Goal: Task Accomplishment & Management: Manage account settings

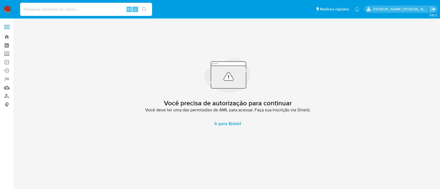
click at [63, 6] on input at bounding box center [86, 9] width 132 height 7
paste input "Nfa8Xl7Y98IbIXM2z7bilnst"
type input "Nfa8Xl7Y98IbIXM2z7bilnst"
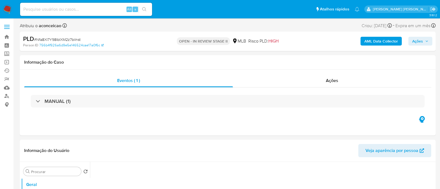
select select "10"
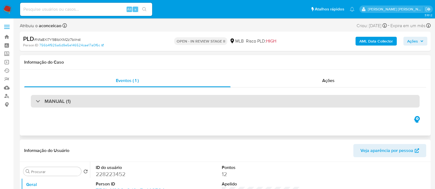
click at [118, 107] on div "MANUAL (1)" at bounding box center [225, 101] width 389 height 13
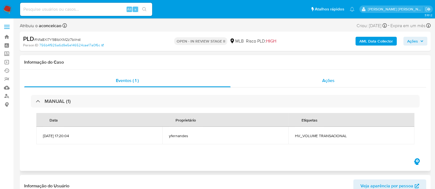
click at [333, 80] on span "Ações" at bounding box center [328, 81] width 12 height 6
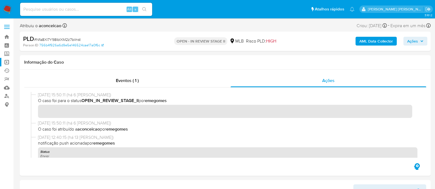
click at [10, 62] on link "Operações em massa" at bounding box center [32, 62] width 65 height 9
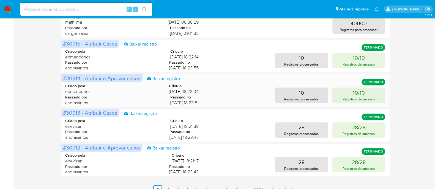
scroll to position [270, 0]
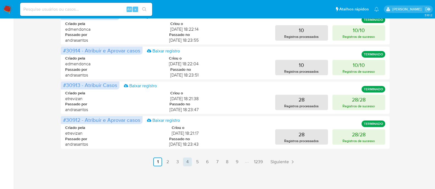
click at [187, 164] on link "4" at bounding box center [187, 162] width 9 height 9
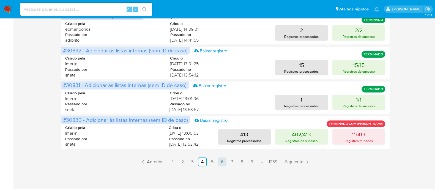
click at [226, 164] on link "6" at bounding box center [222, 162] width 9 height 9
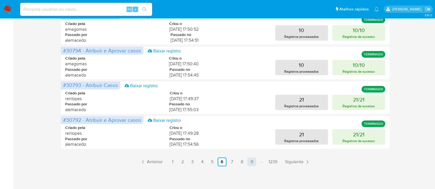
click at [252, 164] on link "9" at bounding box center [251, 162] width 9 height 9
click at [232, 163] on link "10" at bounding box center [231, 162] width 9 height 9
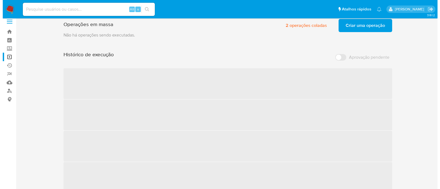
scroll to position [0, 0]
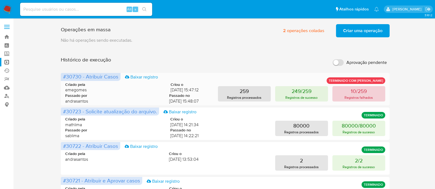
click at [351, 93] on p "10/259" at bounding box center [359, 91] width 16 height 8
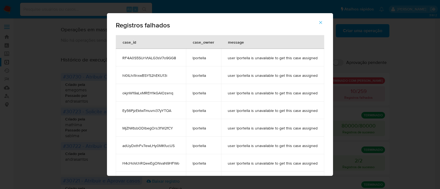
click at [321, 24] on icon "button" at bounding box center [320, 22] width 5 height 5
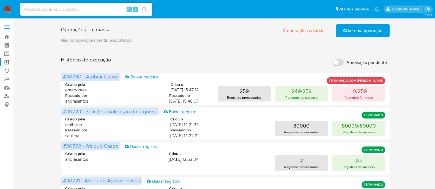
click at [366, 33] on span "Criar uma operação" at bounding box center [362, 31] width 39 height 12
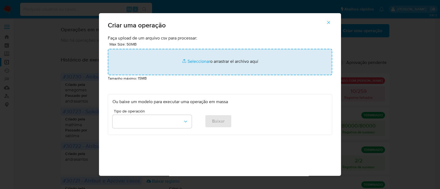
click at [190, 63] on input "file" at bounding box center [220, 62] width 224 height 26
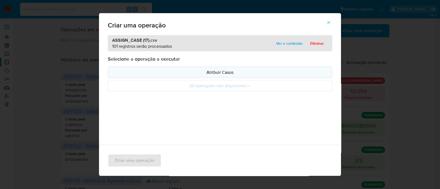
click at [232, 71] on p "Atribuir Casos" at bounding box center [219, 72] width 215 height 6
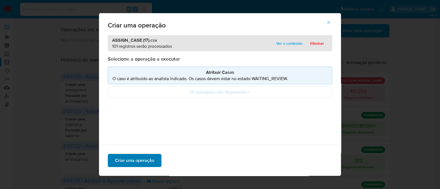
click at [142, 162] on span "Criar uma operação" at bounding box center [134, 161] width 39 height 12
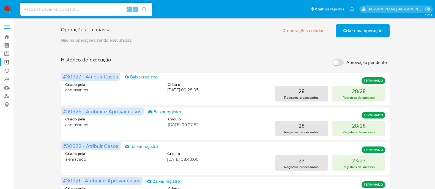
click at [377, 32] on span "Criar uma operação" at bounding box center [362, 31] width 39 height 12
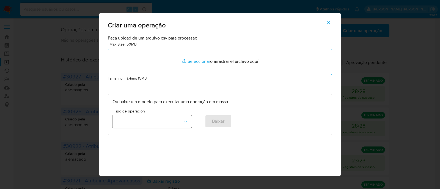
click at [183, 121] on icon "button" at bounding box center [186, 122] width 6 height 6
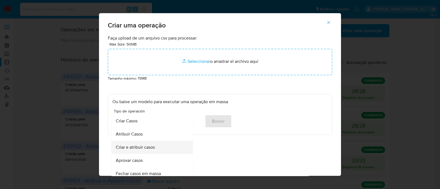
click at [155, 141] on div "Criar e atribuir casos" at bounding box center [150, 147] width 69 height 13
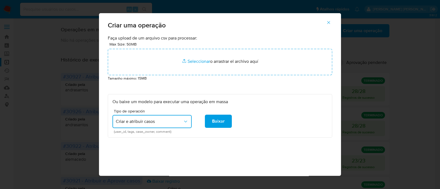
click at [183, 121] on icon "button" at bounding box center [186, 122] width 6 height 6
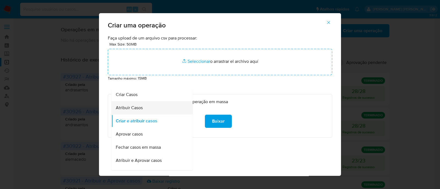
click at [154, 108] on div "Atribuir Casos" at bounding box center [150, 107] width 69 height 13
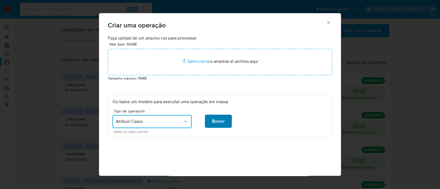
click at [224, 122] on button "Baixar" at bounding box center [218, 121] width 27 height 13
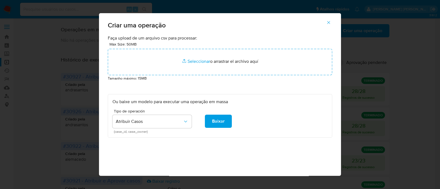
click at [331, 23] on icon "button" at bounding box center [328, 22] width 5 height 5
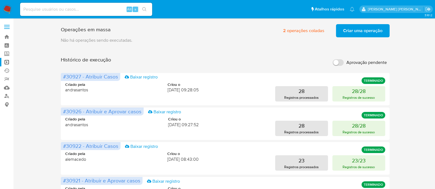
click at [82, 4] on div "Alt s" at bounding box center [86, 9] width 132 height 13
click at [78, 9] on input at bounding box center [86, 9] width 132 height 7
paste input "KNrnc7Cz99bm5k5kN0TYfNF1"
type input "KNrnc7Cz99bm5k5kN0TYfNF1"
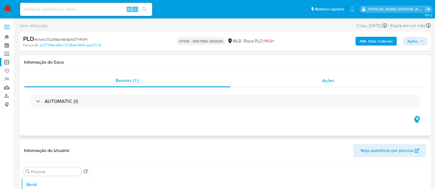
select select "10"
click at [333, 79] on span "Ações" at bounding box center [328, 81] width 12 height 6
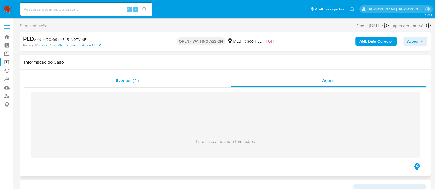
click at [124, 81] on span "Eventos ( 1 )" at bounding box center [127, 81] width 23 height 6
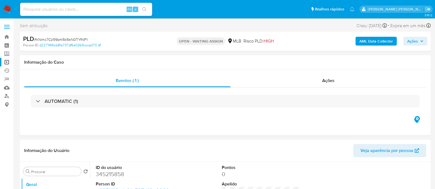
click at [107, 9] on input at bounding box center [86, 9] width 132 height 7
paste input "peemqoJ39rBB9ykM4wK9Ta0k"
type input "peemqoJ39rBB9ykM4wK9Ta0k"
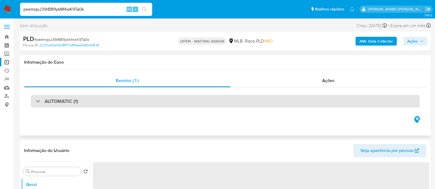
select select "10"
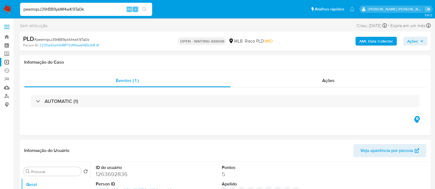
click at [52, 8] on input "peemqoJ39rBB9ykM4wK9Ta0k" at bounding box center [86, 9] width 132 height 7
drag, startPoint x: 90, startPoint y: 10, endPoint x: 0, endPoint y: 7, distance: 89.7
click at [0, 7] on nav "Pausado Ver notificaciones peemqoJ39rBB9ykM4wK9Ta0k Alt s Atalhos rápidos Presi…" at bounding box center [217, 9] width 435 height 18
paste input "P9Rm7T2Ihuh6b5Uc5YMlcYDH"
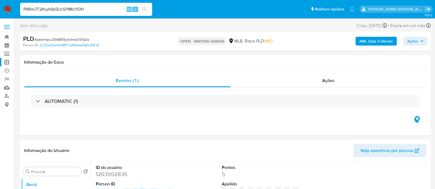
type input "P9Rm7T2Ihuh6b5Uc5YMlcYDH"
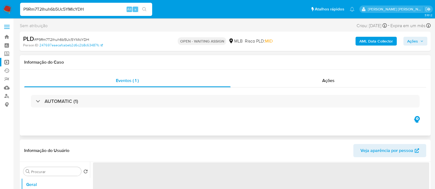
select select "10"
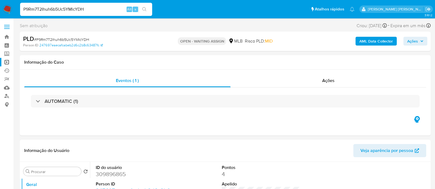
click at [41, 7] on input "P9Rm7T2Ihuh6b5Uc5YMlcYDH" at bounding box center [86, 9] width 132 height 7
paste input "ygekRW8Rhi1ej4nFligD3Mme"
type input "ygekRW8Rhi1ej4nFligD3Mme"
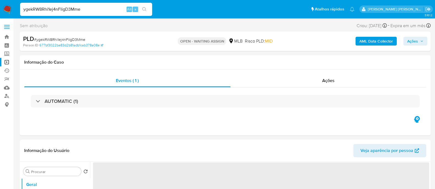
select select "10"
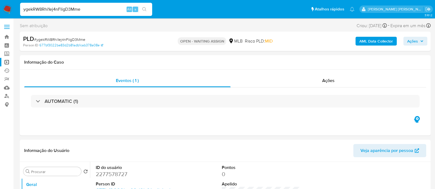
click at [83, 12] on input "ygekRW8Rhi1ej4nFligD3Mme" at bounding box center [86, 9] width 132 height 7
paste input "PpszAlwQbwBMg9AxjkrCJY83"
type input "PpszAlwQbwBMg9AxjkrCJY83"
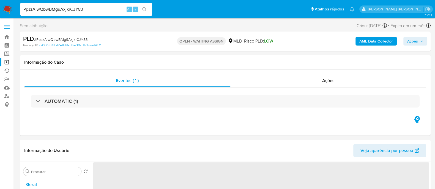
select select "10"
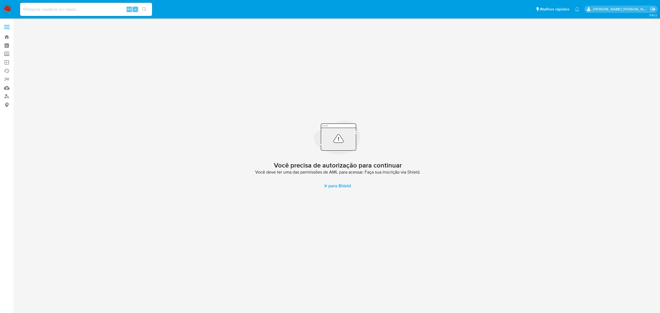
click at [6, 23] on label at bounding box center [7, 27] width 14 height 12
click at [0, 0] on input "checkbox" at bounding box center [0, 0] width 0 height 0
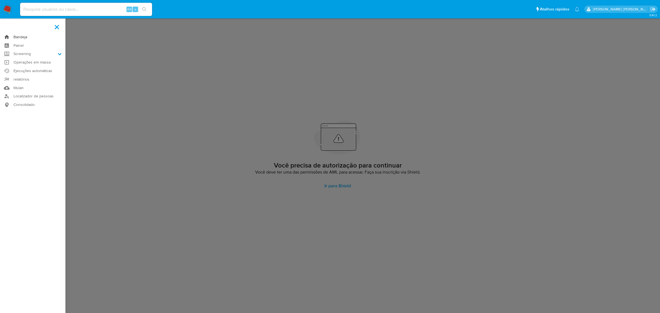
click at [21, 36] on link "Bandeja" at bounding box center [32, 37] width 65 height 9
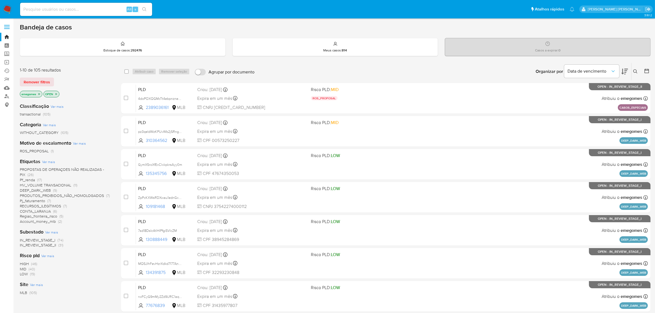
click at [98, 9] on input at bounding box center [86, 9] width 132 height 7
paste input "yYa5shcVkdVo6zcNQQepxgPg"
type input "yYa5shcVkdVo6zcNQQepxgPg"
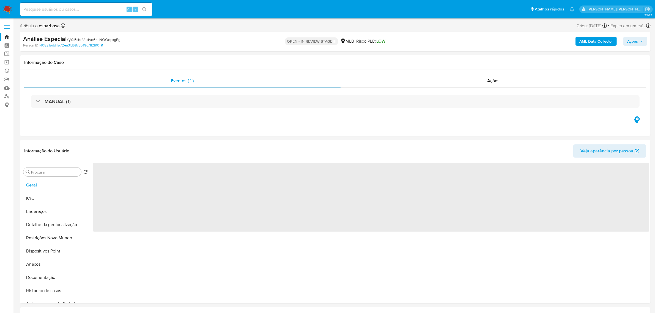
select select "10"
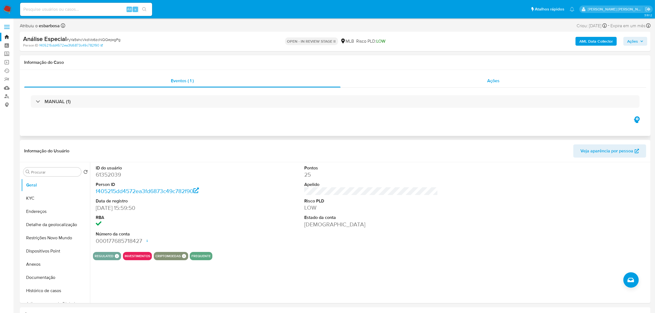
click at [500, 81] on div "Ações" at bounding box center [493, 80] width 306 height 13
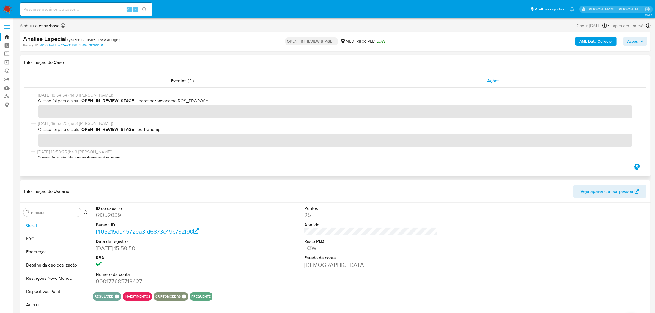
click at [191, 56] on div "Informação do Caso" at bounding box center [335, 62] width 631 height 15
click at [6, 29] on label at bounding box center [7, 27] width 14 height 12
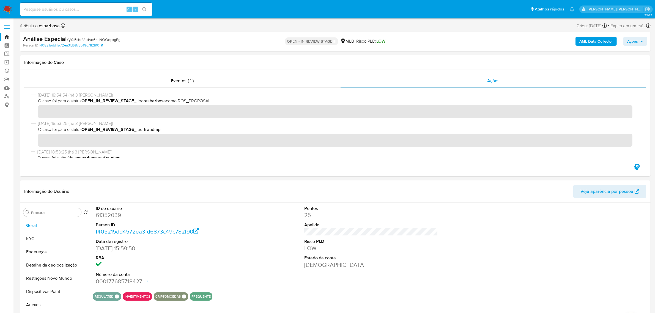
click at [0, 0] on input "checkbox" at bounding box center [0, 0] width 0 height 0
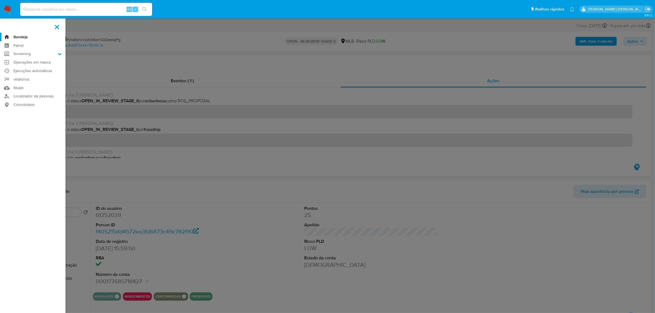
click at [20, 38] on link "Bandeja" at bounding box center [32, 37] width 65 height 9
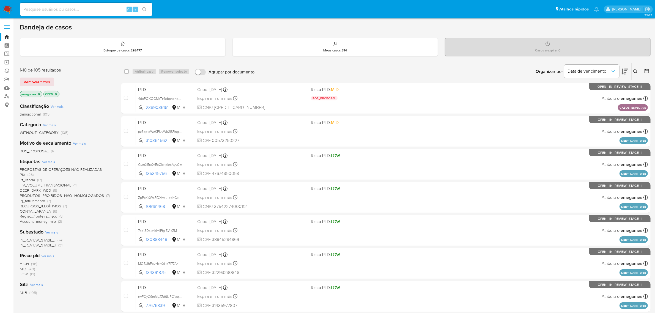
click at [75, 194] on span "PRODUTOS_PROIBIDOS_NÃO_HOMOLOGADOS" at bounding box center [62, 196] width 84 height 6
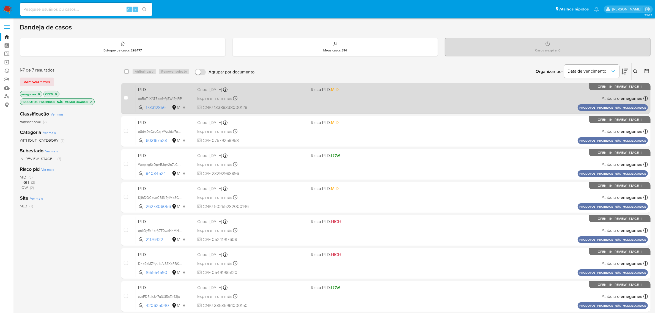
click at [306, 93] on div "PLD qoRqTkXATBso6vfgZWt7yjRP 173312856 MLB Risco PLD: MID Criou: [DATE] Criou: …" at bounding box center [392, 98] width 512 height 28
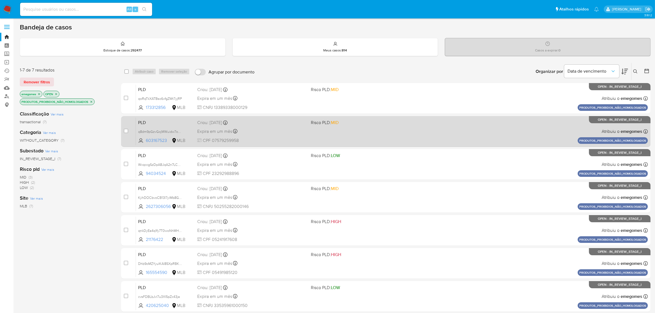
click at [278, 129] on div "Expira em um mês Expira em [DATE] 16:21:16" at bounding box center [251, 131] width 109 height 7
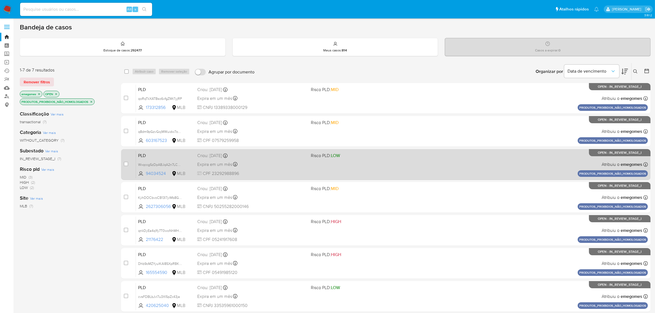
click at [278, 162] on div "Expira em um mês Expira em [DATE] 16:21:10" at bounding box center [251, 164] width 109 height 7
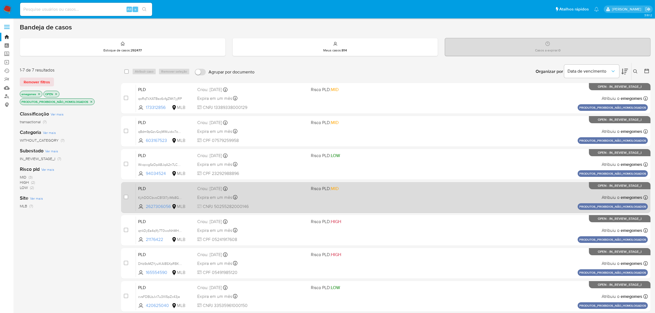
click at [276, 199] on div "Expira em um mês Expira em [DATE] 16:21:04" at bounding box center [251, 197] width 109 height 7
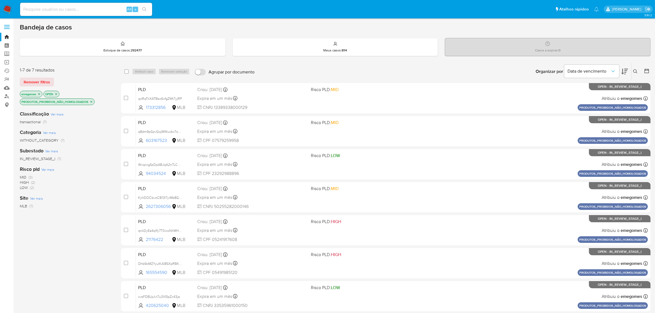
click at [91, 101] on icon "close-filter" at bounding box center [91, 101] width 3 height 3
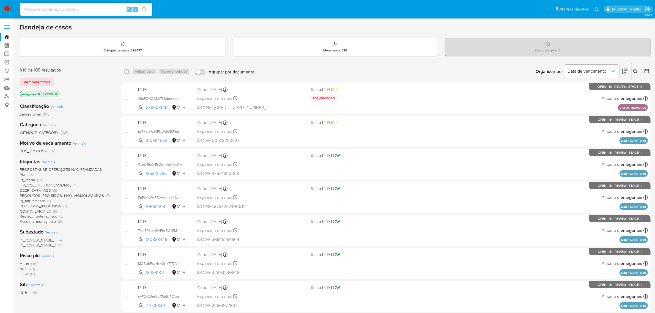
click at [73, 169] on span "PROPOSTAS DE OPERAÇOES NÃO REALIZADAS - PIX" at bounding box center [62, 172] width 84 height 11
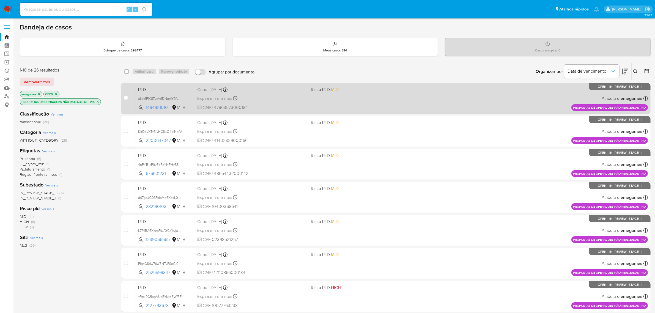
click at [300, 105] on span "CNPJ 47963573000184" at bounding box center [251, 108] width 109 height 6
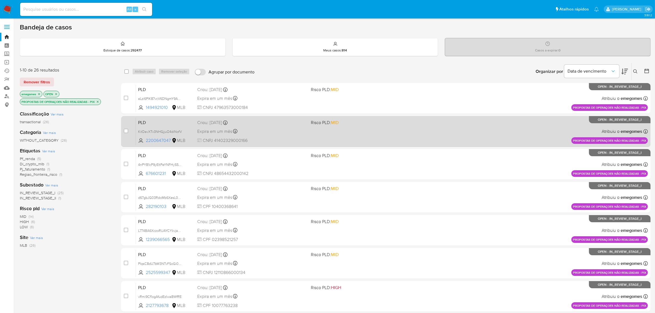
click at [275, 127] on div "PLD KitDavXTv3NHGjjuO4diNofV 2200647047 MLB Risco PLD: MID Criou: 12/09/2025 Cr…" at bounding box center [392, 131] width 512 height 28
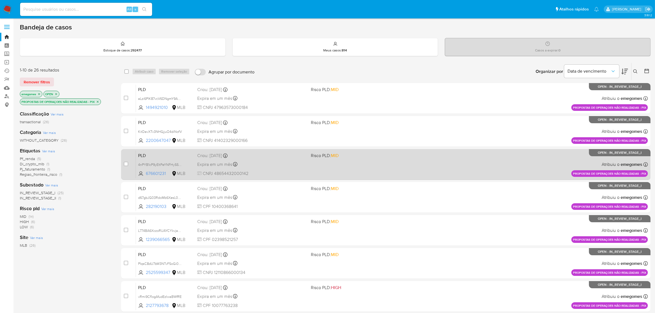
click at [279, 157] on div "Criou: 12/09/2025 Criou: 12/09/2025 16:22:00" at bounding box center [251, 156] width 109 height 6
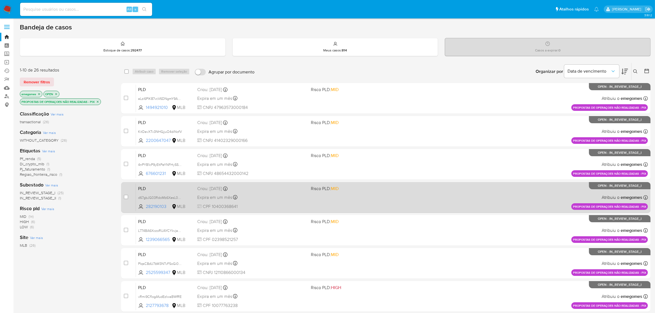
click at [460, 193] on div "PLD d67gbJG03RdoMb6XesL0KVXm 282190103 MLB Risco PLD: MID Criou: 12/09/2025 Cri…" at bounding box center [392, 197] width 512 height 28
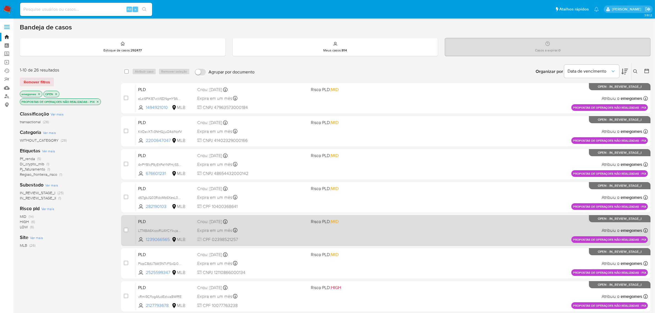
click at [486, 225] on div "PLD L774BA6XczoRUAYCYkvja2ah 1239066565 MLB Risco PLD: MID Criou: 12/09/2025 Cr…" at bounding box center [392, 230] width 512 height 28
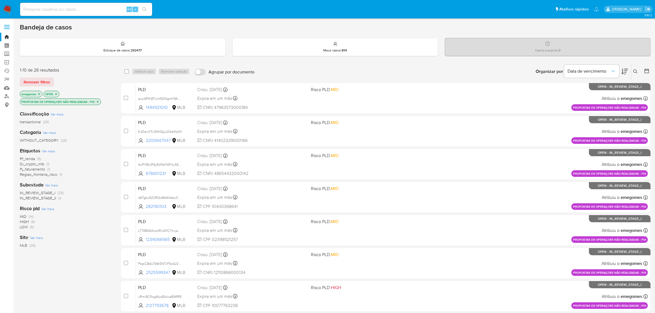
click at [98, 101] on icon "close-filter" at bounding box center [98, 102] width 2 height 2
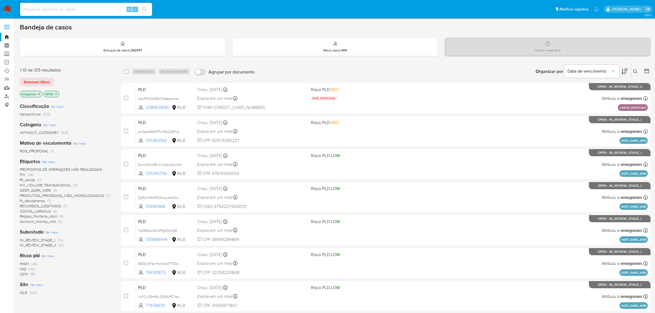
click at [38, 92] on icon "close-filter" at bounding box center [38, 93] width 3 height 3
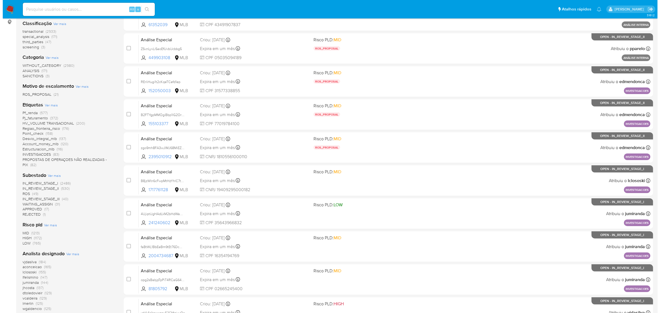
scroll to position [80, 0]
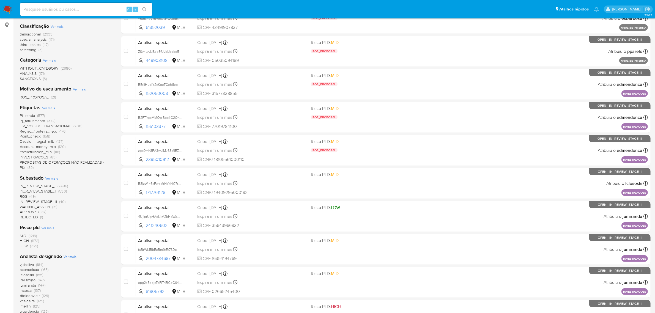
click at [48, 108] on span "Ver mais" at bounding box center [48, 107] width 13 height 5
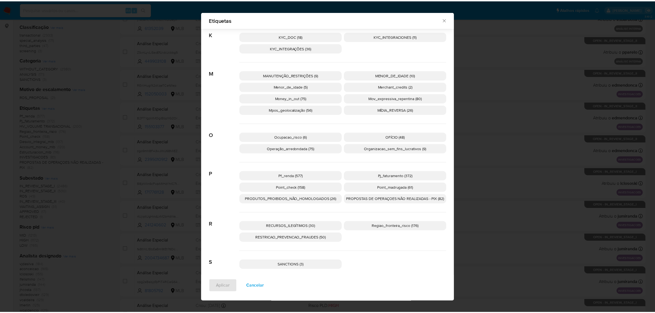
scroll to position [389, 0]
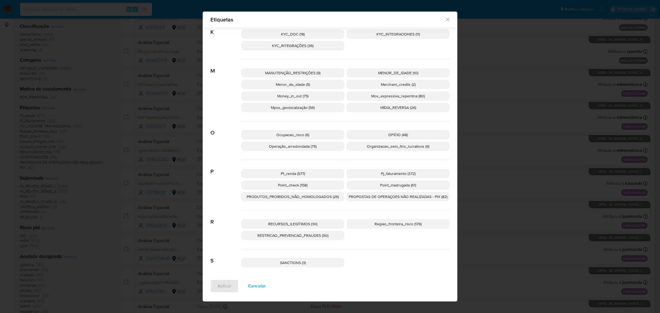
click at [445, 20] on icon "Fechar" at bounding box center [448, 20] width 6 height 6
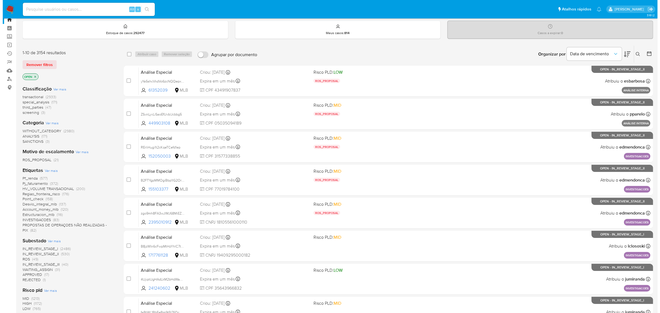
scroll to position [34, 0]
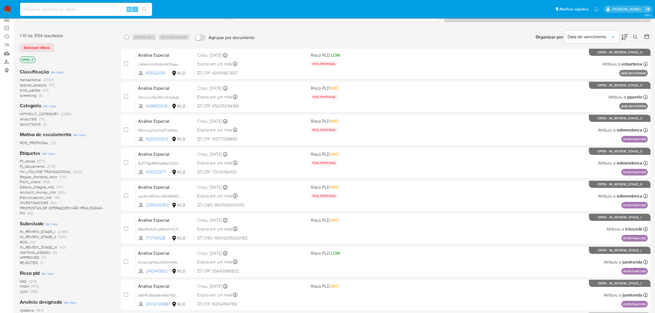
click at [51, 153] on span "Ver mais" at bounding box center [48, 153] width 13 height 5
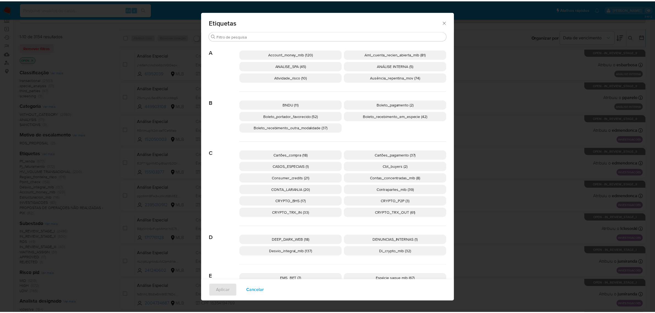
scroll to position [0, 0]
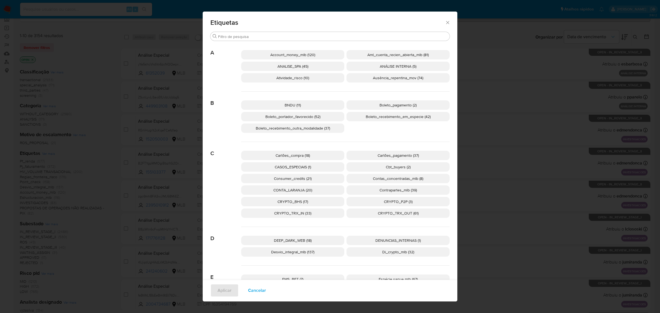
click at [445, 24] on icon "Fechar" at bounding box center [448, 23] width 6 height 6
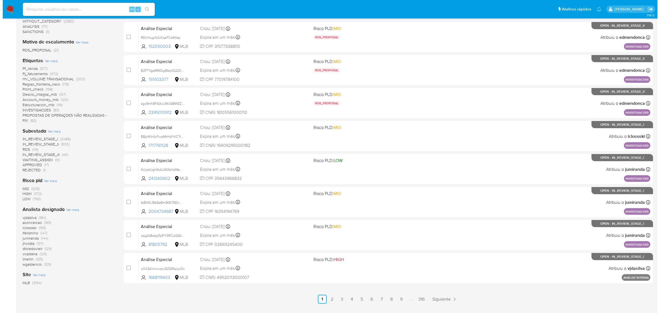
scroll to position [138, 0]
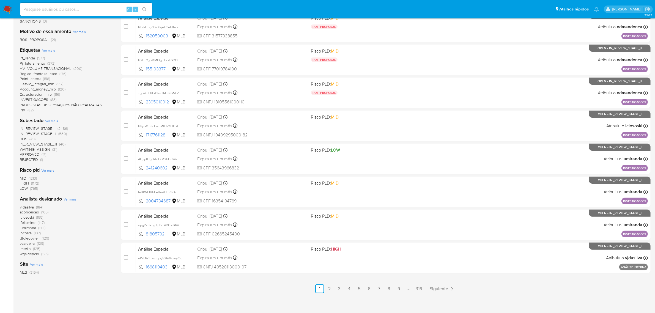
click at [70, 200] on span "Ver mais" at bounding box center [70, 199] width 13 height 5
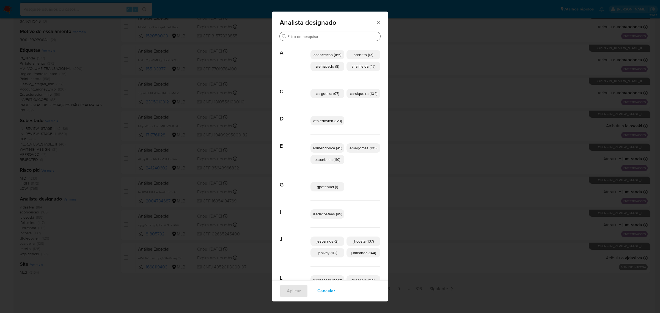
click at [316, 39] on div "Buscar" at bounding box center [330, 36] width 101 height 9
click at [317, 36] on input "Buscar" at bounding box center [332, 36] width 91 height 5
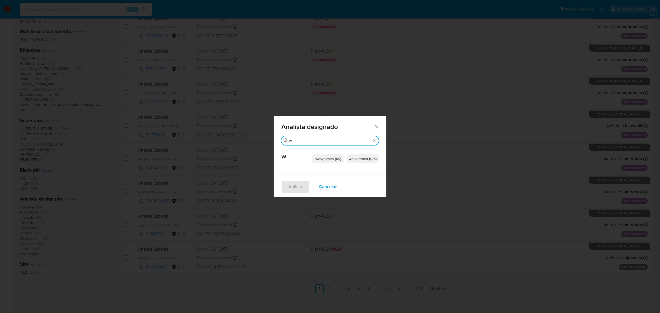
type input "w"
click at [324, 159] on span "wevgomes (49)" at bounding box center [328, 159] width 26 height 6
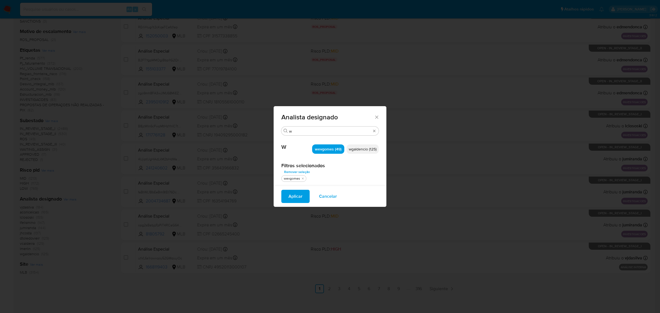
click at [298, 198] on span "Aplicar" at bounding box center [296, 196] width 14 height 12
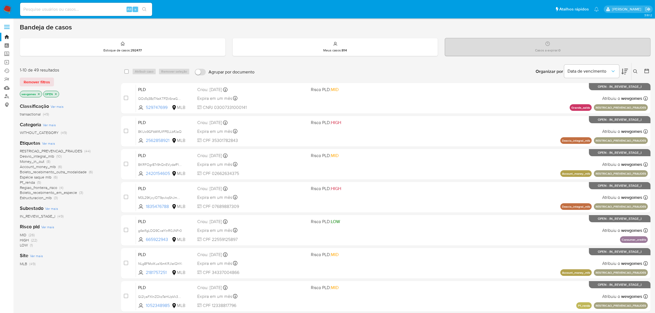
click at [73, 150] on span "RESTRICAO_PREVENCAO_FRAUDES" at bounding box center [51, 151] width 62 height 6
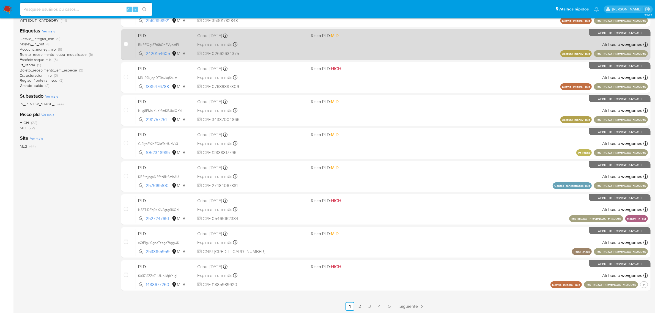
scroll to position [141, 0]
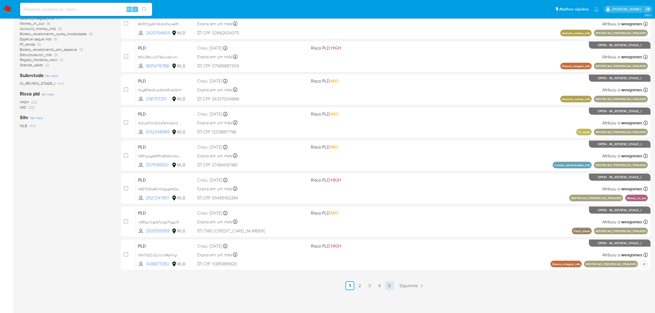
click at [390, 284] on link "5" at bounding box center [389, 285] width 9 height 9
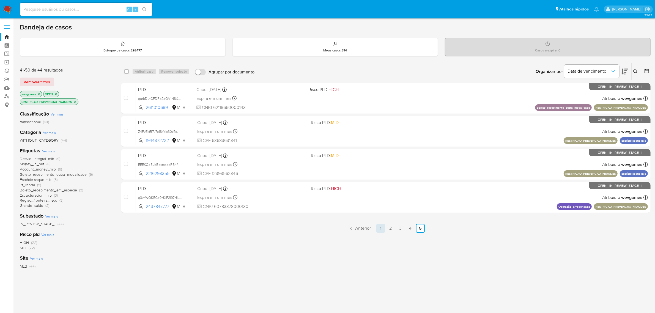
click at [383, 228] on link "1" at bounding box center [380, 228] width 9 height 9
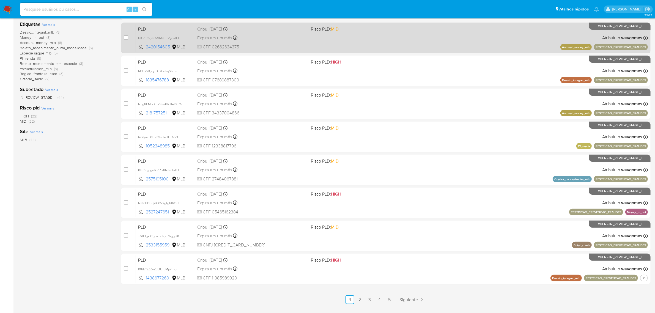
scroll to position [141, 0]
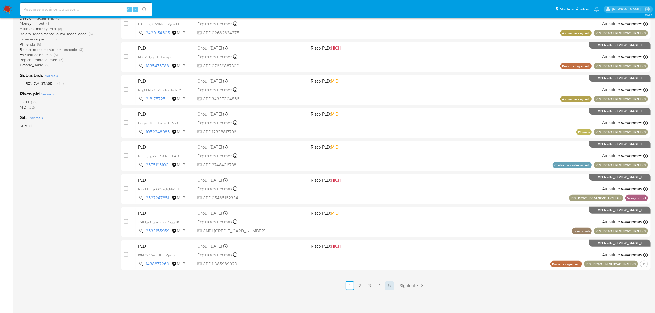
click at [390, 285] on link "5" at bounding box center [389, 285] width 9 height 9
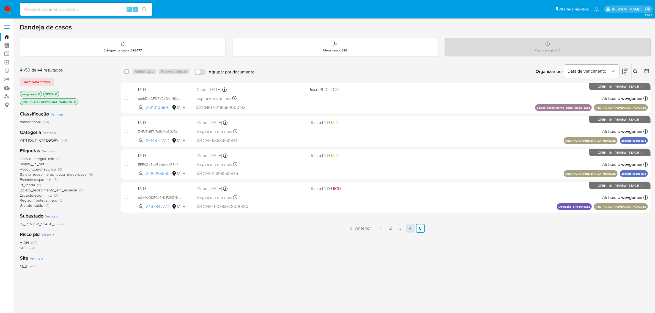
click at [411, 229] on link "4" at bounding box center [410, 228] width 9 height 9
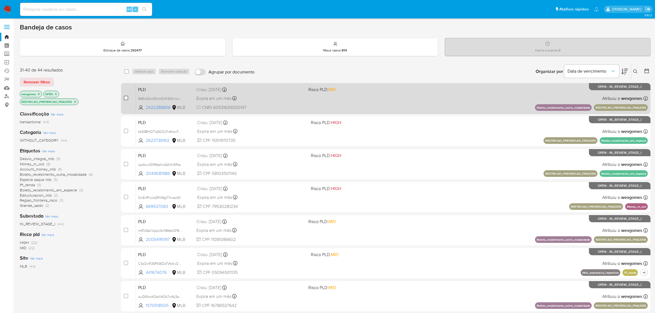
click at [127, 98] on input "checkbox" at bounding box center [126, 98] width 4 height 4
checkbox input "true"
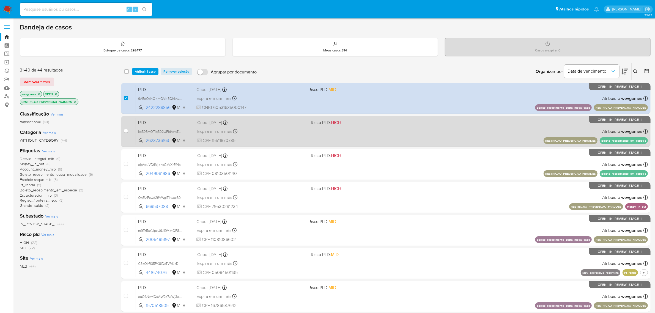
click at [125, 130] on input "checkbox" at bounding box center [126, 131] width 4 height 4
checkbox input "true"
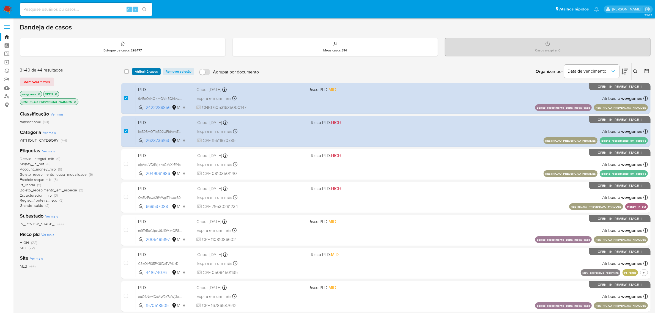
click at [150, 72] on span "Atribuir 2 casos" at bounding box center [146, 72] width 23 height 6
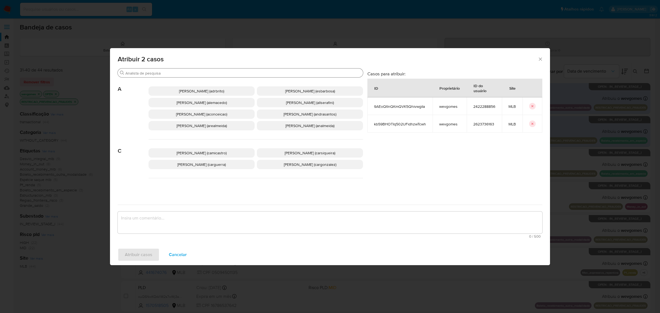
click at [151, 73] on input "Buscar" at bounding box center [242, 73] width 235 height 5
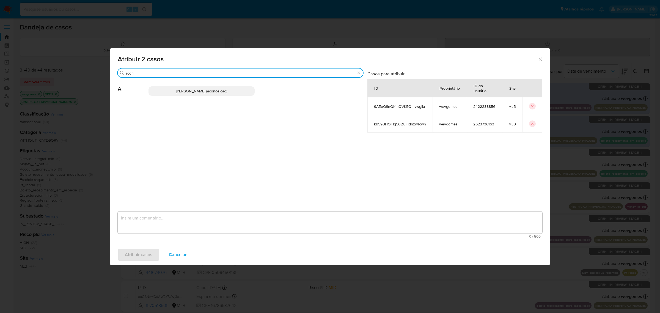
type input "acon"
click at [227, 91] on span "Ana Cristina Da Conceicao (aconceicao)" at bounding box center [201, 91] width 51 height 6
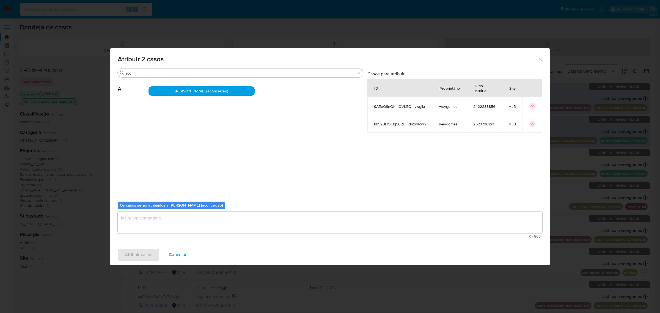
click at [183, 226] on textarea "assign-modal" at bounding box center [330, 222] width 425 height 22
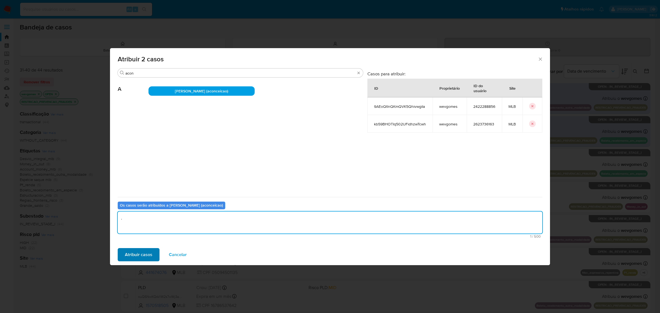
type textarea "."
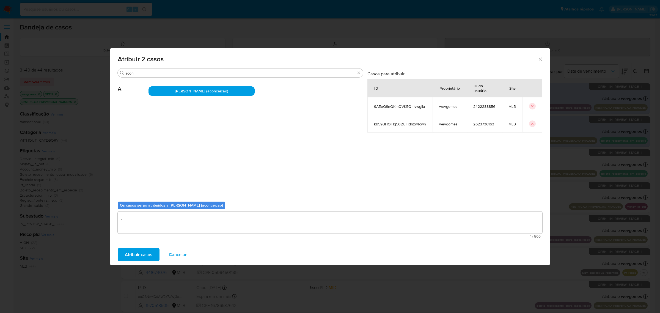
click at [138, 257] on span "Atribuir casos" at bounding box center [139, 255] width 28 height 12
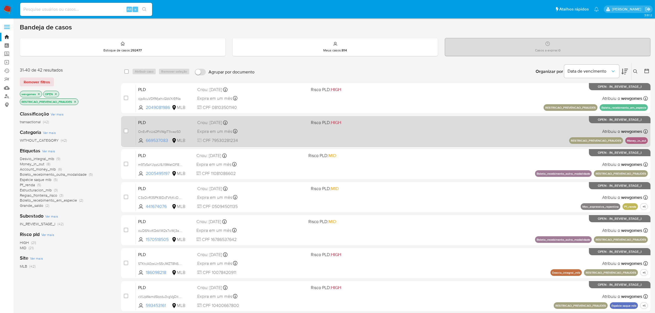
drag, startPoint x: 127, startPoint y: 131, endPoint x: 127, endPoint y: 126, distance: 5.0
click at [127, 131] on input "checkbox" at bounding box center [126, 131] width 4 height 4
checkbox input "true"
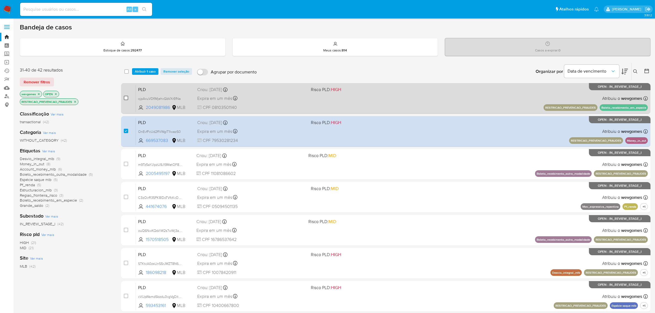
click at [127, 97] on input "checkbox" at bounding box center [126, 98] width 4 height 4
checkbox input "true"
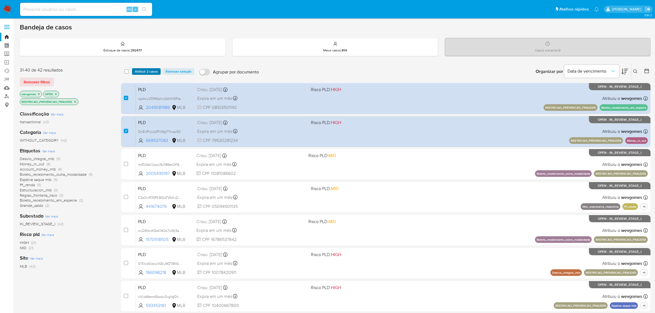
click at [144, 70] on span "Atribuir 2 casos" at bounding box center [146, 72] width 23 height 6
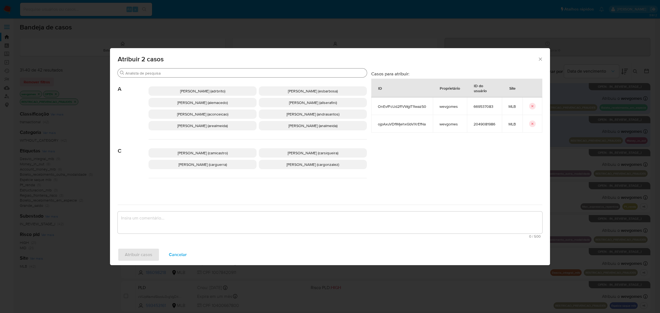
click at [151, 72] on input "Buscar" at bounding box center [244, 73] width 239 height 5
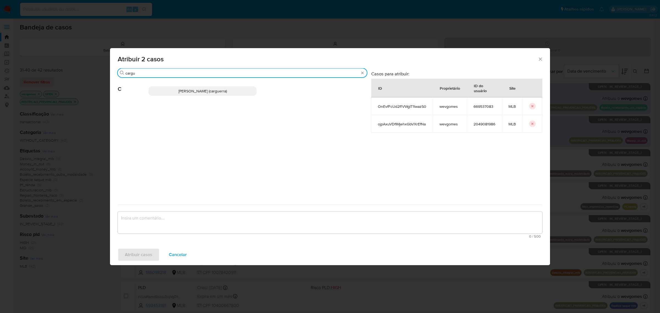
type input "cargu"
click at [199, 91] on span "Carlos Augusto Guerra (carguerra)" at bounding box center [202, 91] width 48 height 6
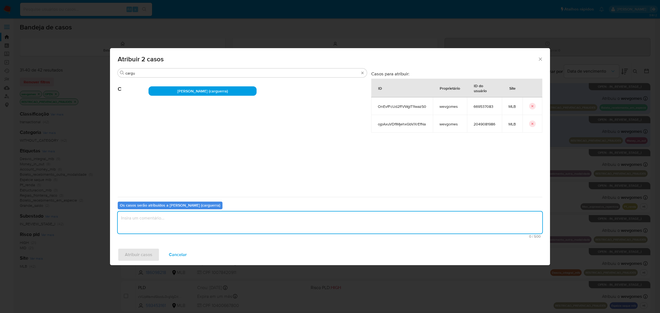
click at [193, 219] on textarea "assign-modal" at bounding box center [330, 222] width 425 height 22
type textarea "."
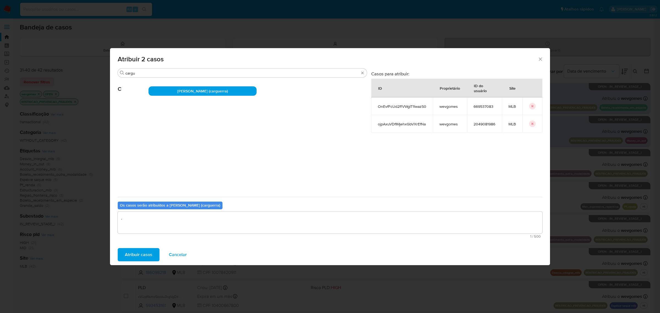
click at [139, 256] on span "Atribuir casos" at bounding box center [139, 255] width 28 height 12
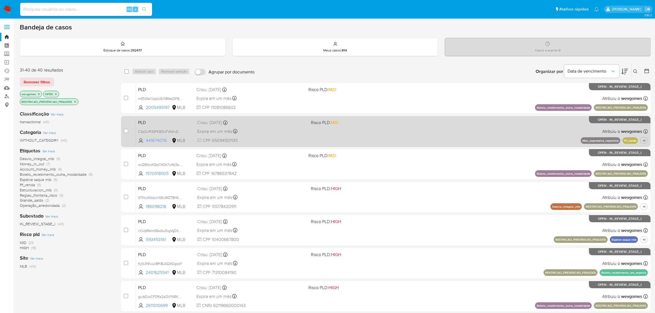
drag, startPoint x: 125, startPoint y: 131, endPoint x: 126, endPoint y: 127, distance: 3.9
click at [125, 131] on input "checkbox" at bounding box center [126, 131] width 4 height 4
checkbox input "true"
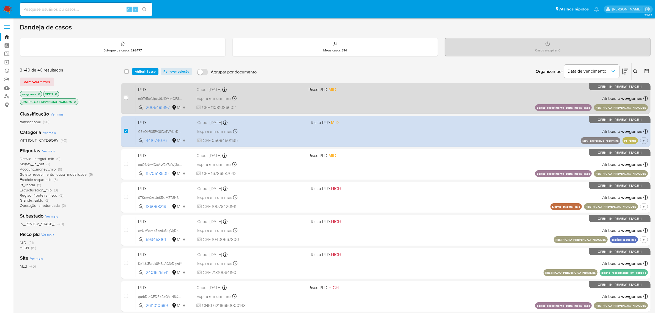
click at [127, 99] on input "checkbox" at bounding box center [126, 98] width 4 height 4
checkbox input "true"
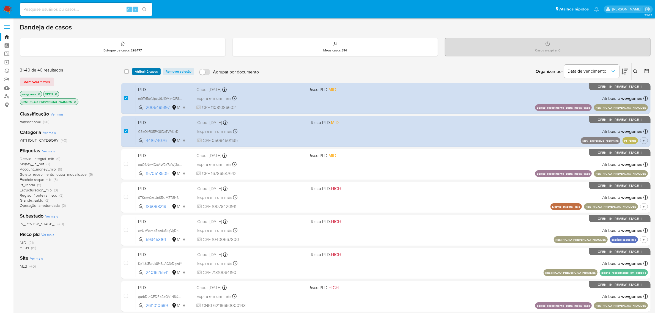
click at [143, 69] on span "Atribuir 2 casos" at bounding box center [146, 72] width 23 height 6
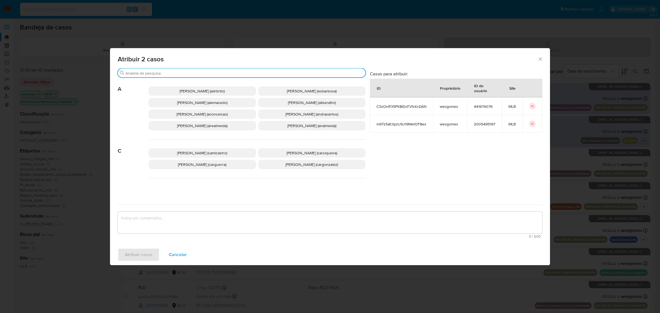
click at [148, 72] on input "Buscar" at bounding box center [244, 73] width 238 height 5
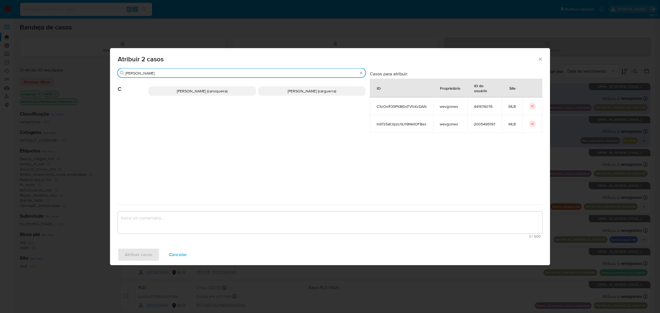
type input "carl"
click at [196, 89] on span "Carla Cardoso Siqueira (carsiqueira)" at bounding box center [202, 91] width 51 height 6
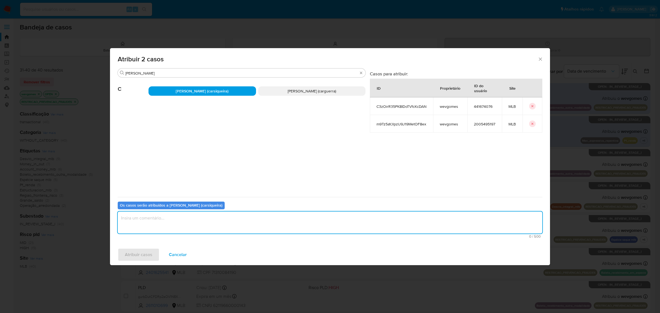
click at [164, 223] on textarea "assign-modal" at bounding box center [330, 222] width 425 height 22
type textarea "."
click at [139, 257] on span "Atribuir casos" at bounding box center [139, 255] width 28 height 12
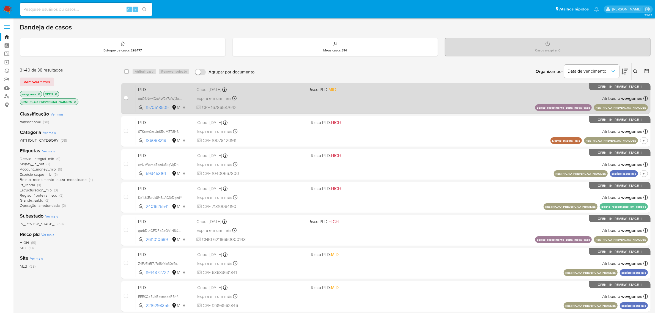
click at [126, 99] on input "checkbox" at bounding box center [126, 98] width 4 height 4
checkbox input "true"
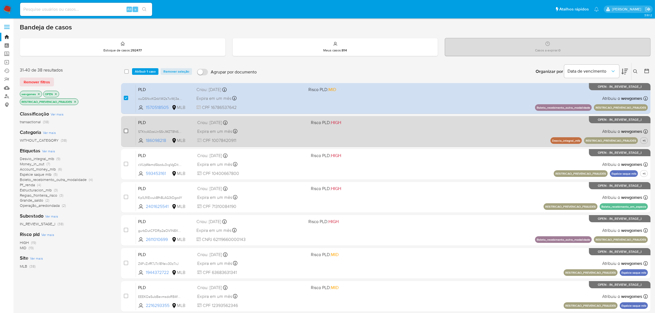
click at [127, 131] on input "checkbox" at bounding box center [126, 131] width 4 height 4
checkbox input "true"
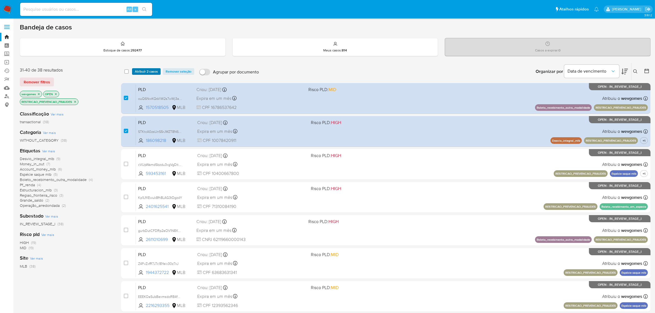
click at [145, 72] on span "Atribuir 2 casos" at bounding box center [146, 72] width 23 height 6
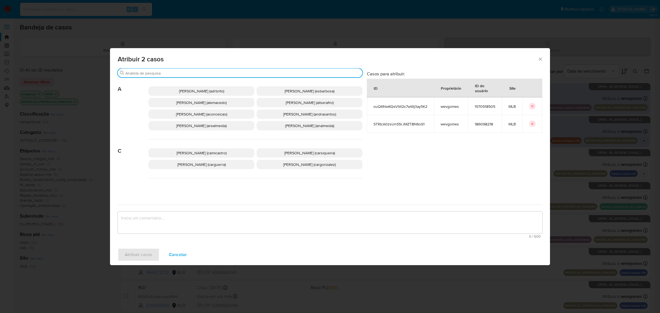
click at [168, 73] on input "Buscar" at bounding box center [242, 73] width 235 height 5
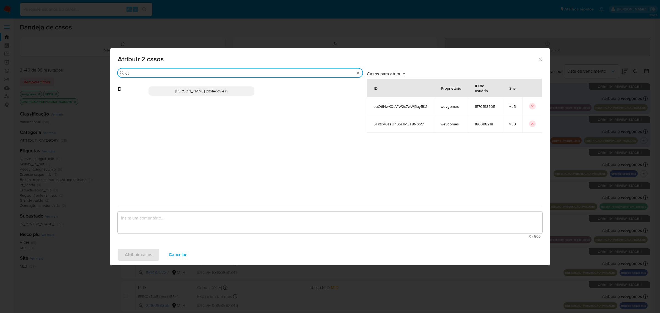
type input "dt"
click at [190, 91] on span "Danilo Toledo Vieira (dtoledovieir)" at bounding box center [201, 91] width 52 height 6
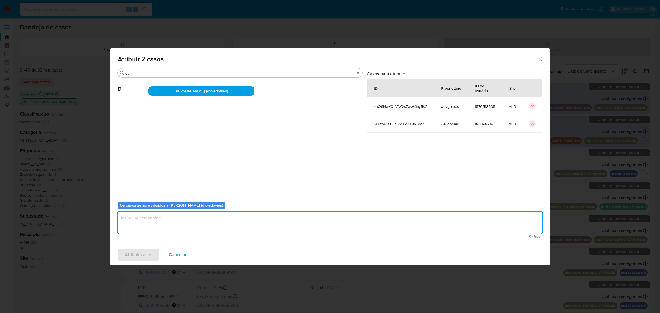
click at [168, 223] on textarea "assign-modal" at bounding box center [330, 222] width 425 height 22
type textarea "."
click at [152, 253] on button "Atribuir casos" at bounding box center [139, 254] width 42 height 13
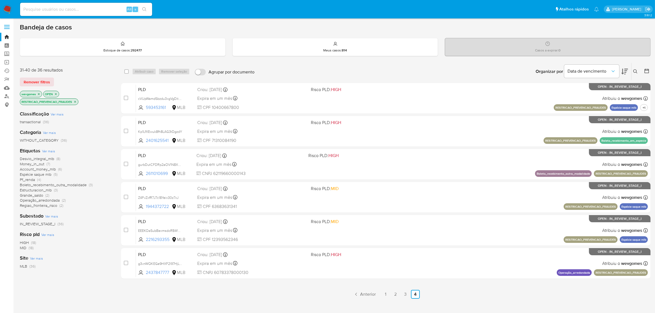
drag, startPoint x: 127, startPoint y: 129, endPoint x: 125, endPoint y: 115, distance: 14.7
click at [127, 129] on input "checkbox" at bounding box center [126, 131] width 4 height 4
checkbox input "true"
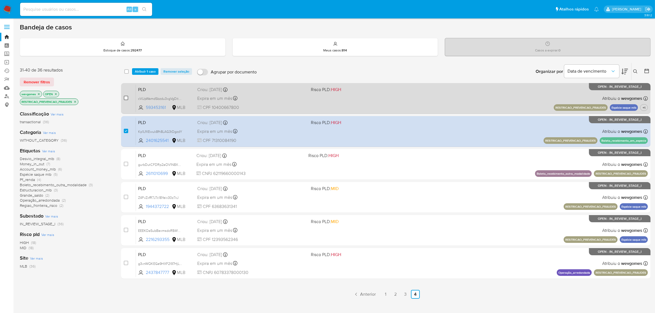
click at [126, 97] on input "checkbox" at bounding box center [126, 98] width 4 height 4
checkbox input "true"
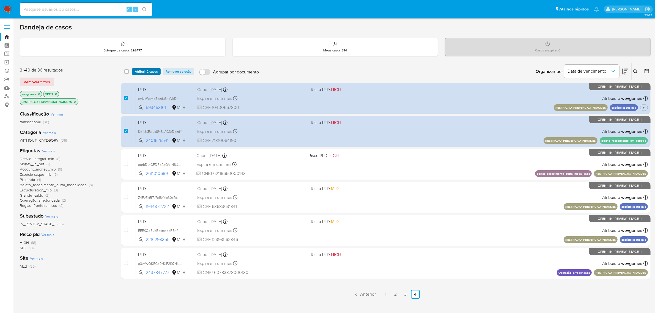
click at [145, 69] on span "Atribuir 2 casos" at bounding box center [146, 72] width 23 height 6
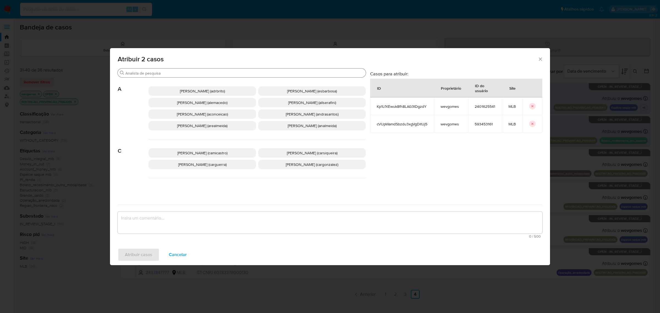
click at [152, 73] on input "Buscar" at bounding box center [244, 73] width 238 height 5
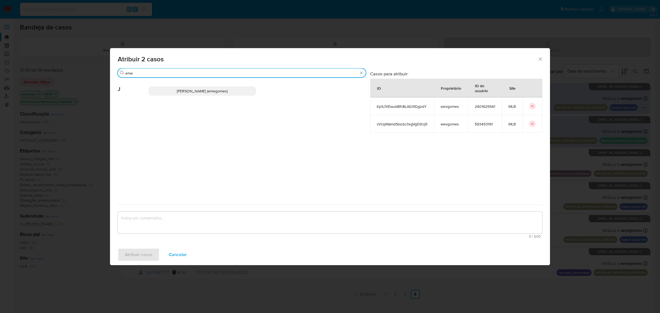
type input "eme"
click at [194, 92] on span "Jose Emerson Gomes Pereira (emegomes)" at bounding box center [202, 91] width 51 height 6
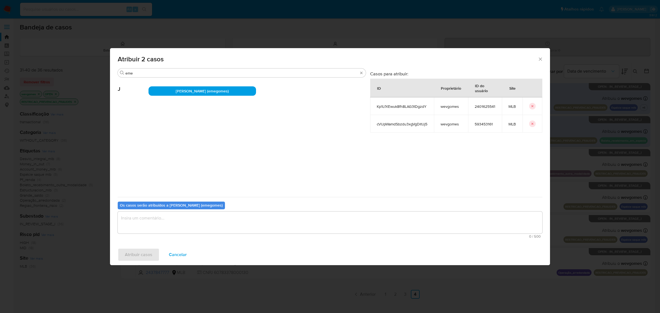
click at [196, 225] on textarea "assign-modal" at bounding box center [330, 222] width 425 height 22
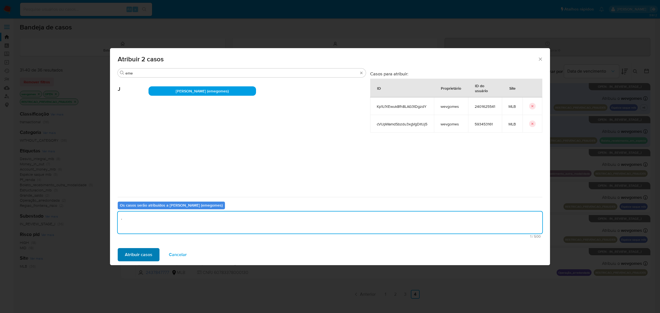
type textarea "."
click at [143, 253] on span "Atribuir casos" at bounding box center [139, 255] width 28 height 12
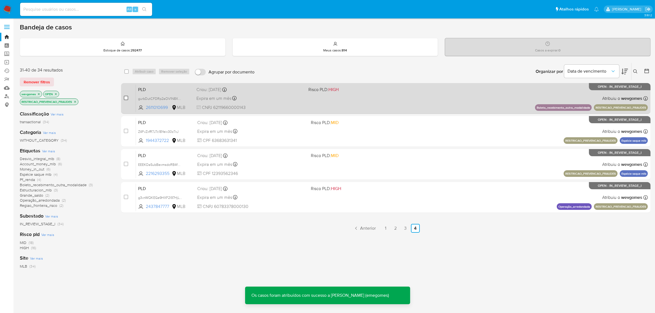
click at [126, 97] on input "checkbox" at bounding box center [126, 98] width 4 height 4
checkbox input "true"
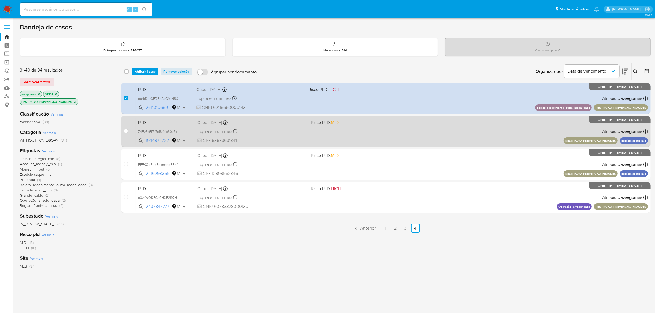
click at [124, 130] on input "checkbox" at bounding box center [126, 131] width 4 height 4
checkbox input "true"
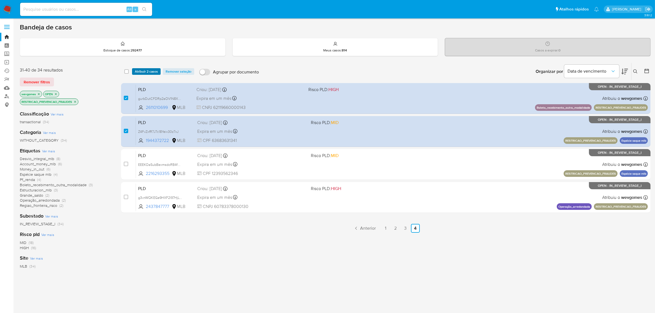
click at [153, 70] on span "Atribuir 2 casos" at bounding box center [146, 72] width 23 height 6
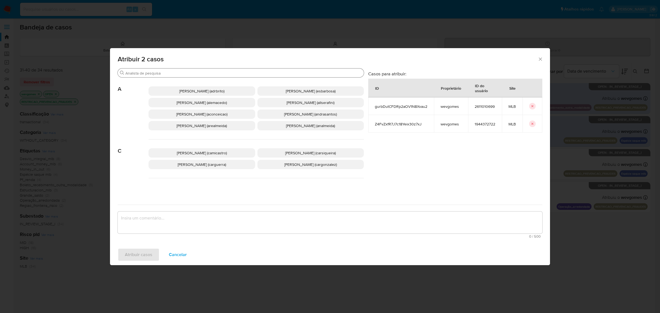
click at [162, 73] on input "Buscar" at bounding box center [243, 73] width 236 height 5
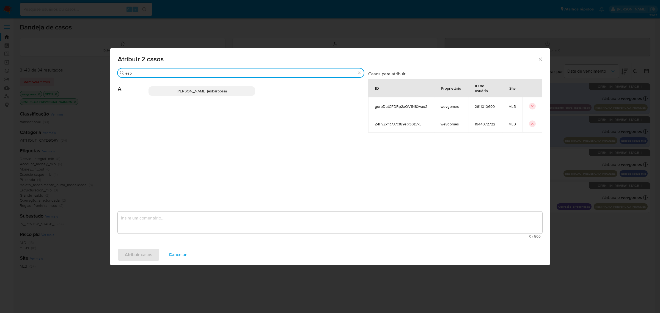
type input "esb"
click at [179, 89] on span "Alessandra Da Silva Barbosa (esbarbosa)" at bounding box center [202, 91] width 50 height 6
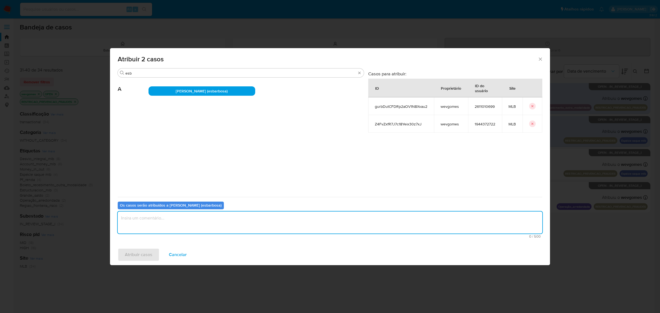
click at [174, 223] on textarea "assign-modal" at bounding box center [330, 222] width 425 height 22
type textarea "."
click at [139, 256] on span "Atribuir casos" at bounding box center [139, 255] width 28 height 12
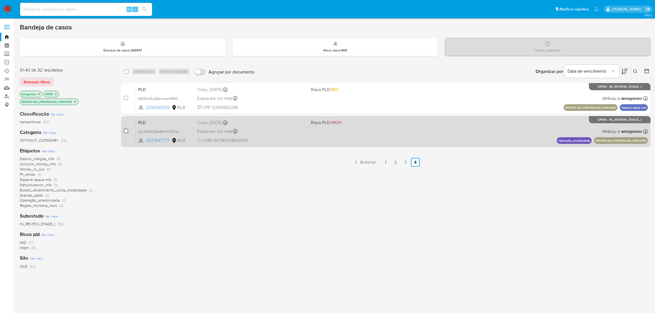
click at [125, 131] on input "checkbox" at bounding box center [126, 131] width 4 height 4
checkbox input "true"
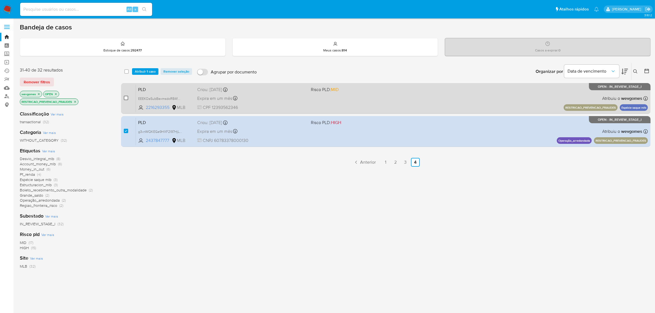
click at [127, 98] on input "checkbox" at bounding box center [126, 98] width 4 height 4
checkbox input "true"
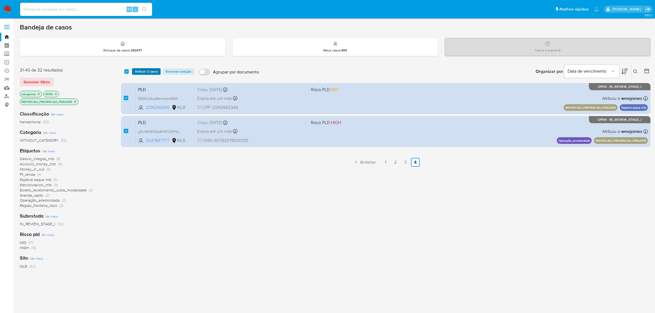
click at [148, 70] on span "Atribuir 2 casos" at bounding box center [146, 72] width 23 height 6
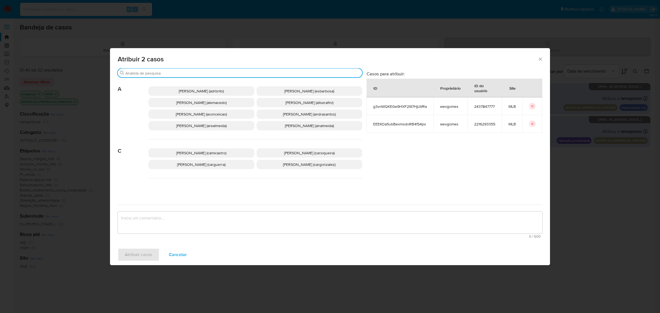
click at [156, 71] on input "Buscar" at bounding box center [242, 73] width 235 height 5
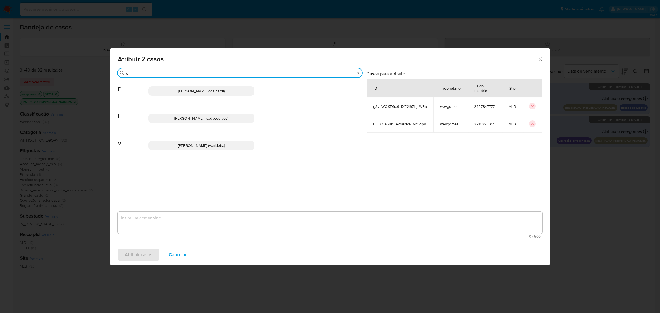
type input "ig"
click at [194, 118] on span "Igor Sa Da Costa E Silva (isadacostaes)" at bounding box center [201, 119] width 54 height 6
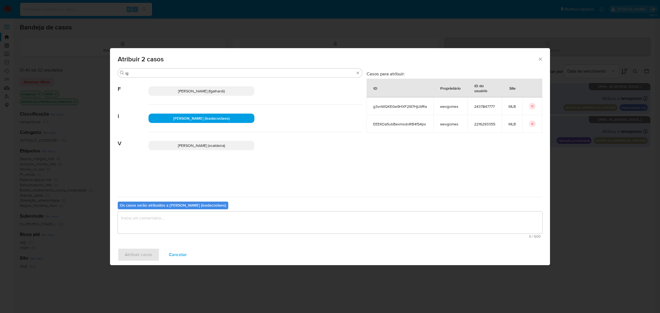
click at [185, 225] on textarea "assign-modal" at bounding box center [330, 222] width 425 height 22
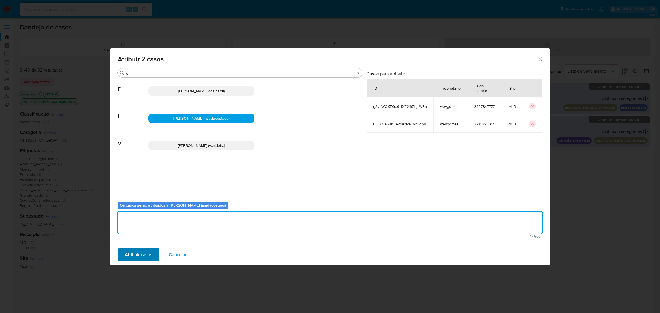
type textarea "."
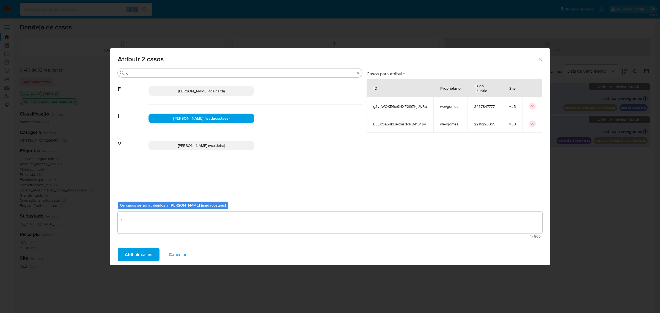
click at [152, 254] on button "Atribuir casos" at bounding box center [139, 254] width 42 height 13
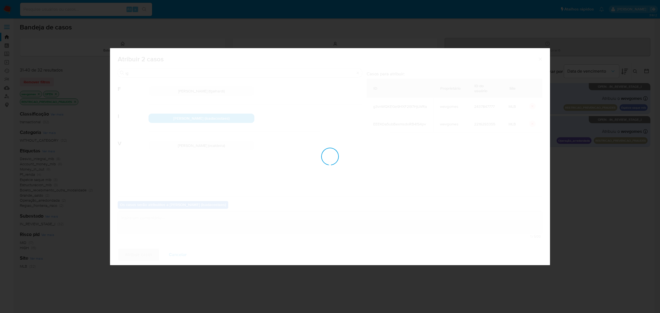
checkbox input "false"
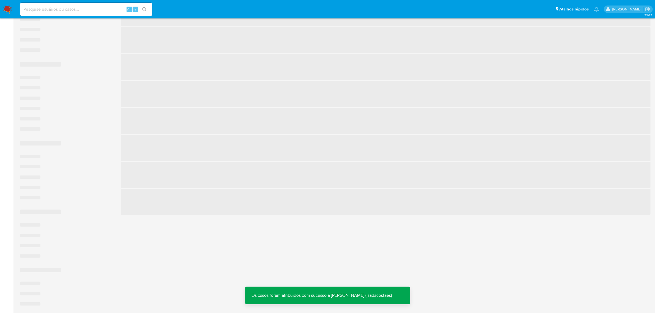
scroll to position [29, 0]
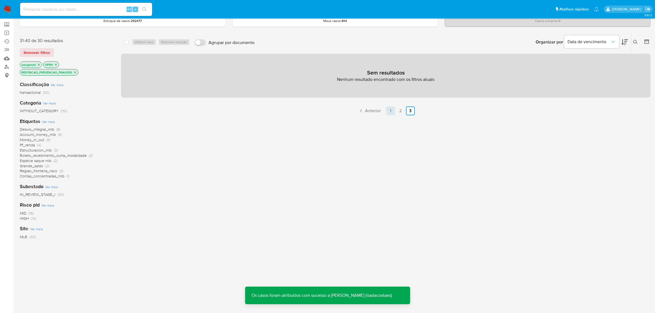
click at [386, 111] on link "1" at bounding box center [390, 110] width 9 height 9
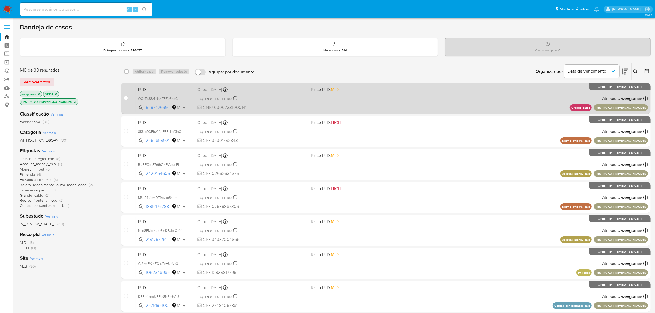
click at [126, 98] on input "checkbox" at bounding box center [126, 98] width 4 height 4
checkbox input "true"
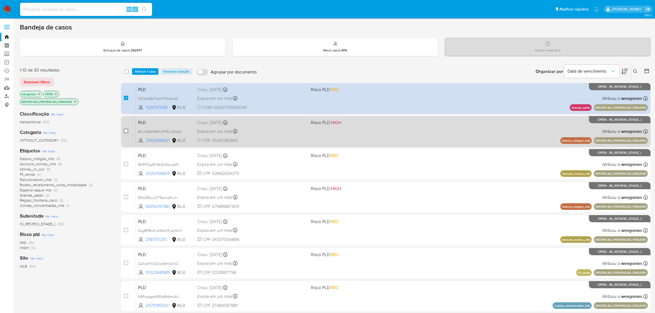
click at [125, 130] on input "checkbox" at bounding box center [126, 131] width 4 height 4
checkbox input "true"
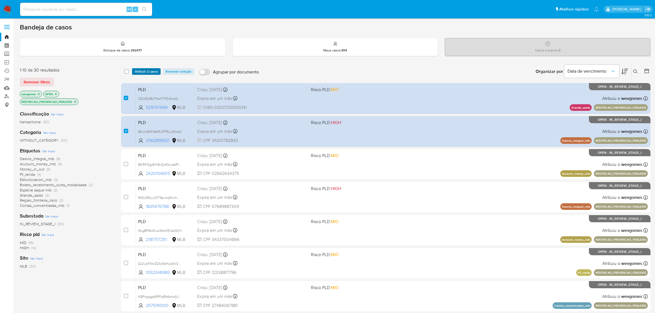
click at [150, 69] on span "Atribuir 2 casos" at bounding box center [146, 72] width 23 height 6
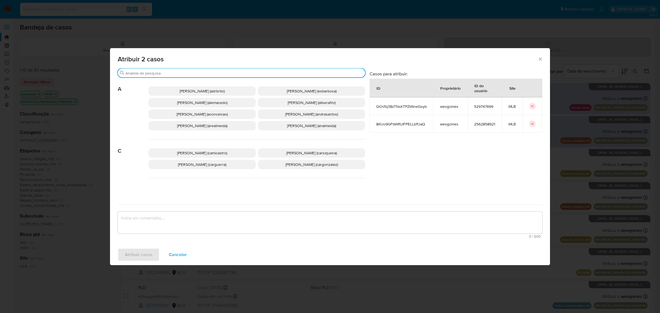
click at [154, 73] on input "Buscar" at bounding box center [244, 73] width 238 height 5
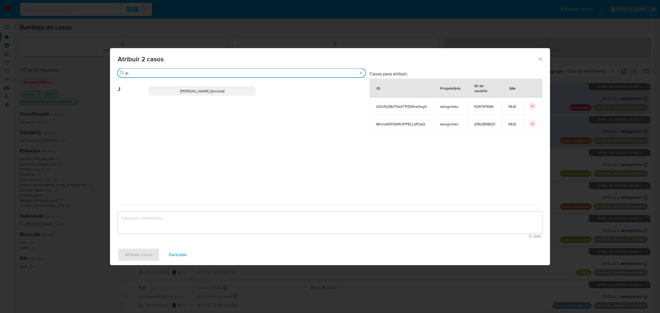
type input "jh"
click at [187, 90] on span "Jhonata De Sousa Costa (jhcosta)" at bounding box center [202, 91] width 44 height 6
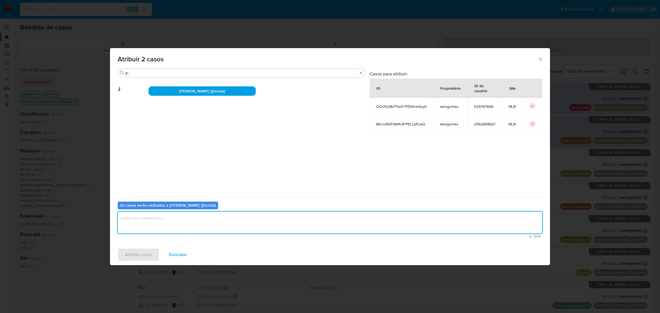
click at [163, 224] on textarea "assign-modal" at bounding box center [330, 222] width 425 height 22
type textarea "."
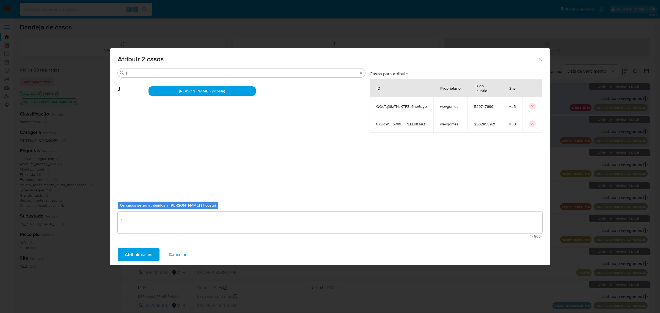
click at [128, 253] on span "Atribuir casos" at bounding box center [139, 255] width 28 height 12
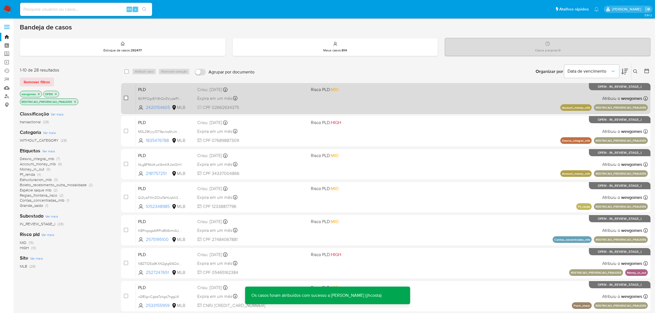
click at [124, 98] on input "checkbox" at bounding box center [126, 98] width 4 height 4
checkbox input "true"
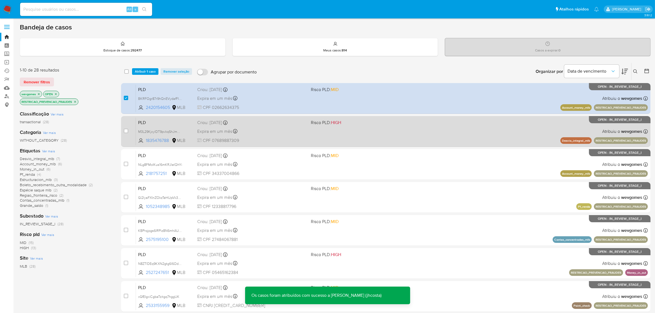
click at [126, 128] on div "case-item-checkbox" at bounding box center [126, 131] width 4 height 6
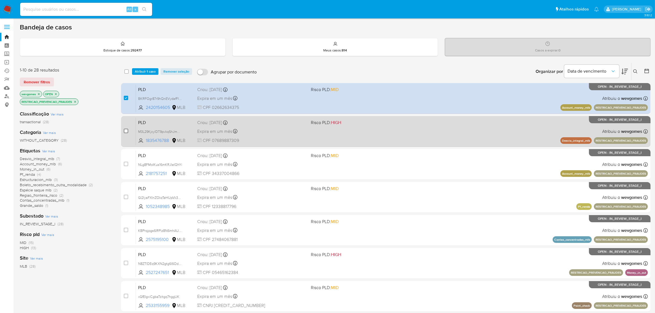
click at [127, 131] on input "checkbox" at bounding box center [126, 131] width 4 height 4
checkbox input "true"
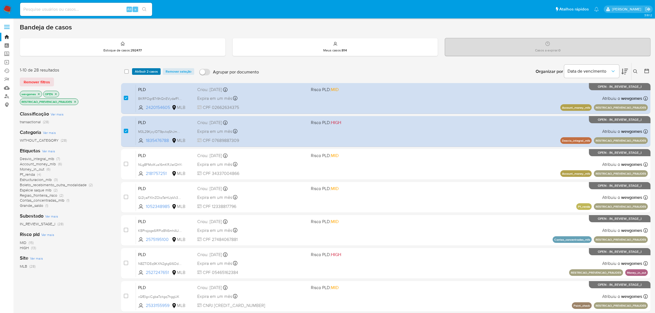
click at [148, 72] on span "Atribuir 2 casos" at bounding box center [146, 72] width 23 height 6
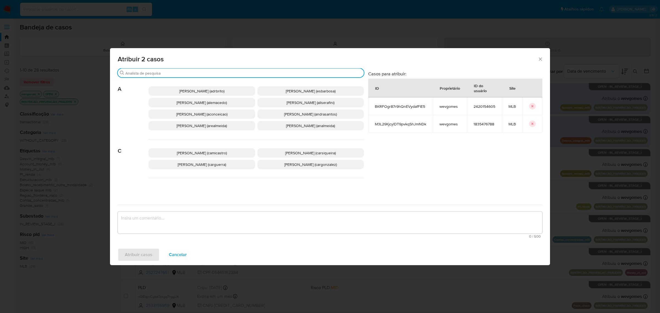
click at [199, 74] on input "Buscar" at bounding box center [243, 73] width 236 height 5
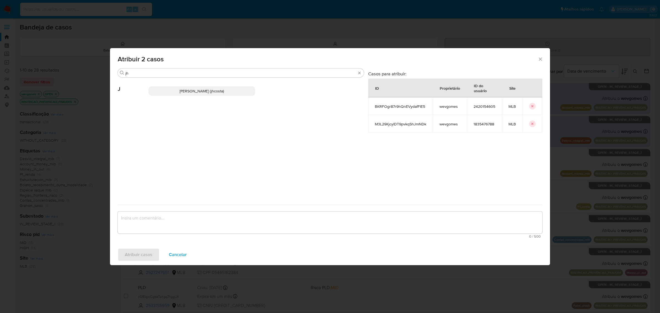
click at [198, 95] on p "Jhonata De Sousa Costa (jhcosta)" at bounding box center [202, 90] width 107 height 9
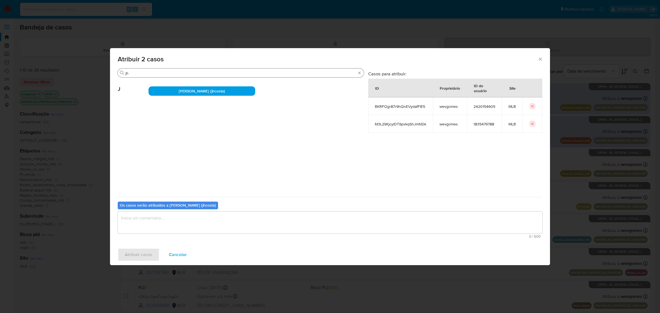
click at [138, 74] on input "jh" at bounding box center [240, 73] width 231 height 5
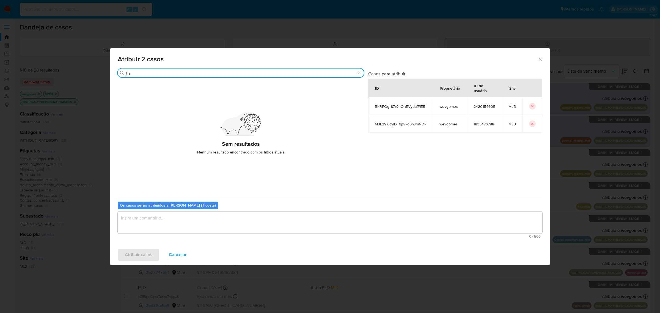
drag, startPoint x: 139, startPoint y: 73, endPoint x: 113, endPoint y: 73, distance: 25.9
click at [113, 73] on div "Buscar jhs Sem resultados Nenhum resultado encontrado com os filtros atuais Cas…" at bounding box center [330, 156] width 440 height 176
type input "shi"
click at [204, 93] on span "Jonathan Hideki Shikay (jshikay)" at bounding box center [201, 91] width 61 height 6
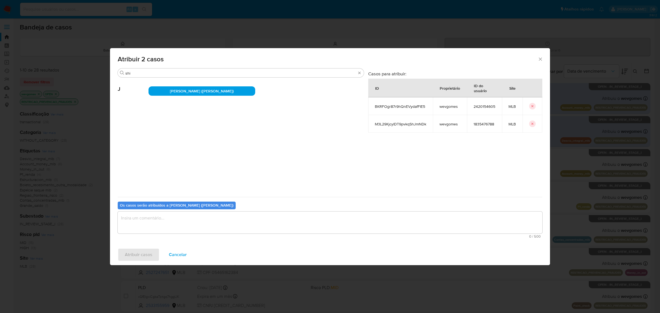
click at [179, 223] on textarea "assign-modal" at bounding box center [330, 222] width 425 height 22
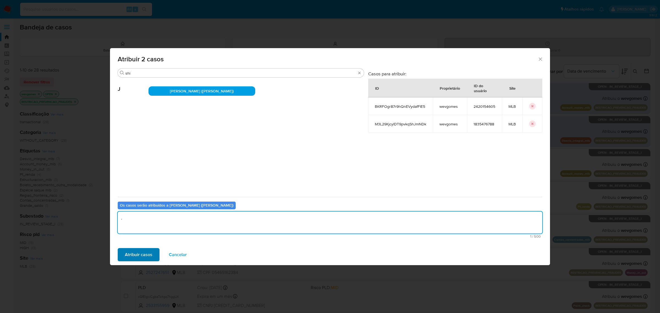
type textarea "."
click at [141, 252] on span "Atribuir casos" at bounding box center [139, 255] width 28 height 12
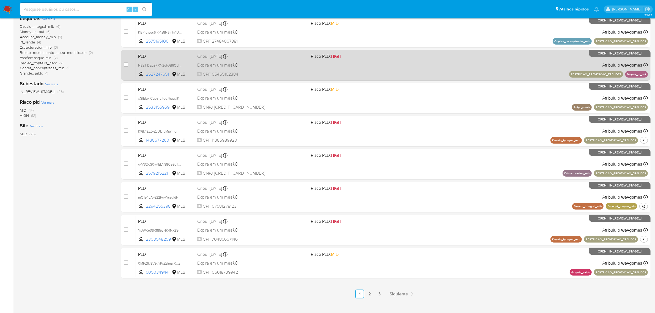
scroll to position [141, 0]
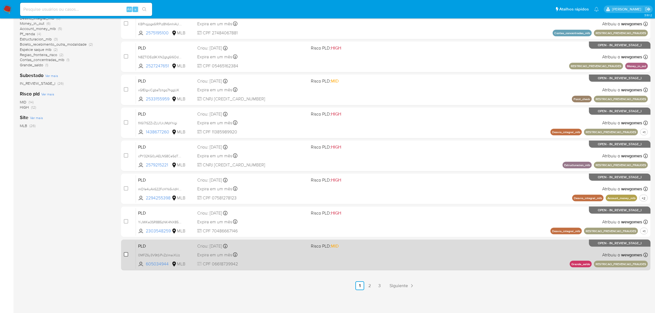
click at [126, 254] on input "checkbox" at bounding box center [126, 254] width 4 height 4
checkbox input "true"
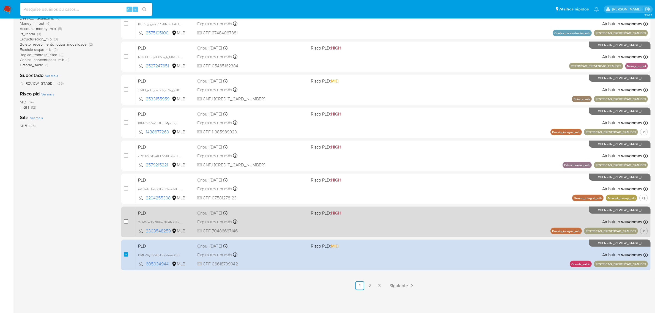
click at [125, 220] on input "checkbox" at bounding box center [126, 221] width 4 height 4
checkbox input "true"
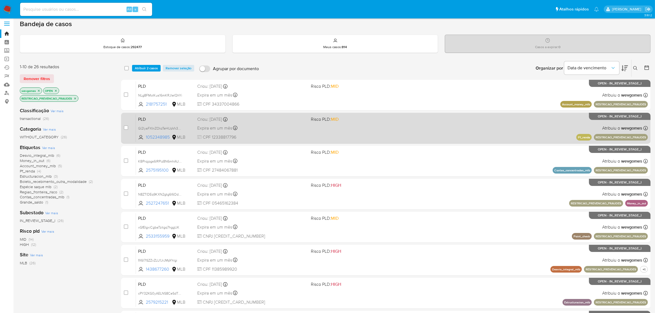
scroll to position [0, 0]
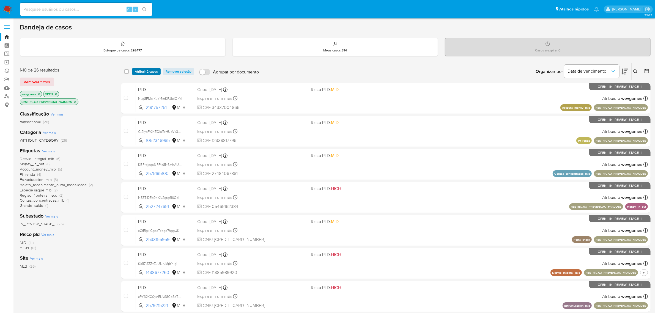
click at [145, 73] on span "Atribuir 2 casos" at bounding box center [146, 72] width 23 height 6
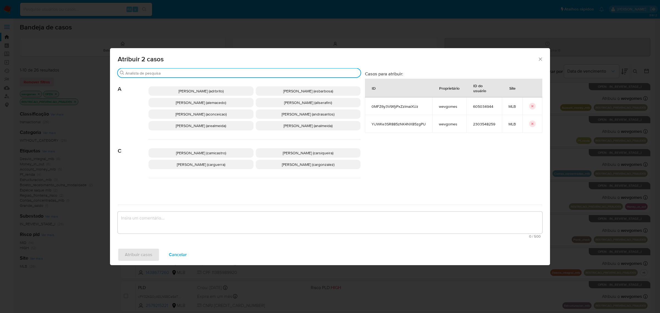
click at [205, 73] on input "Buscar" at bounding box center [241, 73] width 233 height 5
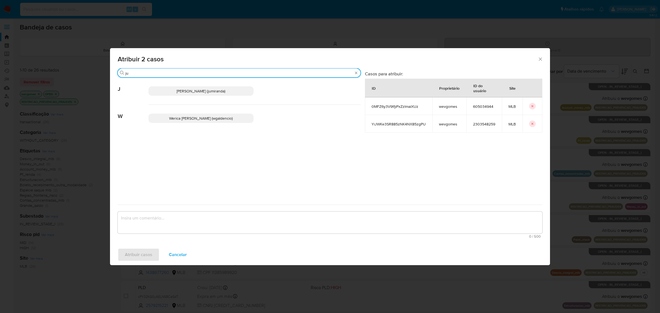
type input "ju"
click at [208, 94] on span "Juliane Cavalcante Miranda (jumiranda)" at bounding box center [201, 91] width 49 height 6
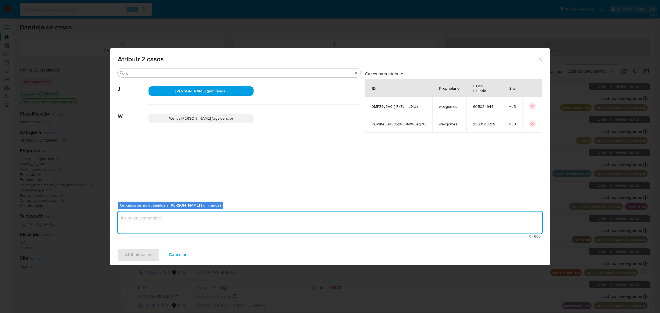
click at [175, 223] on textarea "assign-modal" at bounding box center [330, 222] width 425 height 22
type textarea "."
click at [139, 256] on span "Atribuir casos" at bounding box center [139, 255] width 28 height 12
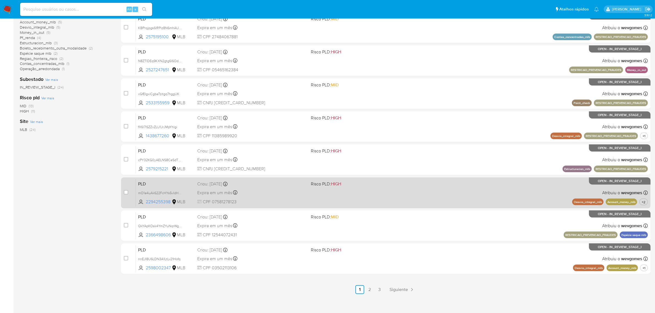
scroll to position [141, 0]
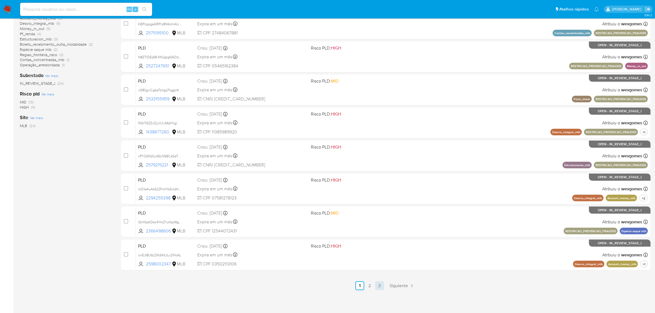
click at [380, 285] on link "3" at bounding box center [379, 285] width 9 height 9
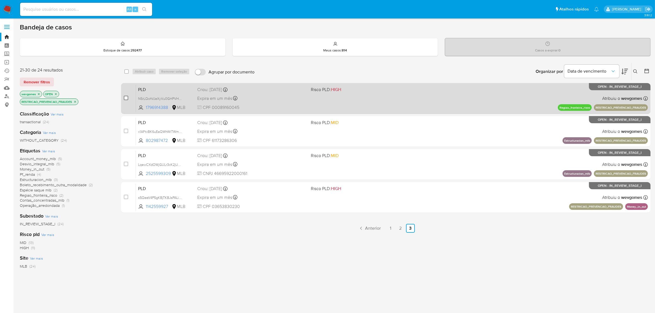
click at [126, 98] on input "checkbox" at bounding box center [126, 98] width 4 height 4
checkbox input "true"
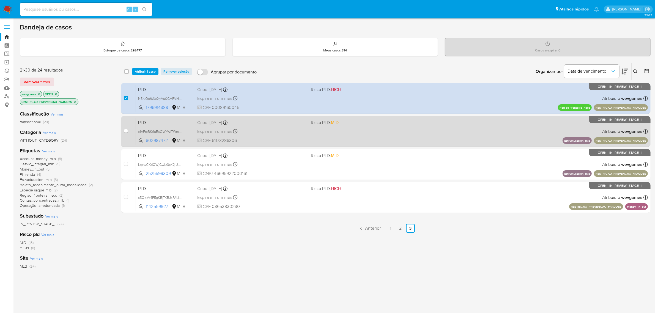
click at [127, 132] on input "checkbox" at bounding box center [126, 131] width 4 height 4
checkbox input "true"
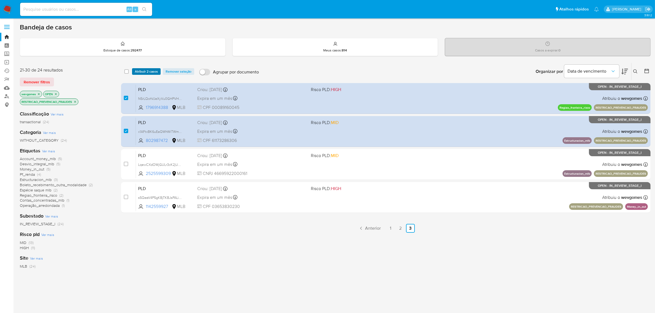
click at [147, 71] on span "Atribuir 2 casos" at bounding box center [146, 72] width 23 height 6
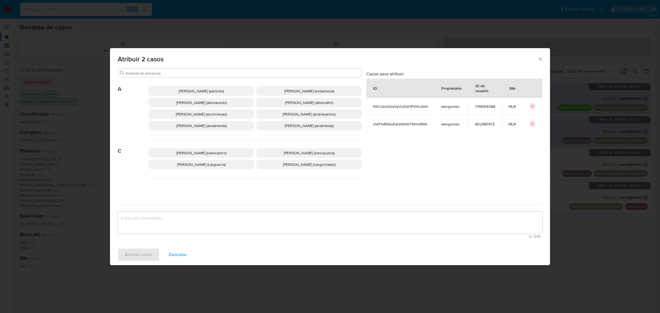
click at [147, 71] on input "Buscar" at bounding box center [242, 73] width 234 height 5
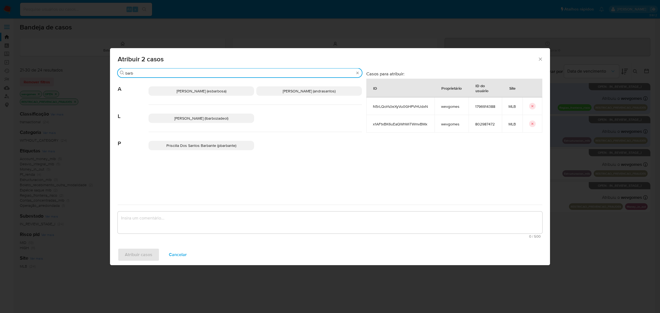
type input "barb"
click at [211, 121] on span "Lucas Barboza De Oliveira (lbarbozadeol)" at bounding box center [201, 119] width 54 height 6
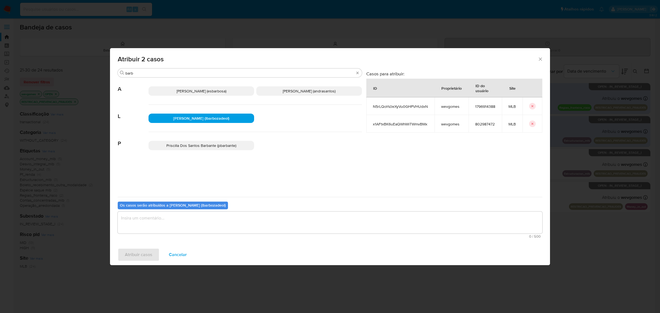
click at [206, 224] on textarea "assign-modal" at bounding box center [330, 222] width 425 height 22
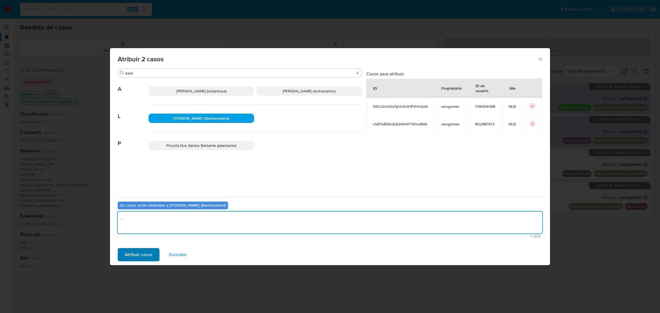
type textarea "."
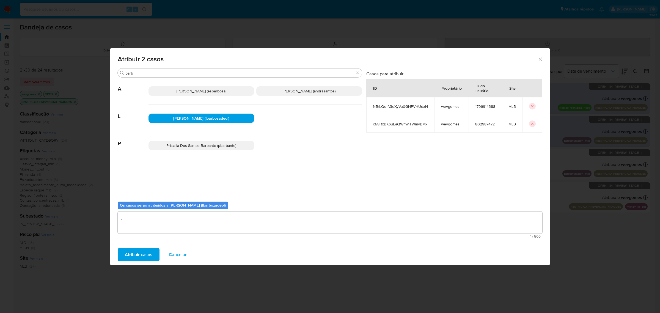
click at [146, 256] on span "Atribuir casos" at bounding box center [139, 255] width 28 height 12
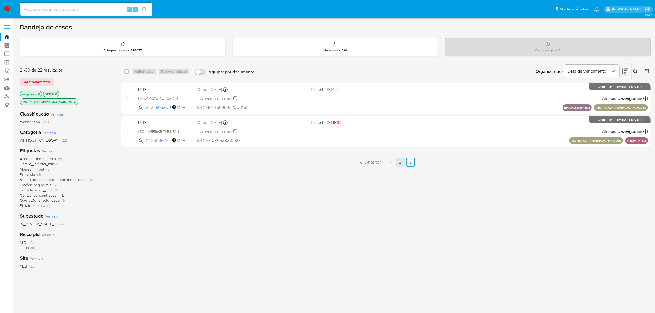
click at [397, 163] on link "2" at bounding box center [400, 162] width 9 height 9
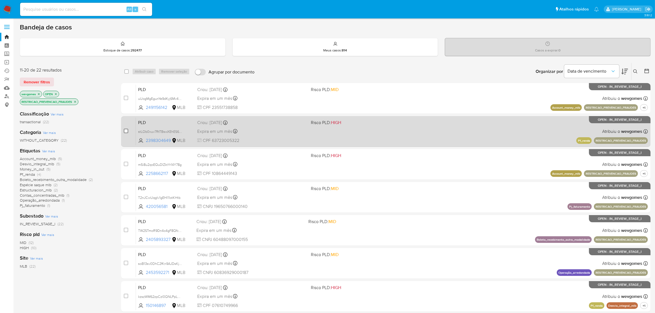
click at [128, 131] on input "checkbox" at bounding box center [126, 131] width 4 height 4
checkbox input "true"
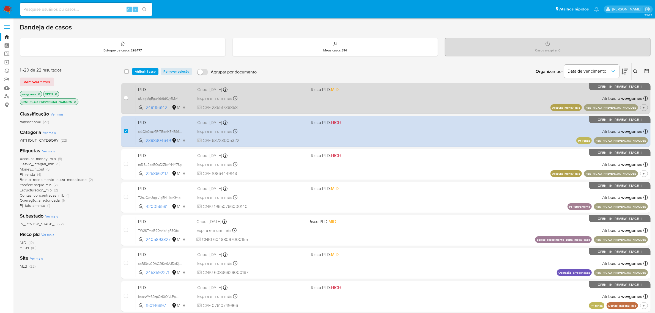
click at [125, 100] on input "checkbox" at bounding box center [126, 98] width 4 height 4
checkbox input "true"
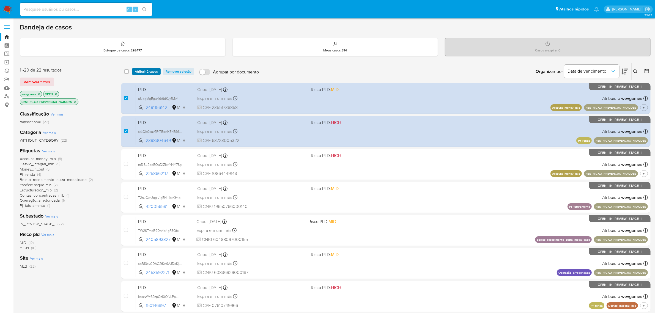
click at [155, 70] on span "Atribuir 2 casos" at bounding box center [146, 72] width 23 height 6
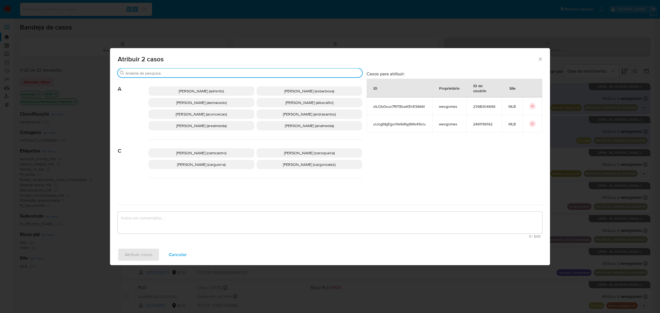
click at [213, 72] on input "Buscar" at bounding box center [242, 73] width 235 height 5
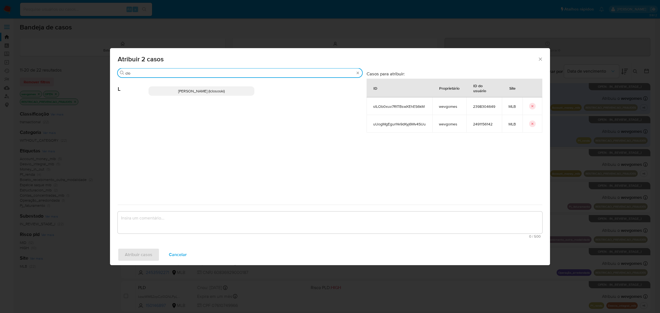
type input "clo"
click at [203, 94] on span "Lucas Clososki Rangel Pereira (lclososki)" at bounding box center [201, 91] width 46 height 6
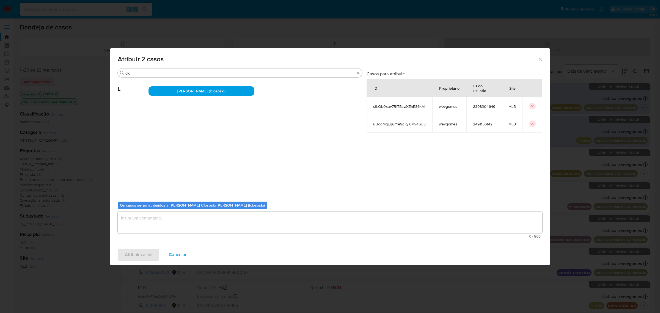
click at [207, 221] on textarea "assign-modal" at bounding box center [330, 222] width 425 height 22
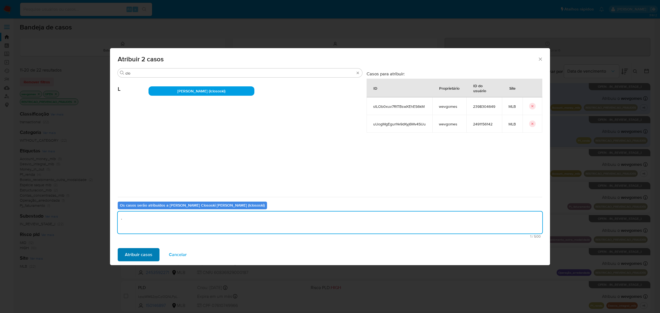
type textarea "."
click at [147, 251] on span "Atribuir casos" at bounding box center [139, 255] width 28 height 12
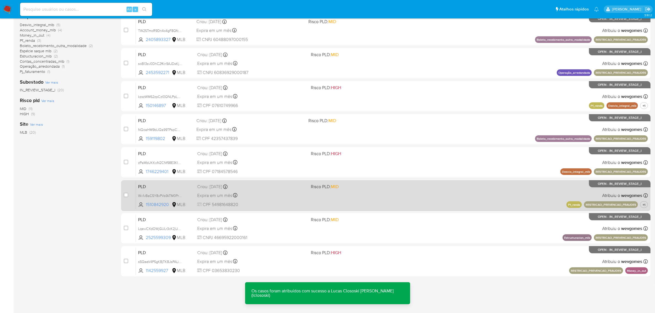
scroll to position [141, 0]
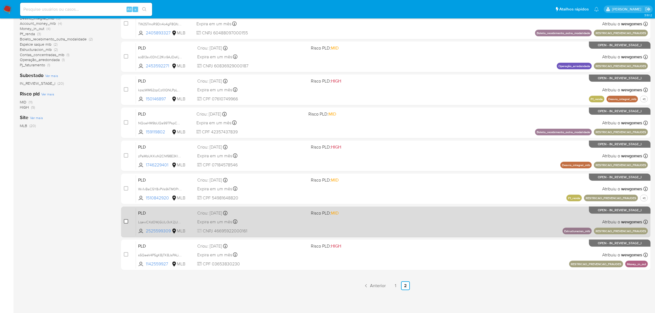
click at [127, 220] on input "checkbox" at bounding box center [126, 221] width 4 height 4
checkbox input "true"
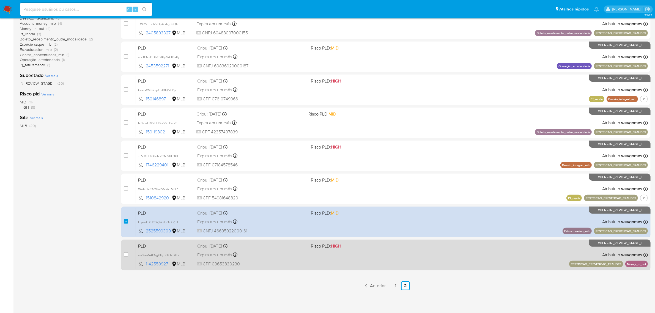
click at [124, 252] on span at bounding box center [126, 254] width 4 height 4
click at [127, 254] on input "checkbox" at bounding box center [126, 254] width 4 height 4
checkbox input "true"
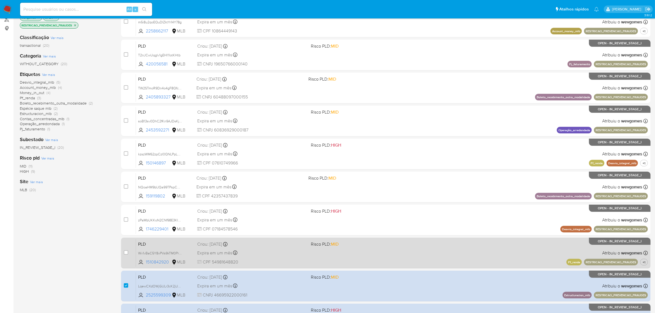
scroll to position [0, 0]
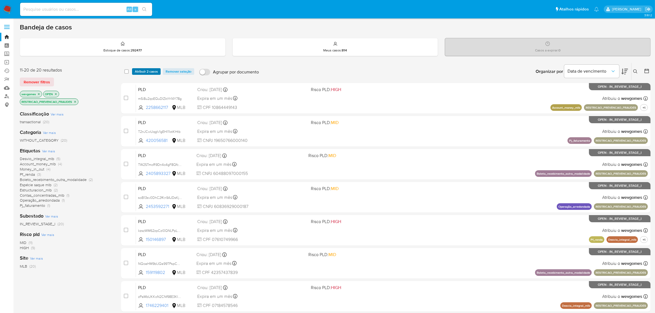
click at [153, 71] on span "Atribuir 2 casos" at bounding box center [146, 72] width 23 height 6
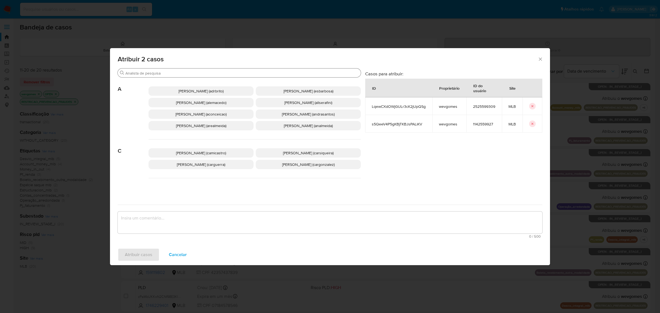
click at [152, 71] on input "Buscar" at bounding box center [241, 73] width 233 height 5
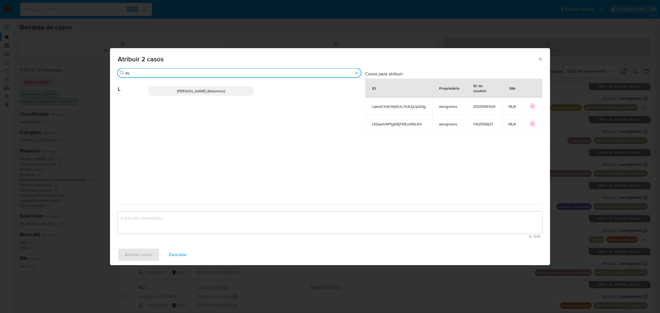
type input "lfe"
click at [219, 92] on span "Laisa Lopes Andrade (lfelismino)" at bounding box center [201, 91] width 48 height 6
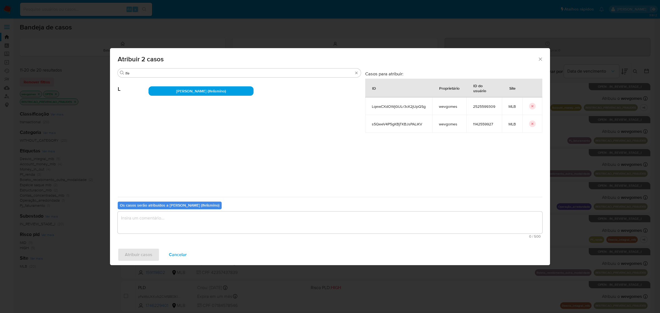
click at [229, 223] on textarea "assign-modal" at bounding box center [330, 222] width 425 height 22
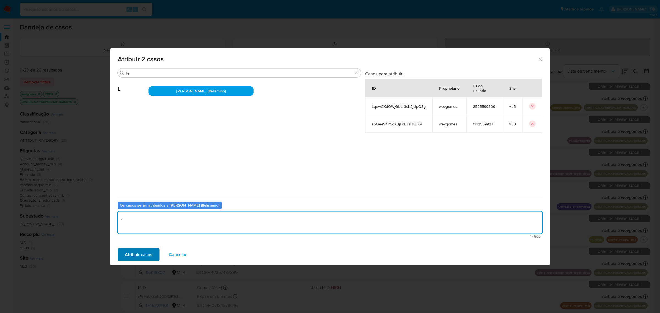
type textarea "."
click at [148, 256] on span "Atribuir casos" at bounding box center [139, 255] width 28 height 12
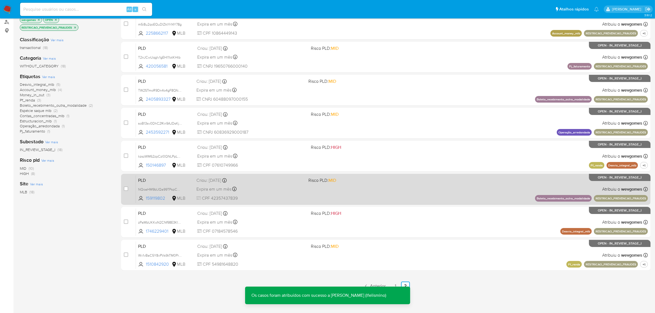
scroll to position [75, 0]
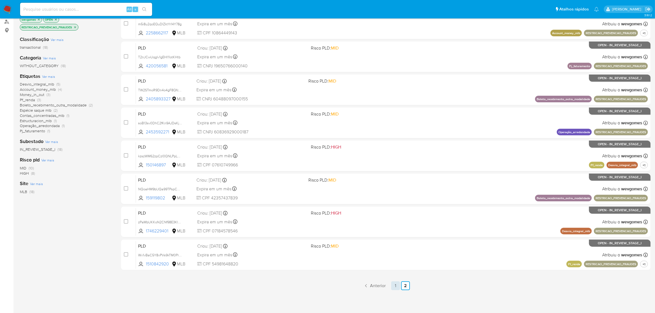
click at [398, 282] on link "1" at bounding box center [395, 285] width 9 height 9
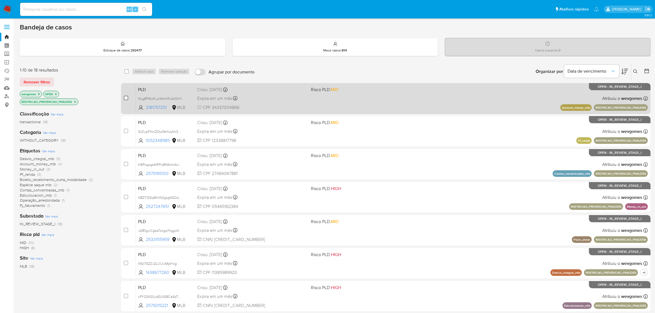
click at [128, 97] on input "checkbox" at bounding box center [126, 98] width 4 height 4
checkbox input "true"
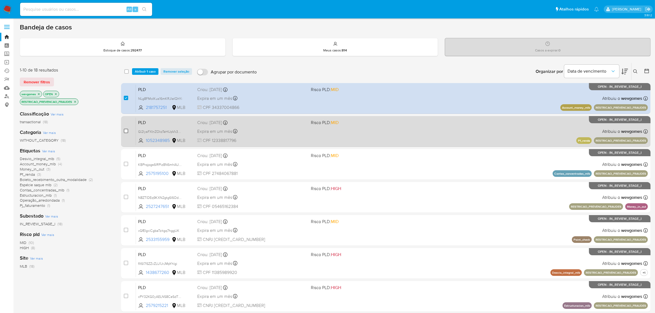
click at [126, 129] on input "checkbox" at bounding box center [126, 131] width 4 height 4
checkbox input "true"
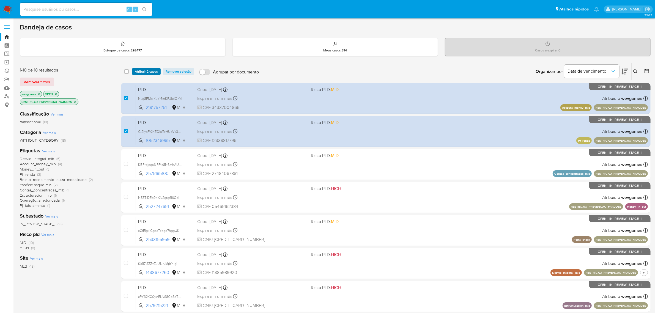
click at [144, 69] on span "Atribuir 2 casos" at bounding box center [146, 72] width 23 height 6
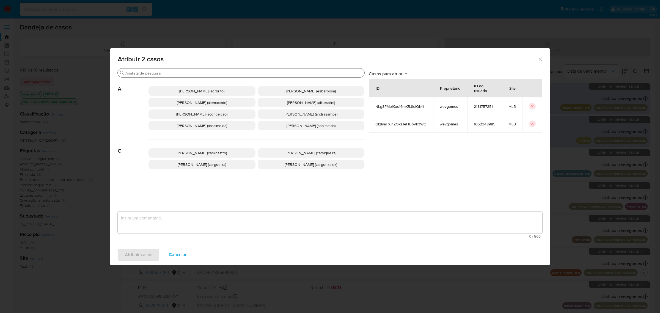
click at [172, 69] on div "Buscar" at bounding box center [241, 72] width 247 height 9
click at [172, 71] on input "Buscar" at bounding box center [243, 73] width 237 height 5
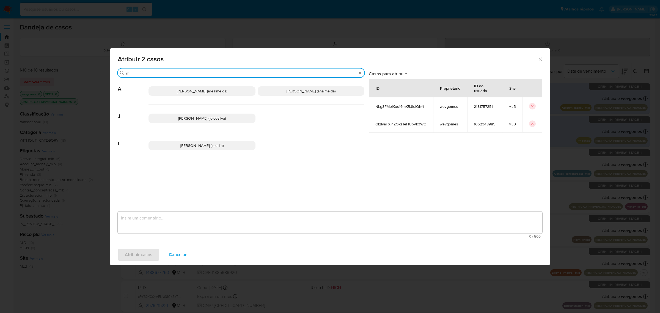
type input "lm"
click at [224, 143] on span "Leticia Bento Merlin (lmerlin)" at bounding box center [201, 146] width 43 height 6
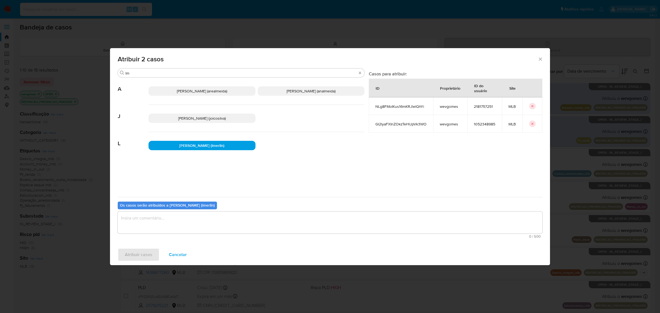
click at [179, 220] on textarea "assign-modal" at bounding box center [330, 222] width 425 height 22
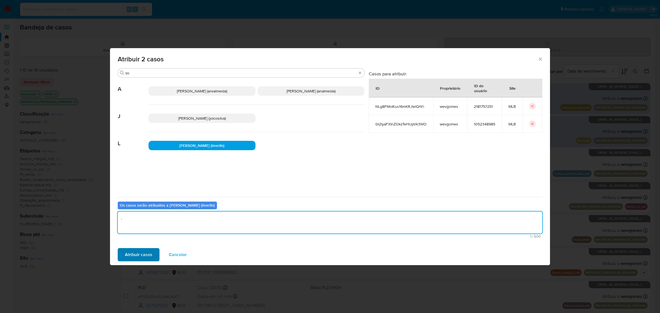
type textarea "."
click at [135, 252] on span "Atribuir casos" at bounding box center [139, 255] width 28 height 12
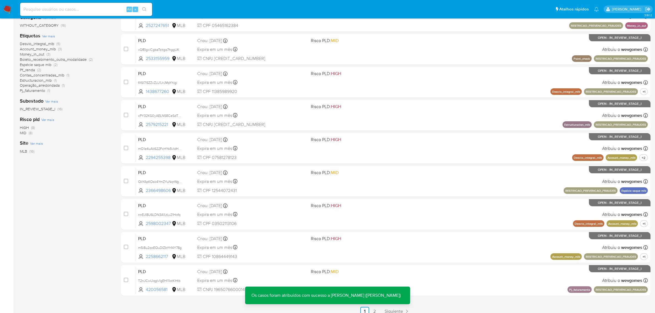
scroll to position [141, 0]
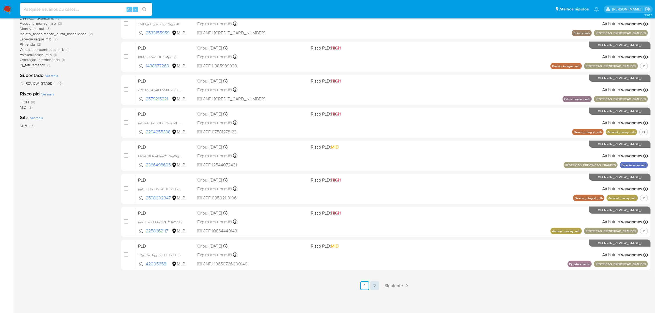
click at [377, 286] on link "2" at bounding box center [374, 285] width 9 height 9
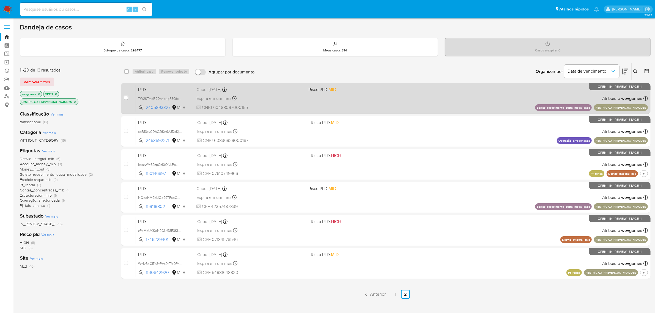
click at [126, 97] on input "checkbox" at bounding box center [126, 98] width 4 height 4
checkbox input "true"
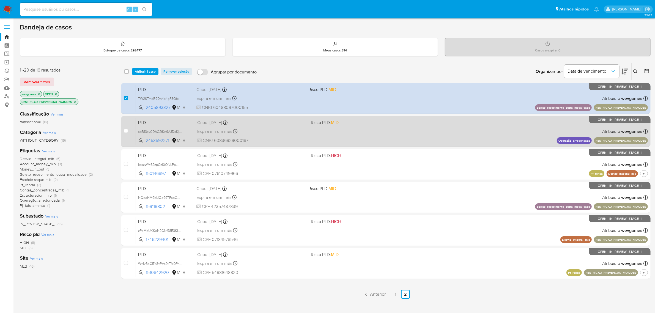
click at [126, 133] on div "case-item-checkbox" at bounding box center [126, 131] width 4 height 6
click at [126, 132] on input "checkbox" at bounding box center [126, 131] width 4 height 4
checkbox input "true"
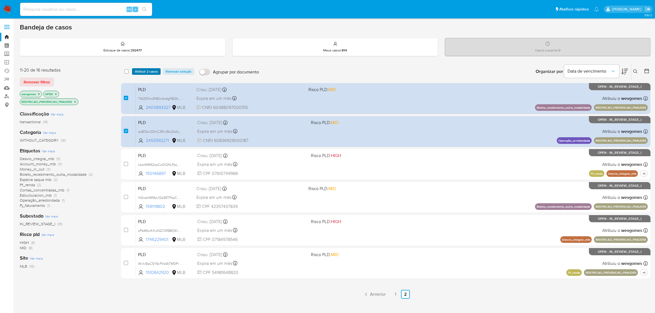
click at [149, 70] on span "Atribuir 2 casos" at bounding box center [146, 72] width 23 height 6
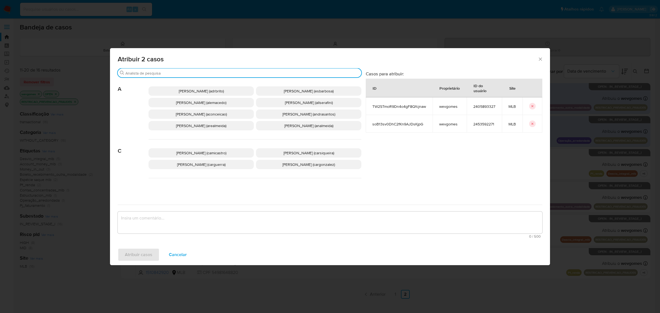
click at [179, 73] on input "Buscar" at bounding box center [242, 73] width 234 height 5
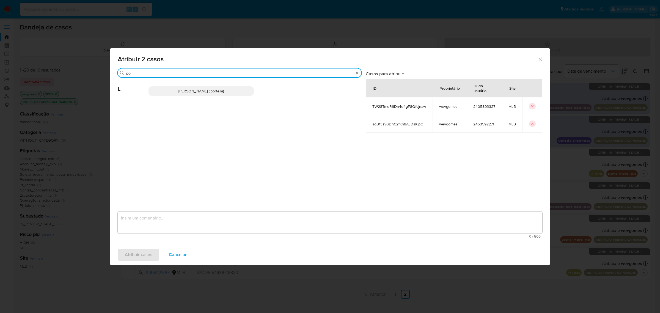
type input "lpo"
click at [192, 93] on span "Lucas Fernandes Portella (lportella)" at bounding box center [200, 91] width 45 height 6
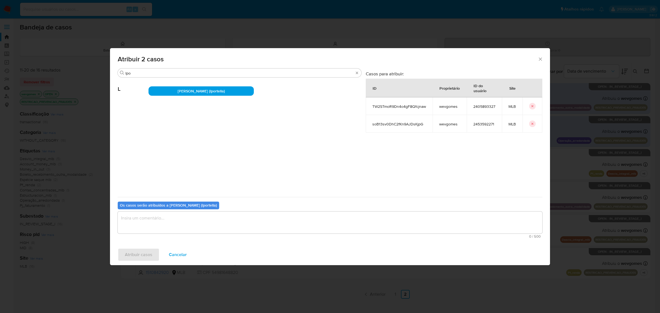
click at [185, 218] on textarea "assign-modal" at bounding box center [330, 222] width 425 height 22
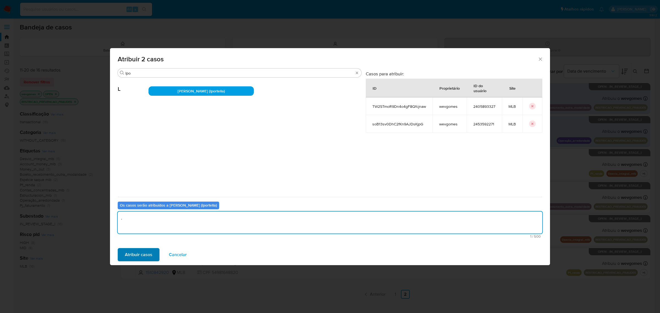
type textarea "."
click at [141, 259] on span "Atribuir casos" at bounding box center [139, 255] width 28 height 12
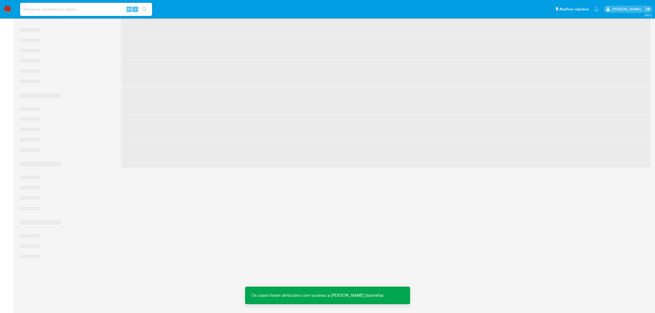
scroll to position [29, 0]
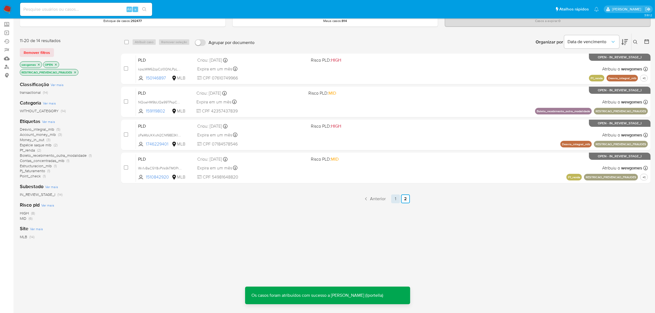
click at [396, 199] on link "1" at bounding box center [395, 198] width 9 height 9
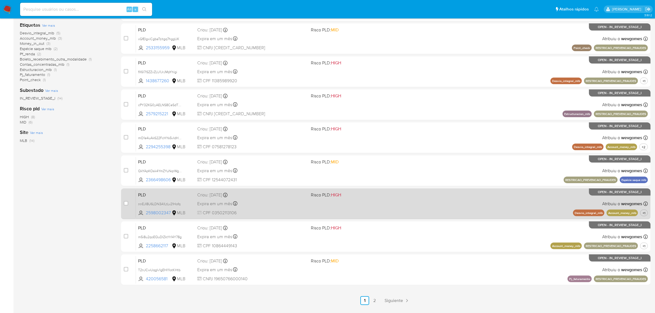
scroll to position [141, 0]
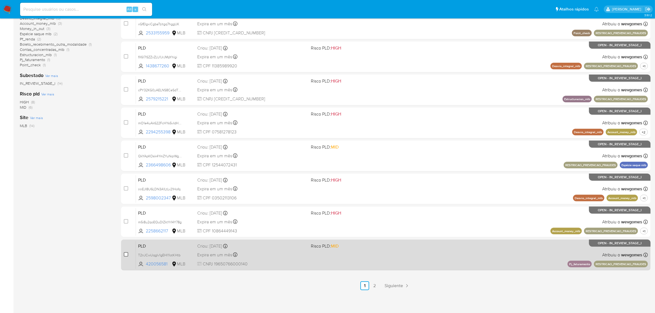
click at [126, 252] on input "checkbox" at bounding box center [126, 254] width 4 height 4
checkbox input "true"
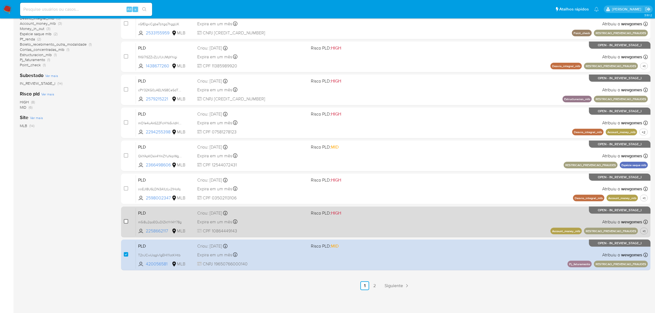
click at [125, 223] on input "checkbox" at bounding box center [126, 221] width 4 height 4
checkbox input "true"
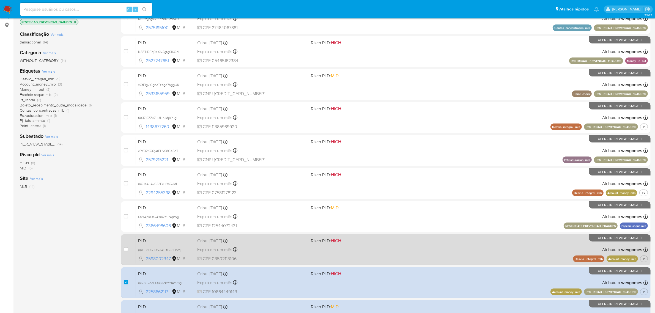
scroll to position [0, 0]
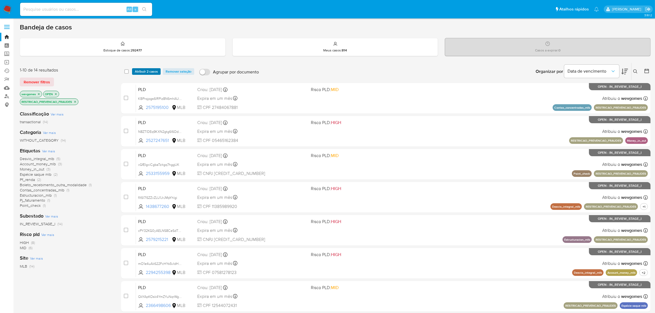
click at [152, 71] on span "Atribuir 2 casos" at bounding box center [146, 72] width 23 height 6
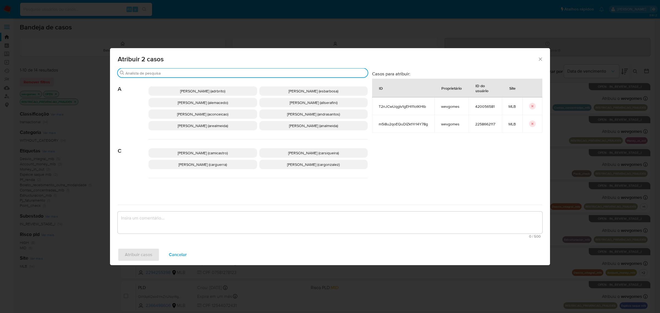
click at [208, 71] on input "Buscar" at bounding box center [245, 73] width 240 height 5
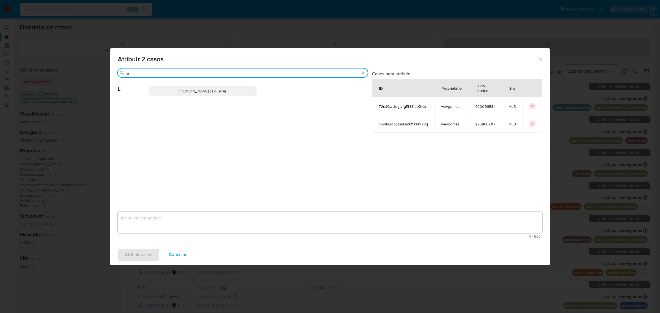
type input "lsi"
click at [209, 91] on span "Leticia De Souza Siqueira (lsiqueira)" at bounding box center [203, 91] width 46 height 6
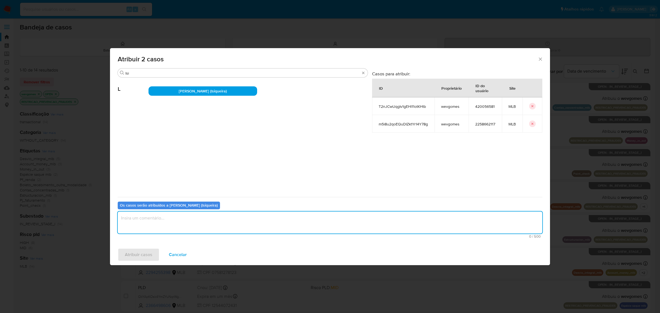
click at [209, 223] on textarea "assign-modal" at bounding box center [330, 222] width 425 height 22
type textarea "."
click at [149, 253] on span "Atribuir casos" at bounding box center [139, 255] width 28 height 12
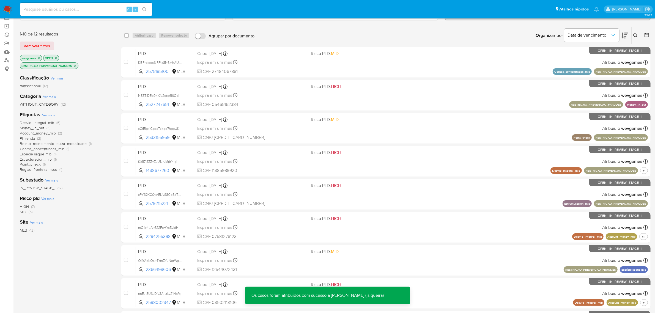
scroll to position [141, 0]
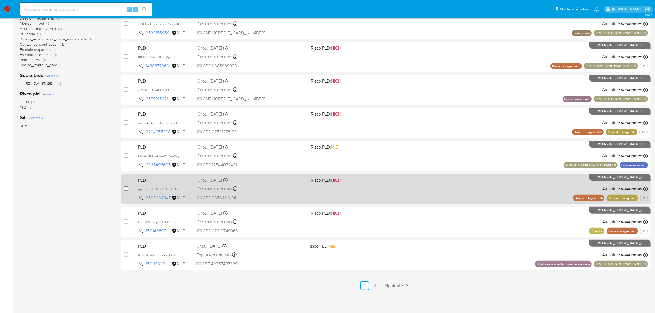
click at [124, 189] on input "checkbox" at bounding box center [126, 188] width 4 height 4
checkbox input "true"
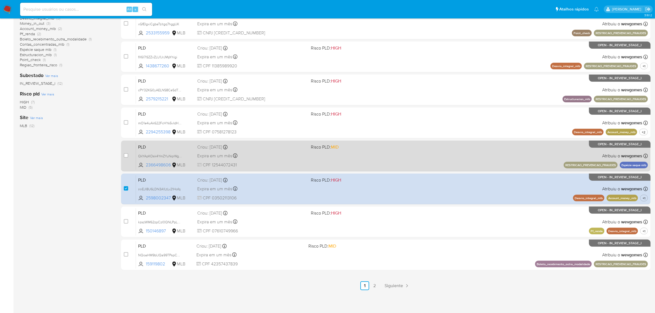
click at [126, 160] on div "case-item-checkbox Incapaz de atribuir o caso" at bounding box center [130, 156] width 12 height 28
click at [126, 157] on input "checkbox" at bounding box center [126, 155] width 4 height 4
checkbox input "true"
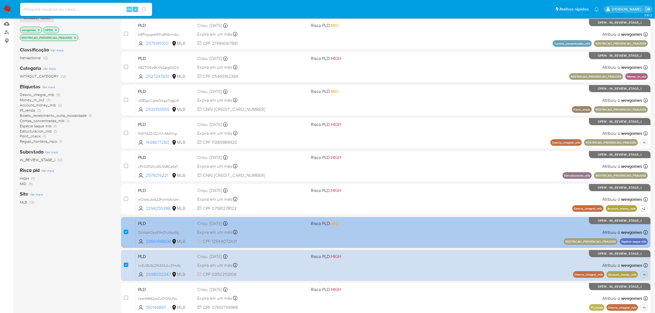
scroll to position [0, 0]
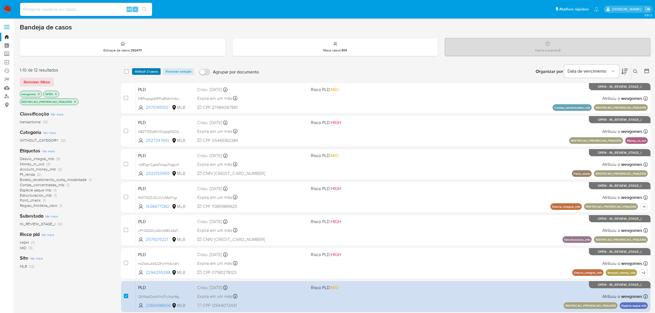
click at [144, 69] on span "Atribuir 2 casos" at bounding box center [146, 72] width 23 height 6
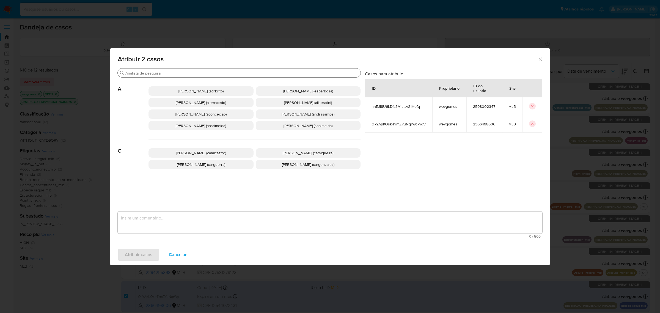
click at [162, 74] on input "Buscar" at bounding box center [241, 73] width 233 height 5
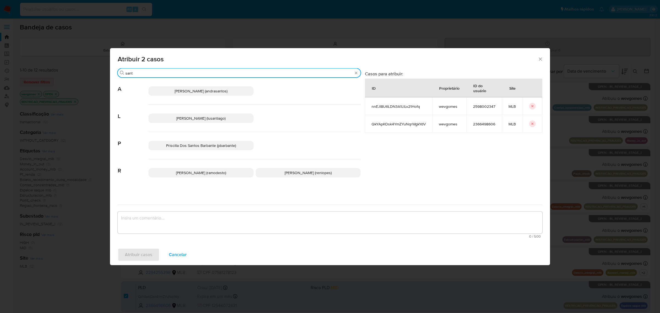
type input "sant"
click at [205, 121] on span "Lucas Santiago Gouveia Da Silva (lusantiago)" at bounding box center [200, 119] width 49 height 6
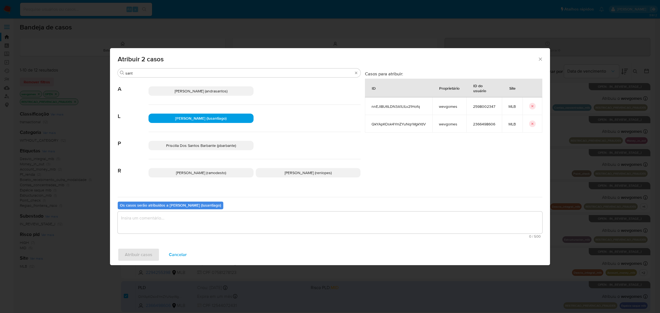
click at [180, 223] on textarea "assign-modal" at bounding box center [330, 222] width 425 height 22
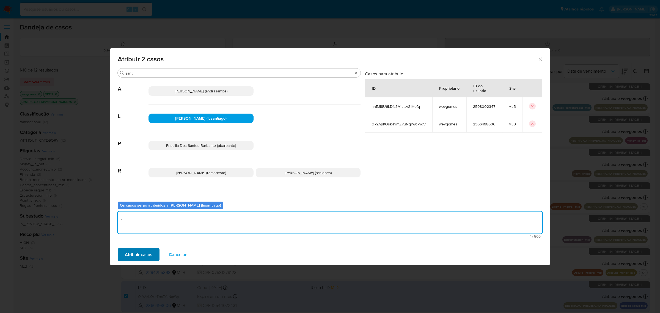
type textarea "."
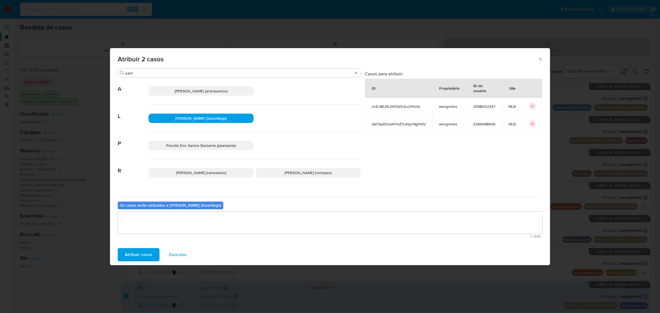
click at [151, 251] on span "Atribuir casos" at bounding box center [139, 255] width 28 height 12
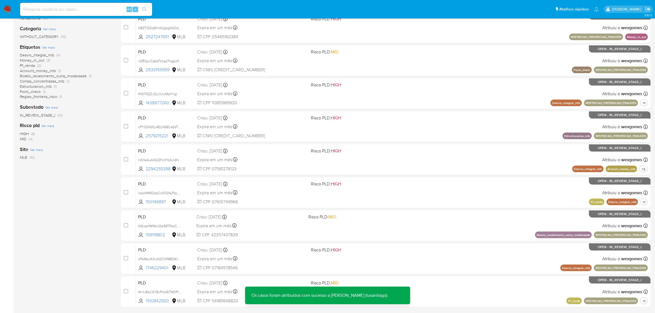
scroll to position [141, 0]
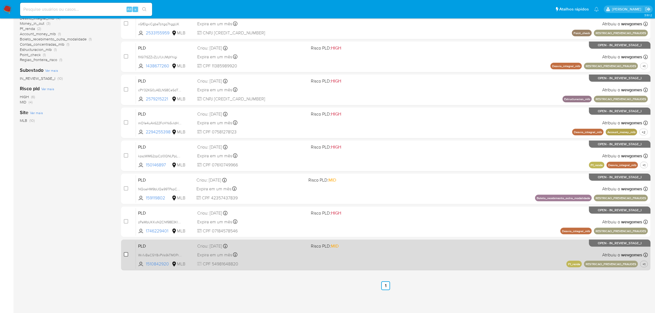
click at [125, 254] on input "checkbox" at bounding box center [126, 254] width 4 height 4
checkbox input "true"
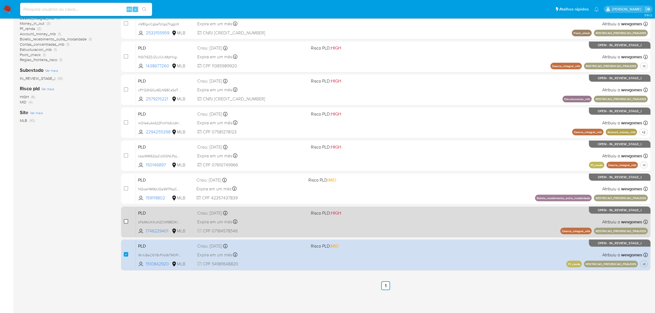
click at [125, 220] on input "checkbox" at bounding box center [126, 221] width 4 height 4
checkbox input "true"
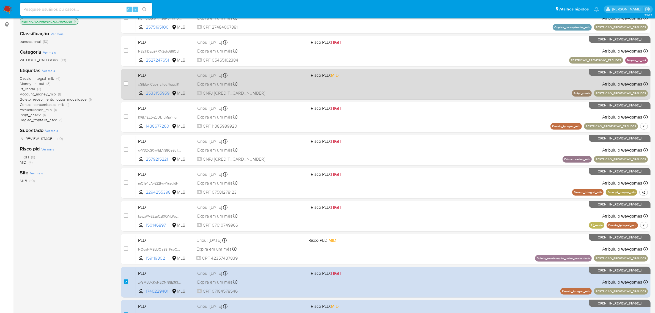
scroll to position [0, 0]
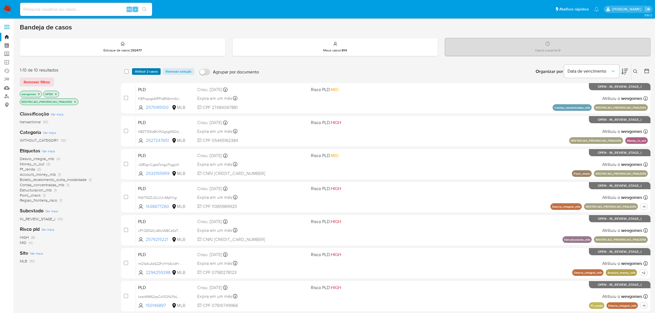
click at [149, 70] on span "Atribuir 2 casos" at bounding box center [146, 72] width 23 height 6
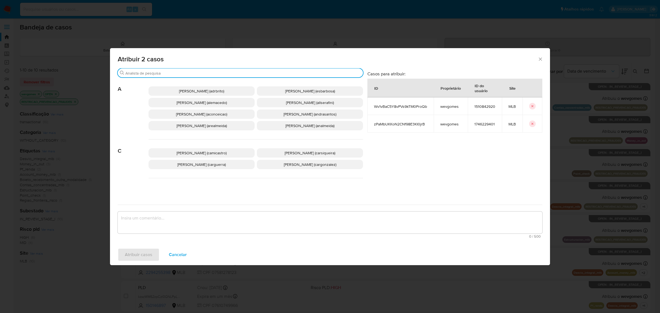
click at [197, 72] on input "Buscar" at bounding box center [242, 73] width 235 height 5
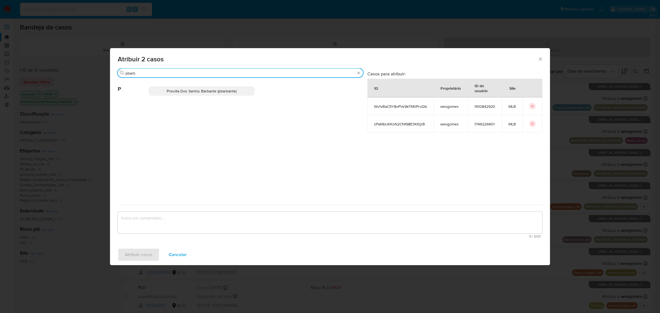
type input "pbarb"
click at [221, 94] on span "Priscilla Dos Santos Barbante (pbarbante)" at bounding box center [202, 91] width 70 height 6
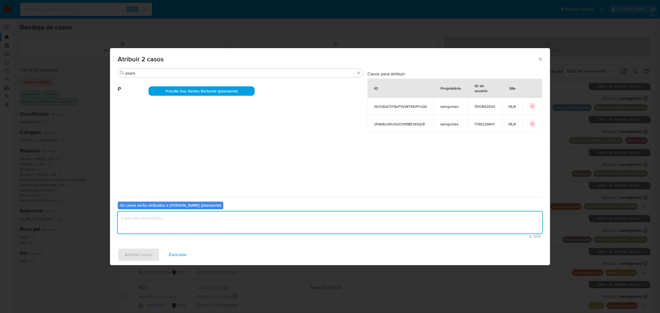
click at [201, 221] on textarea "assign-modal" at bounding box center [330, 222] width 425 height 22
type textarea "."
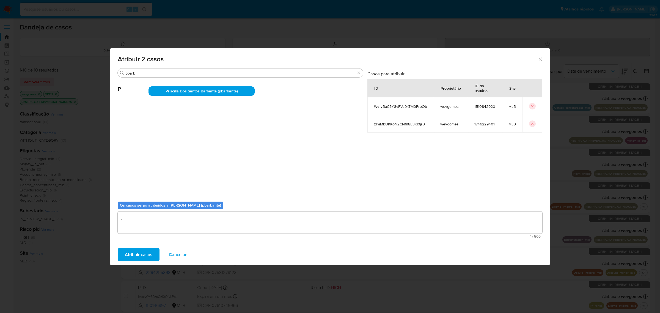
click at [143, 252] on span "Atribuir casos" at bounding box center [139, 255] width 28 height 12
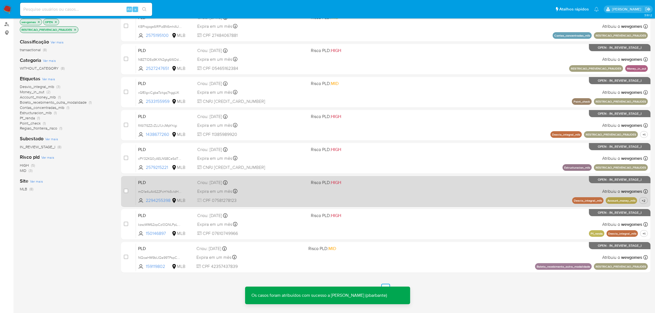
scroll to position [75, 0]
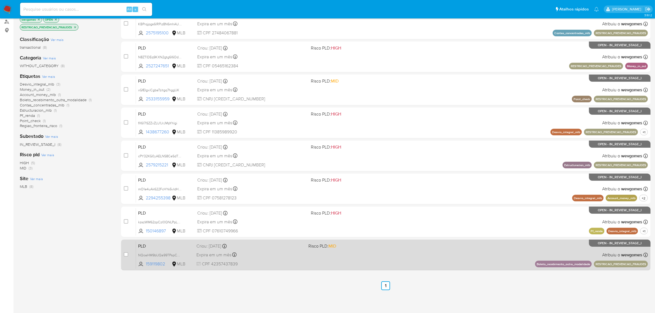
drag, startPoint x: 126, startPoint y: 252, endPoint x: 127, endPoint y: 247, distance: 5.8
click at [126, 252] on input "checkbox" at bounding box center [126, 254] width 4 height 4
checkbox input "true"
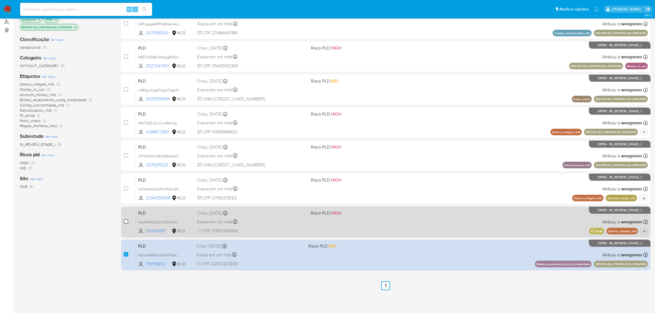
click at [126, 220] on input "checkbox" at bounding box center [126, 221] width 4 height 4
checkbox input "true"
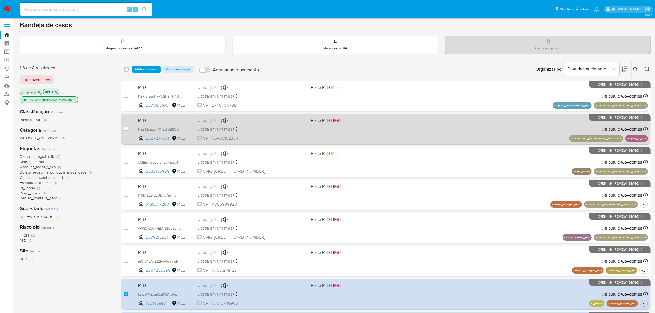
scroll to position [0, 0]
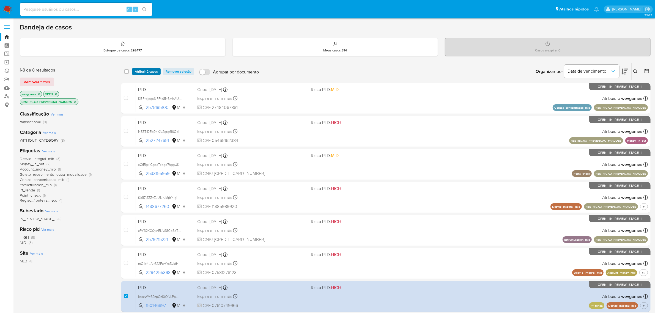
click at [143, 69] on span "Atribuir 2 casos" at bounding box center [146, 72] width 23 height 6
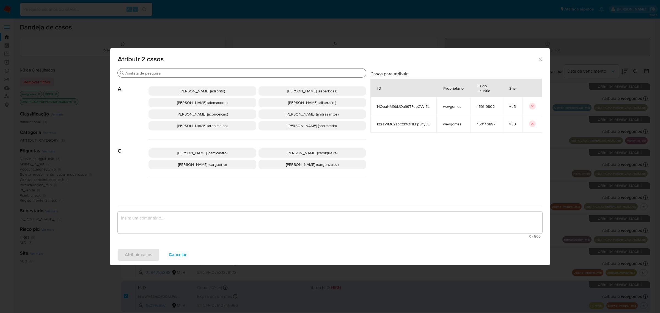
click at [174, 71] on input "Buscar" at bounding box center [244, 73] width 238 height 5
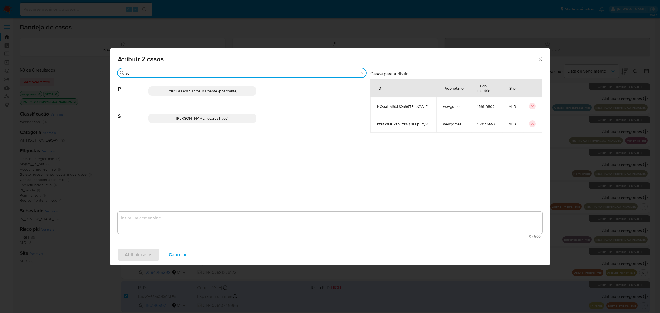
type input "sc"
click at [176, 117] on span "Sara Heide Carvalhaes Gomes Teixeira (scarvalhaes)" at bounding box center [202, 119] width 52 height 6
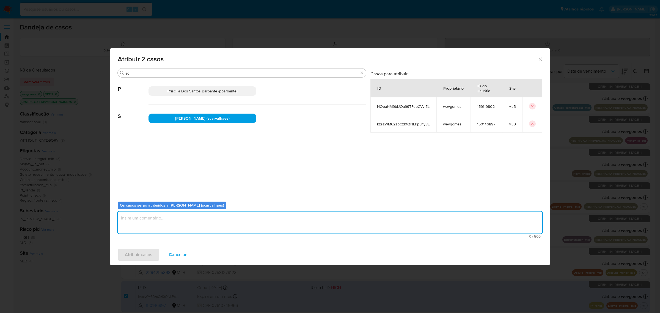
click at [181, 224] on textarea "assign-modal" at bounding box center [330, 222] width 425 height 22
type textarea "."
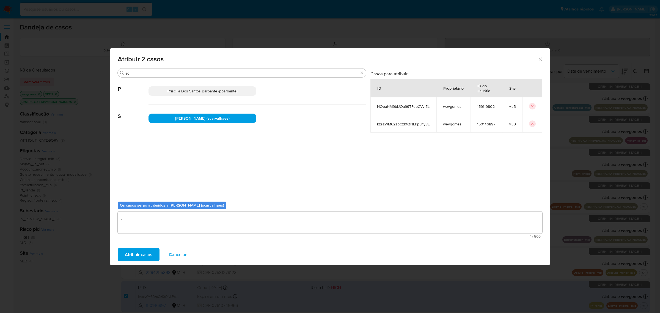
click at [146, 252] on span "Atribuir casos" at bounding box center [139, 255] width 28 height 12
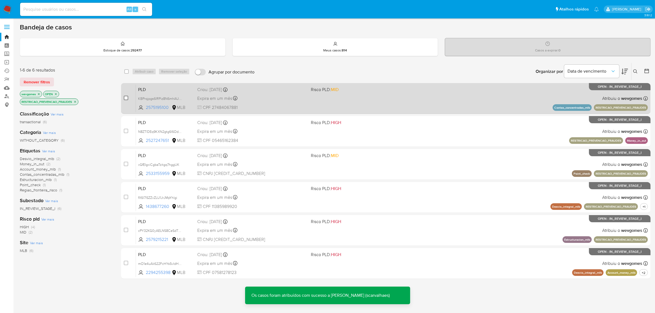
click at [124, 99] on input "checkbox" at bounding box center [126, 98] width 4 height 4
checkbox input "true"
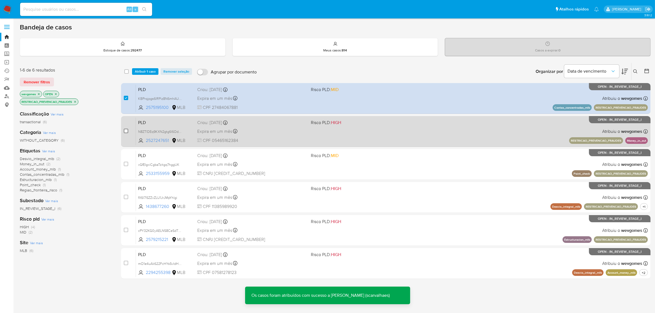
click at [124, 131] on input "checkbox" at bounding box center [126, 131] width 4 height 4
checkbox input "true"
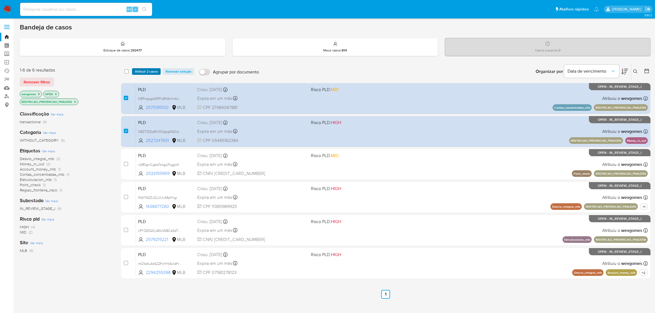
click at [141, 71] on span "Atribuir 2 casos" at bounding box center [146, 72] width 23 height 6
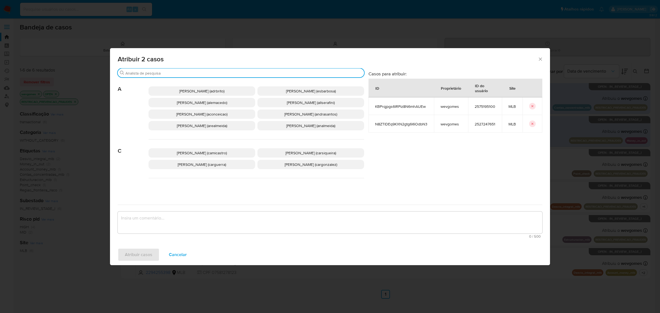
click at [155, 72] on input "Buscar" at bounding box center [243, 73] width 237 height 5
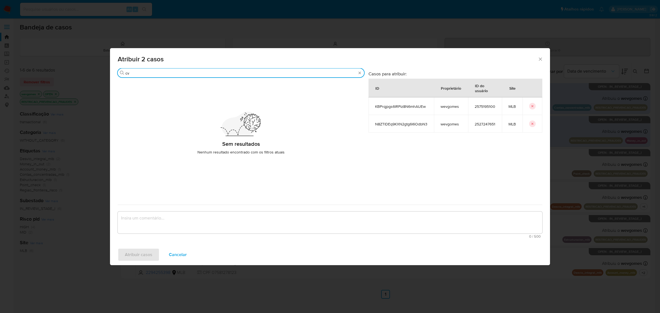
type input "c"
type input "vc"
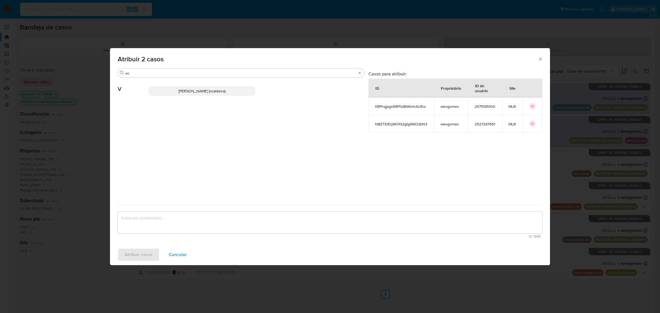
click at [210, 94] on span "Vitoria Rodrigues Caldeira (vcaldeira)" at bounding box center [201, 91] width 47 height 6
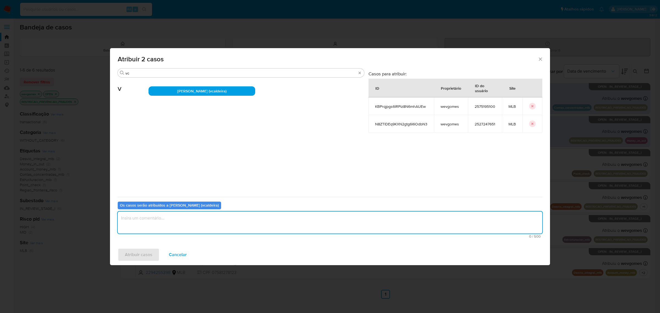
click at [197, 221] on textarea "assign-modal" at bounding box center [330, 222] width 425 height 22
type textarea "."
click at [152, 257] on button "Atribuir casos" at bounding box center [139, 254] width 42 height 13
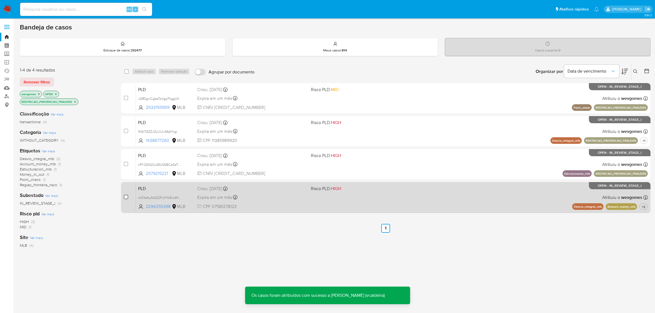
click at [127, 195] on input "checkbox" at bounding box center [126, 197] width 4 height 4
checkbox input "true"
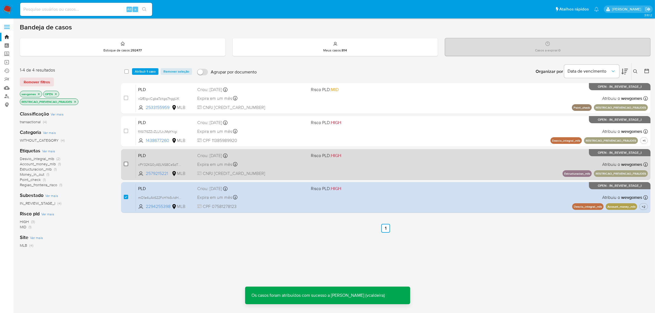
click at [125, 163] on input "checkbox" at bounding box center [126, 164] width 4 height 4
checkbox input "true"
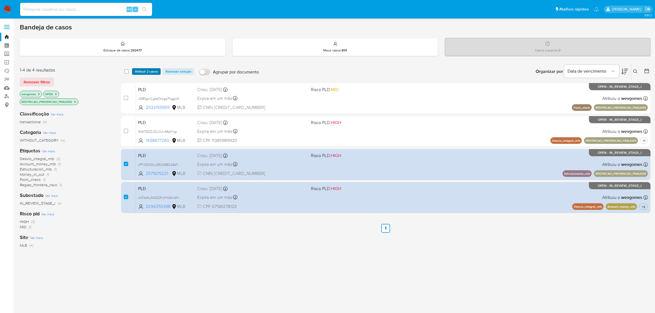
click at [146, 72] on span "Atribuir 2 casos" at bounding box center [146, 72] width 23 height 6
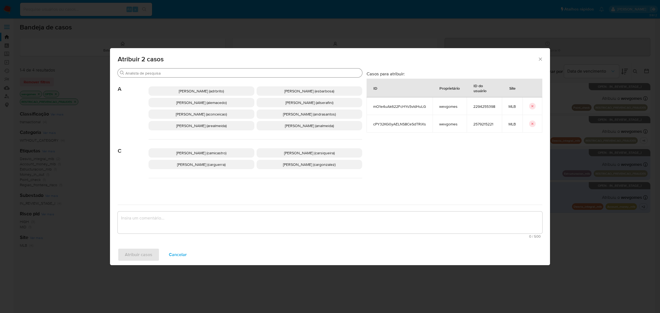
click at [153, 75] on input "Buscar" at bounding box center [242, 73] width 235 height 5
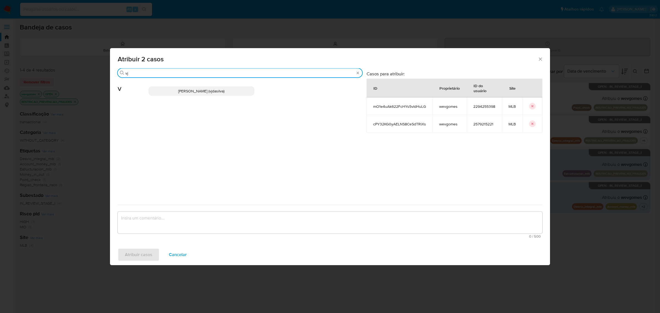
type input "vj"
click at [199, 90] on span "Viviane Jesus Da Silva (vjdasilva)" at bounding box center [201, 91] width 46 height 6
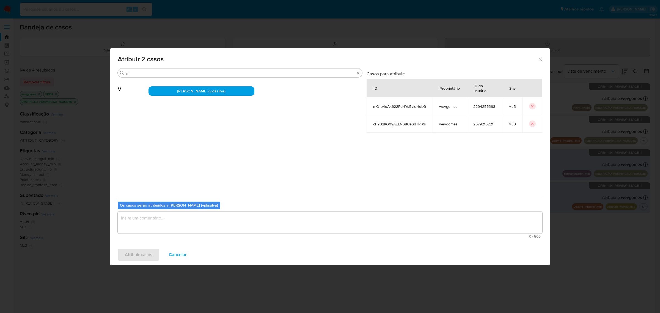
click at [183, 223] on textarea "assign-modal" at bounding box center [330, 222] width 425 height 22
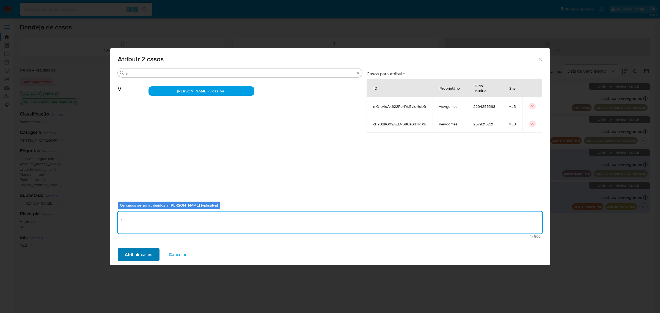
type textarea "."
click at [144, 252] on span "Atribuir casos" at bounding box center [139, 255] width 28 height 12
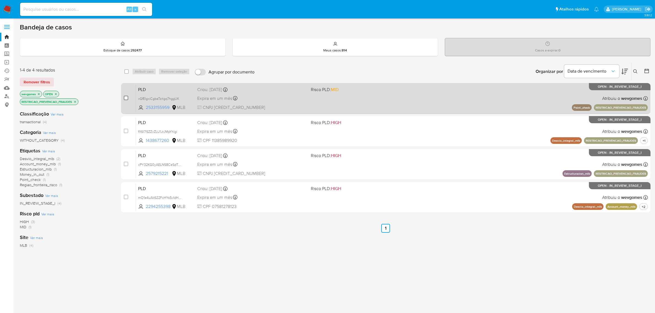
click at [126, 97] on input "checkbox" at bounding box center [126, 98] width 4 height 4
checkbox input "true"
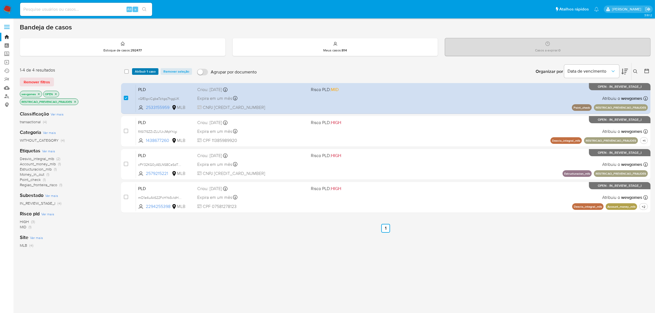
click at [150, 70] on span "Atribuir 1 caso" at bounding box center [145, 72] width 21 height 6
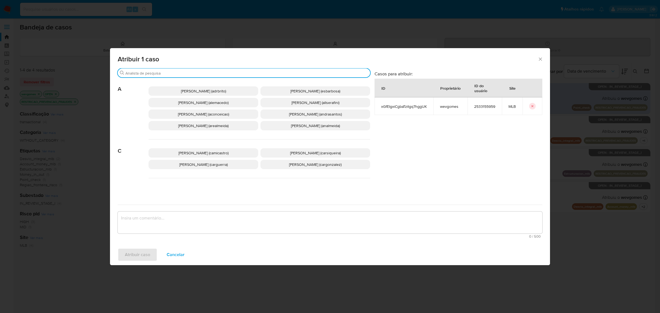
click at [151, 74] on input "Buscar" at bounding box center [246, 73] width 243 height 5
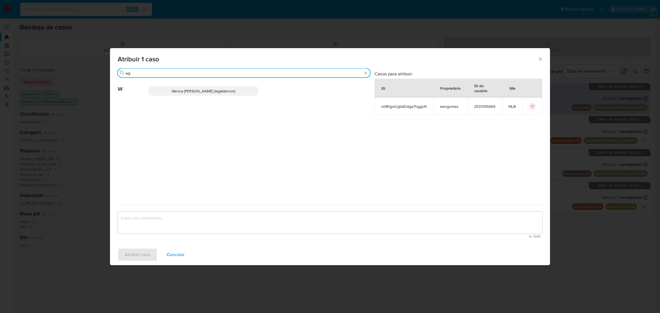
type input "wg"
click at [189, 87] on p "Werica Juliana Galdencio (wgaldencio)" at bounding box center [204, 90] width 110 height 9
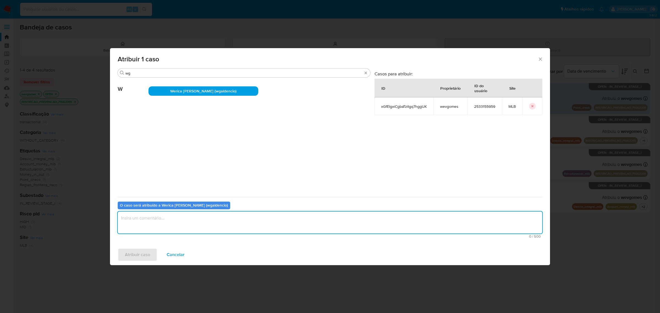
click at [168, 227] on textarea "assign-modal" at bounding box center [330, 222] width 425 height 22
type textarea "."
click at [141, 254] on span "Atribuir caso" at bounding box center [137, 255] width 25 height 12
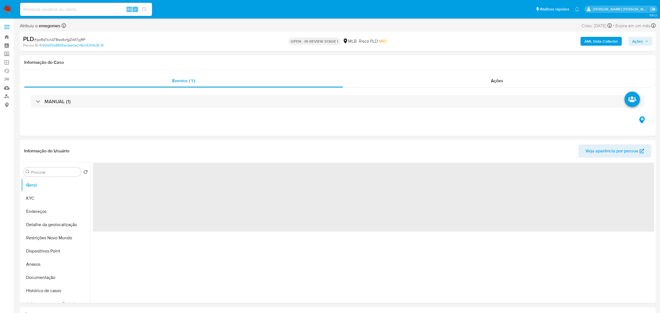
select select "10"
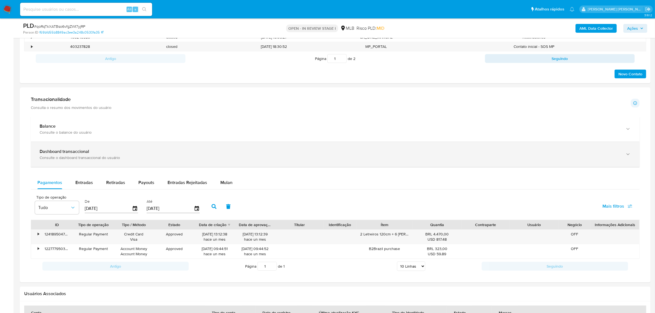
scroll to position [344, 0]
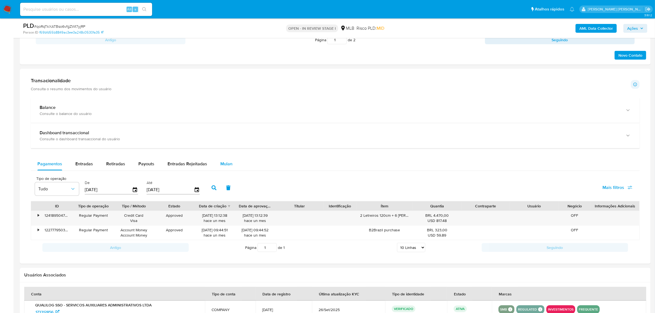
drag, startPoint x: 226, startPoint y: 164, endPoint x: 230, endPoint y: 161, distance: 5.1
click at [226, 164] on span "Mulan" at bounding box center [226, 164] width 12 height 6
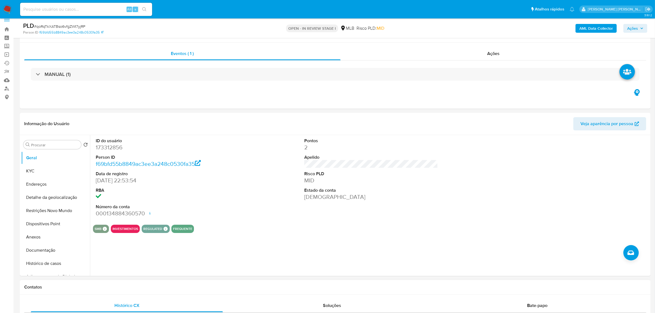
scroll to position [0, 0]
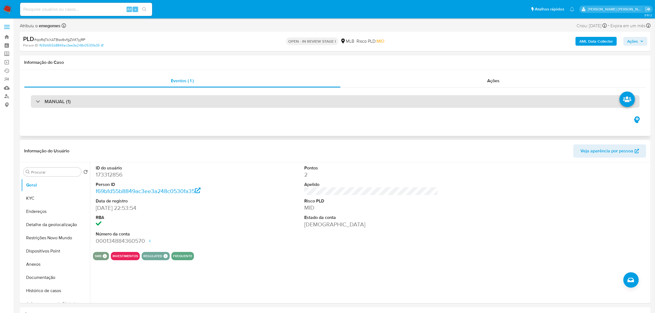
click at [86, 98] on div "MANUAL (1)" at bounding box center [335, 101] width 609 height 13
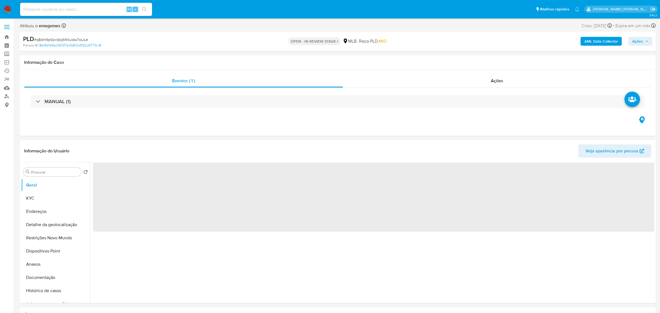
select select "10"
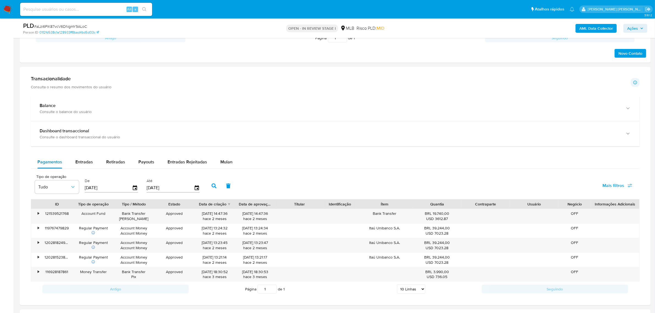
scroll to position [378, 0]
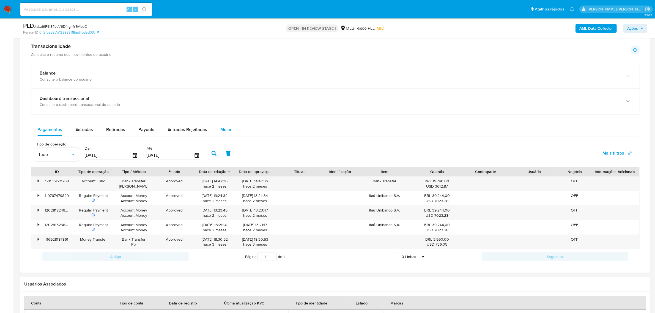
click at [220, 130] on span "Mulan" at bounding box center [226, 129] width 12 height 6
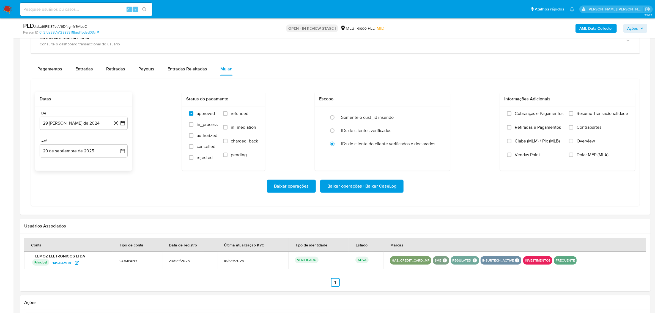
scroll to position [447, 0]
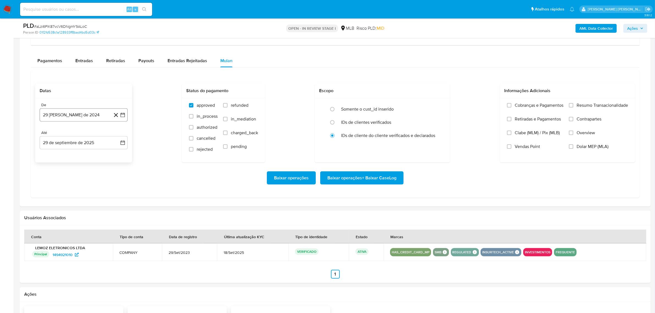
click at [126, 117] on button "29 [PERSON_NAME] de 2024" at bounding box center [84, 114] width 88 height 13
click at [48, 137] on icon "Mes anterior" at bounding box center [49, 134] width 7 height 7
click at [118, 135] on icon "Mes siguiente" at bounding box center [118, 135] width 2 height 4
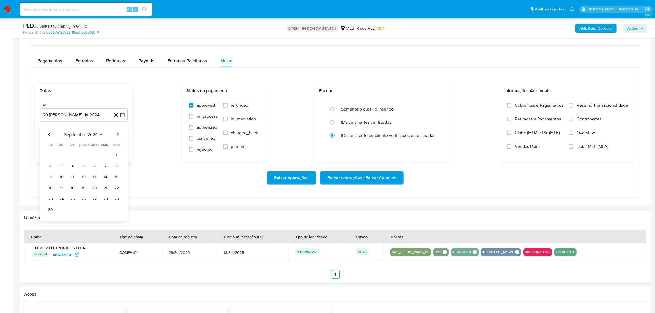
click at [118, 135] on icon "Mes siguiente" at bounding box center [118, 135] width 2 height 4
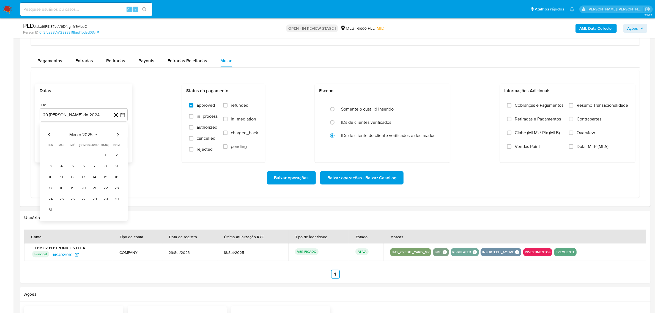
click at [118, 135] on icon "Mes siguiente" at bounding box center [118, 135] width 2 height 4
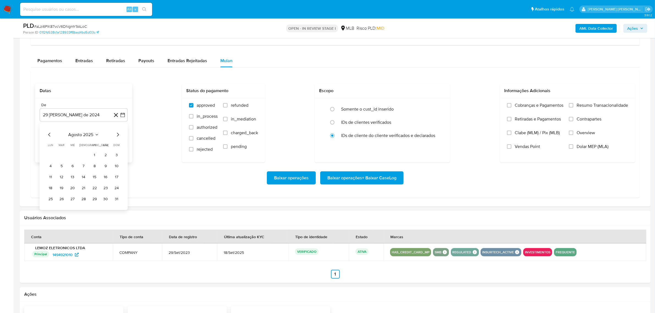
click at [118, 135] on icon "Mes siguiente" at bounding box center [118, 135] width 2 height 4
click at [47, 136] on icon "Mes anterior" at bounding box center [49, 134] width 7 height 7
click at [94, 156] on button "1" at bounding box center [94, 155] width 9 height 9
click at [120, 144] on icon "button" at bounding box center [123, 143] width 6 height 6
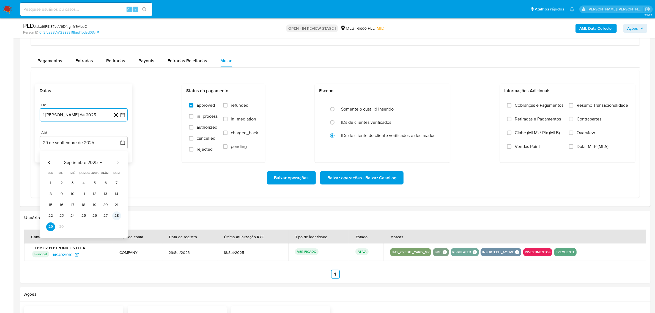
click at [117, 217] on button "28" at bounding box center [116, 215] width 9 height 9
click at [581, 136] on span "Overview" at bounding box center [585, 133] width 18 height 6
click at [573, 135] on input "Overview" at bounding box center [571, 133] width 4 height 4
click at [591, 119] on span "Contrapartes" at bounding box center [588, 119] width 25 height 6
click at [573, 119] on input "Contrapartes" at bounding box center [571, 119] width 4 height 4
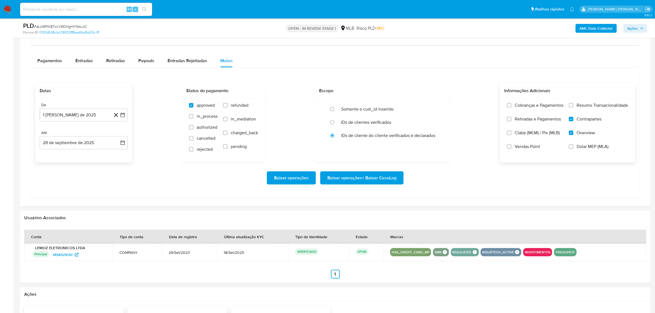
click at [597, 103] on span "Resumo Transacionalidade" at bounding box center [601, 106] width 51 height 6
click at [573, 103] on input "Resumo Transacionalidade" at bounding box center [571, 105] width 4 height 4
click at [384, 175] on span "Baixar operações + Baixar CaseLog" at bounding box center [361, 178] width 69 height 12
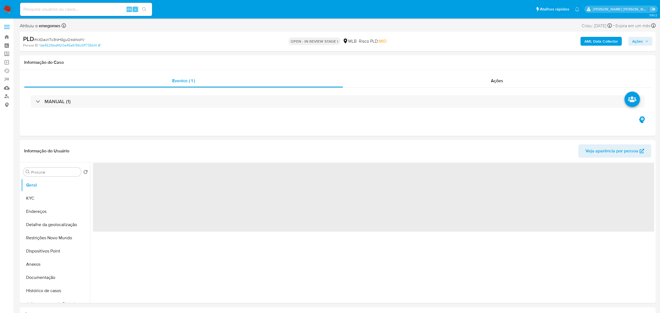
select select "10"
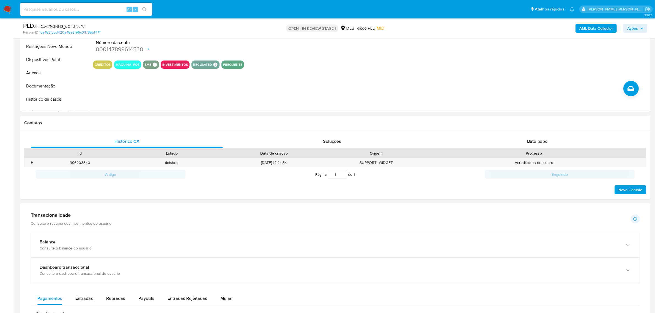
scroll to position [344, 0]
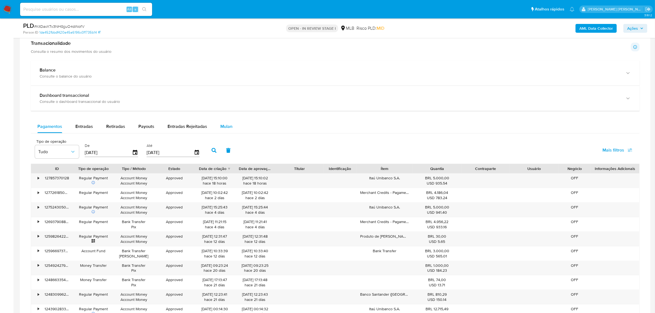
click at [228, 125] on span "Mulan" at bounding box center [226, 126] width 12 height 6
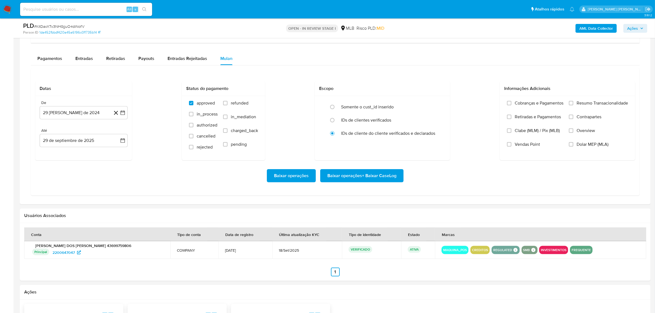
scroll to position [413, 0]
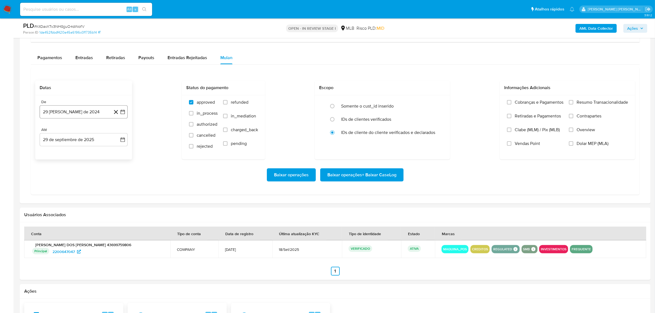
click at [121, 107] on button "29 [PERSON_NAME] de 2024" at bounding box center [84, 111] width 88 height 13
click at [117, 133] on icon "Mes siguiente" at bounding box center [118, 132] width 2 height 4
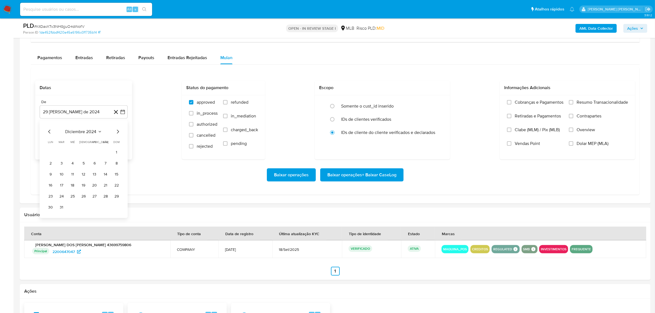
click at [117, 133] on icon "Mes siguiente" at bounding box center [118, 132] width 2 height 4
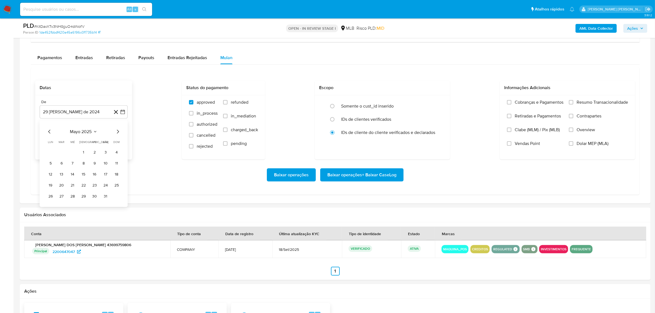
click at [117, 133] on icon "Mes siguiente" at bounding box center [118, 132] width 2 height 4
click at [115, 135] on icon "Mes siguiente" at bounding box center [117, 131] width 7 height 7
click at [95, 153] on button "1" at bounding box center [94, 152] width 9 height 9
click at [121, 140] on icon "button" at bounding box center [122, 140] width 4 height 4
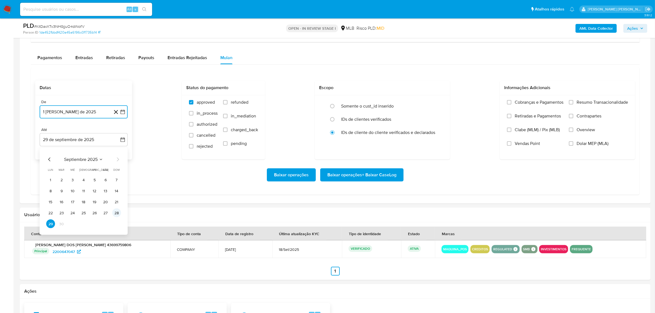
click at [119, 212] on button "28" at bounding box center [116, 212] width 9 height 9
click at [589, 130] on span "Overview" at bounding box center [585, 130] width 18 height 6
click at [573, 130] on input "Overview" at bounding box center [571, 130] width 4 height 4
click at [594, 115] on span "Contrapartes" at bounding box center [588, 116] width 25 height 6
click at [573, 115] on input "Contrapartes" at bounding box center [571, 116] width 4 height 4
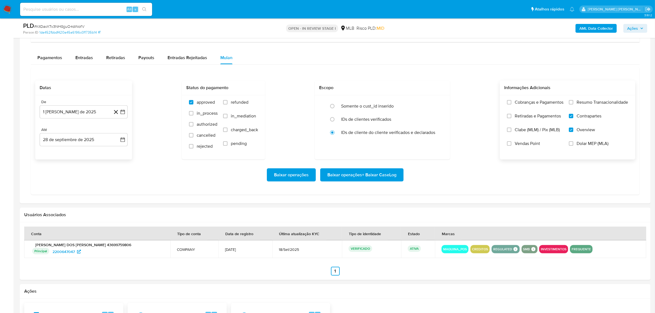
click at [600, 100] on span "Resumo Transacionalidade" at bounding box center [601, 103] width 51 height 6
click at [573, 100] on input "Resumo Transacionalidade" at bounding box center [571, 102] width 4 height 4
click at [382, 179] on span "Baixar operações + Baixar CaseLog" at bounding box center [361, 175] width 69 height 12
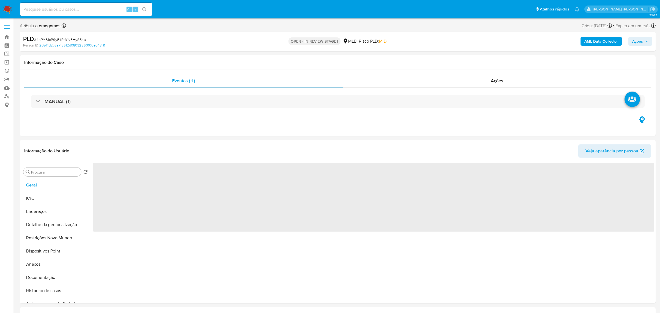
select select "10"
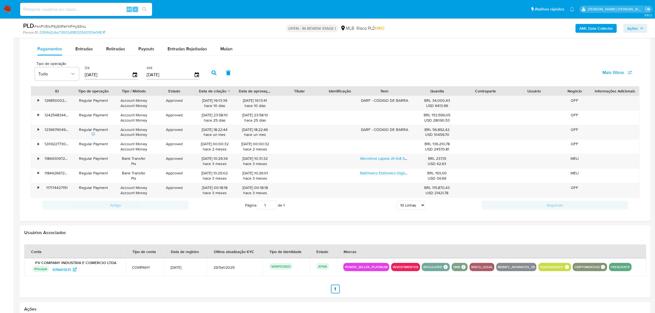
scroll to position [447, 0]
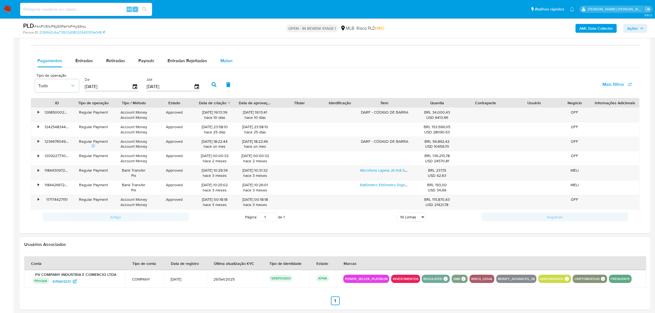
click at [227, 63] on span "Mulan" at bounding box center [226, 60] width 12 height 6
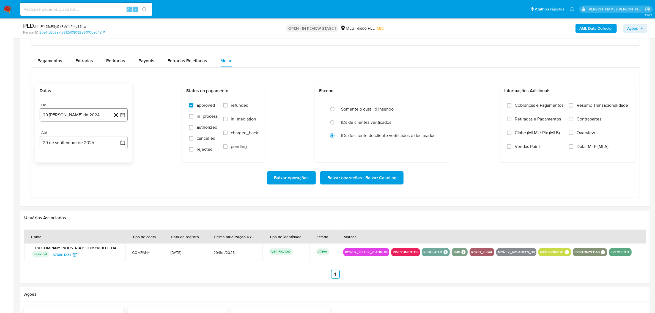
click at [127, 114] on button "29 [PERSON_NAME] de 2024" at bounding box center [84, 114] width 88 height 13
click at [119, 135] on icon "Mes siguiente" at bounding box center [117, 134] width 7 height 7
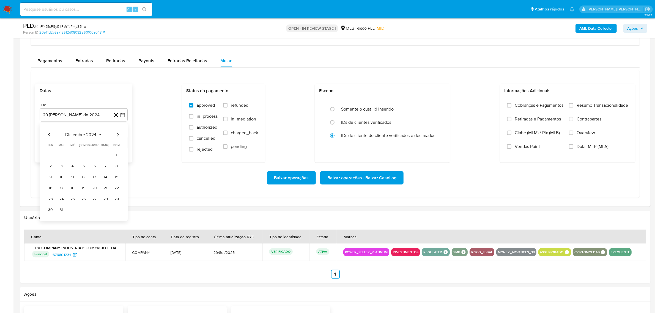
click at [119, 135] on icon "Mes siguiente" at bounding box center [117, 134] width 7 height 7
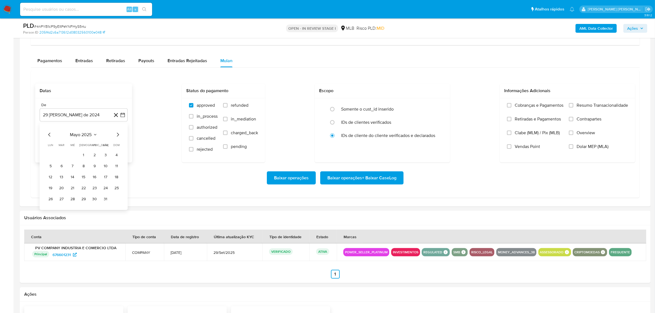
click at [119, 135] on icon "Mes siguiente" at bounding box center [117, 134] width 7 height 7
click at [96, 158] on button "1" at bounding box center [94, 155] width 9 height 9
click at [127, 142] on button "29 de septiembre de 2025" at bounding box center [84, 142] width 88 height 13
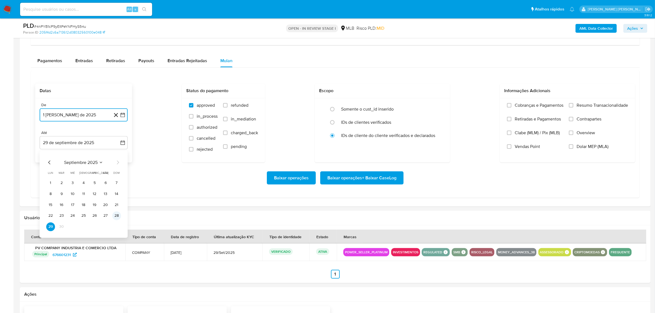
click at [114, 215] on button "28" at bounding box center [116, 215] width 9 height 9
click at [593, 136] on span "Overview" at bounding box center [585, 133] width 18 height 6
click at [573, 135] on input "Overview" at bounding box center [571, 133] width 4 height 4
click at [589, 120] on span "Contrapartes" at bounding box center [588, 119] width 25 height 6
click at [573, 120] on input "Contrapartes" at bounding box center [571, 119] width 4 height 4
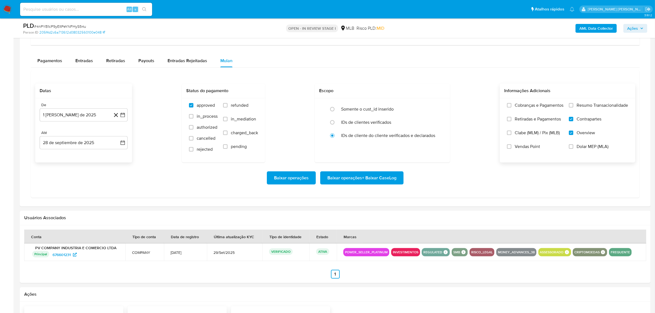
click at [593, 108] on span "Resumo Transacionalidade" at bounding box center [601, 106] width 51 height 6
click at [573, 108] on input "Resumo Transacionalidade" at bounding box center [571, 105] width 4 height 4
click at [376, 175] on span "Baixar operações + Baixar CaseLog" at bounding box center [361, 178] width 69 height 12
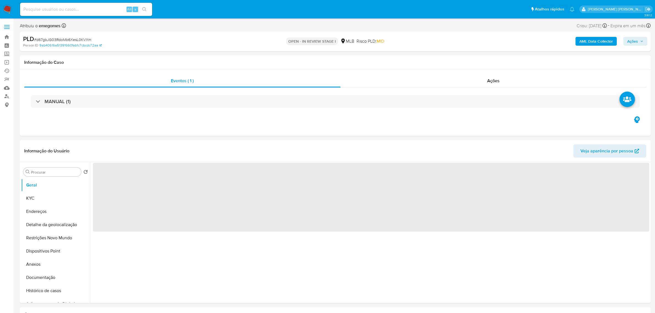
select select "10"
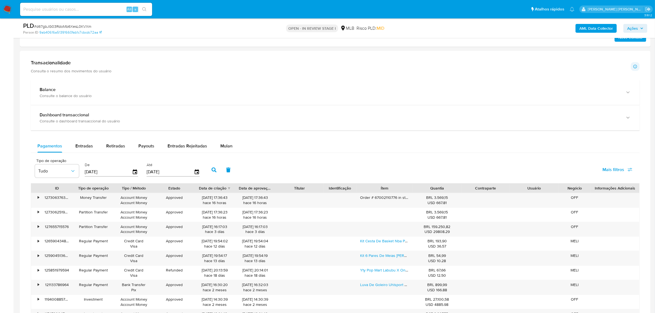
scroll to position [413, 0]
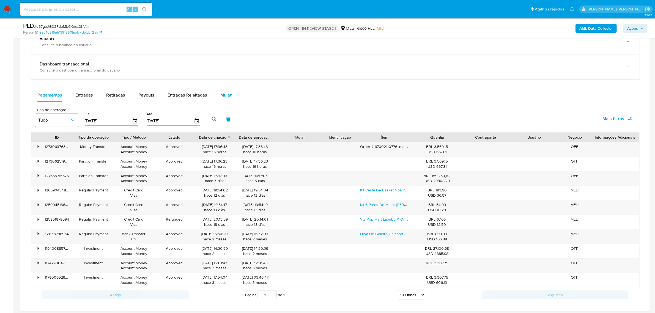
click at [224, 94] on span "Mulan" at bounding box center [226, 95] width 12 height 6
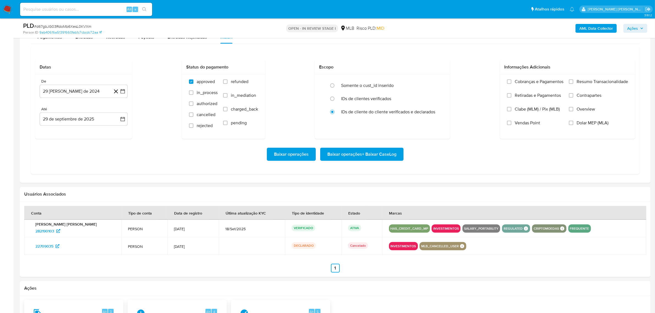
scroll to position [481, 0]
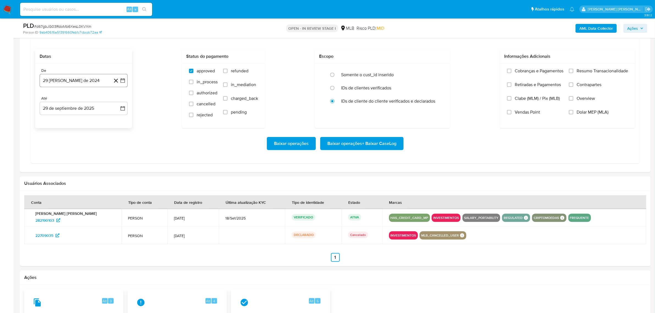
click at [123, 84] on button "29 [PERSON_NAME] de 2024" at bounding box center [84, 80] width 88 height 13
click at [119, 101] on icon "Mes siguiente" at bounding box center [117, 100] width 7 height 7
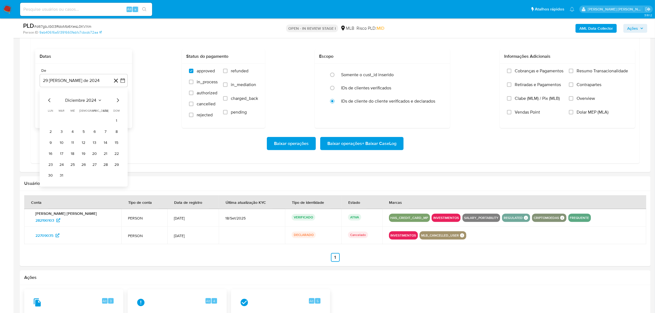
click at [119, 101] on icon "Mes siguiente" at bounding box center [117, 100] width 7 height 7
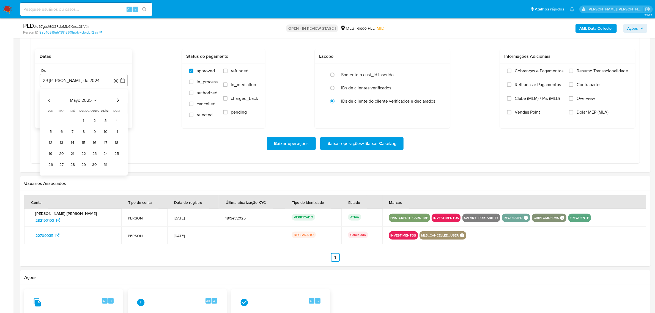
click at [119, 101] on icon "Mes siguiente" at bounding box center [117, 100] width 7 height 7
click at [94, 120] on button "1" at bounding box center [94, 120] width 9 height 9
click at [122, 111] on icon "button" at bounding box center [122, 108] width 4 height 4
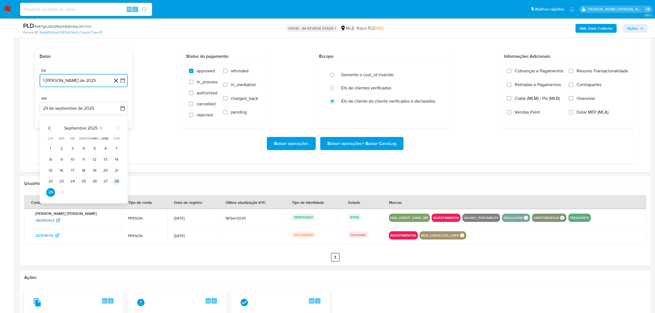
click at [117, 185] on button "28" at bounding box center [116, 181] width 9 height 9
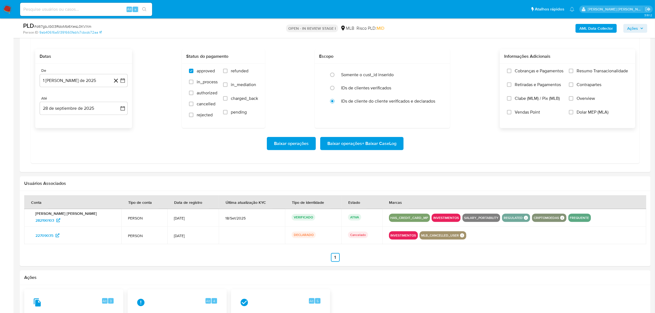
click at [587, 103] on label "Overview" at bounding box center [598, 103] width 59 height 14
click at [573, 101] on input "Overview" at bounding box center [571, 98] width 4 height 4
click at [591, 87] on span "Contrapartes" at bounding box center [588, 85] width 25 height 6
click at [573, 87] on input "Contrapartes" at bounding box center [571, 85] width 4 height 4
click at [596, 72] on span "Resumo Transacionalidade" at bounding box center [601, 71] width 51 height 6
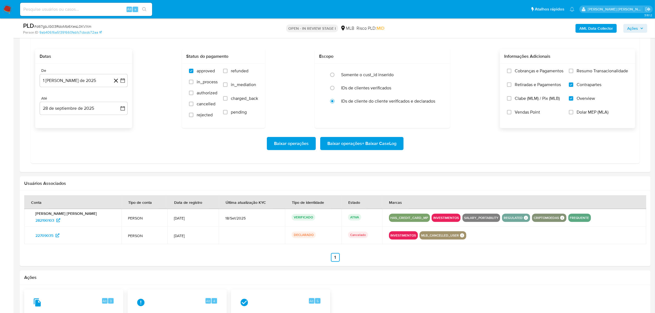
click at [573, 72] on input "Resumo Transacionalidade" at bounding box center [571, 71] width 4 height 4
click at [368, 146] on span "Baixar operações + Baixar CaseLog" at bounding box center [361, 144] width 69 height 12
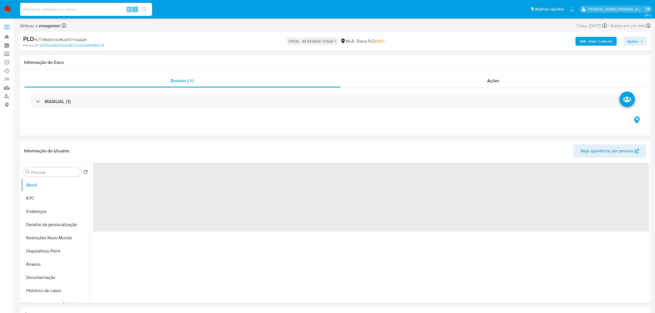
select select "10"
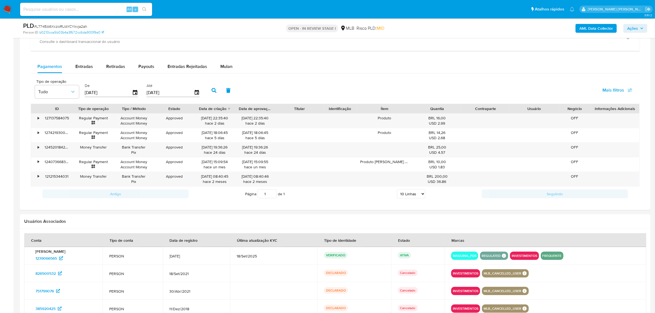
scroll to position [413, 0]
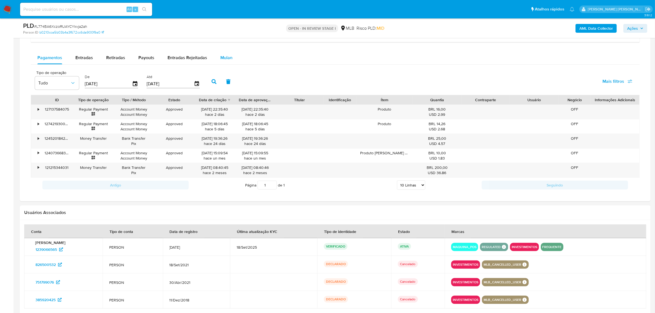
click at [229, 62] on div "Mulan" at bounding box center [226, 57] width 12 height 13
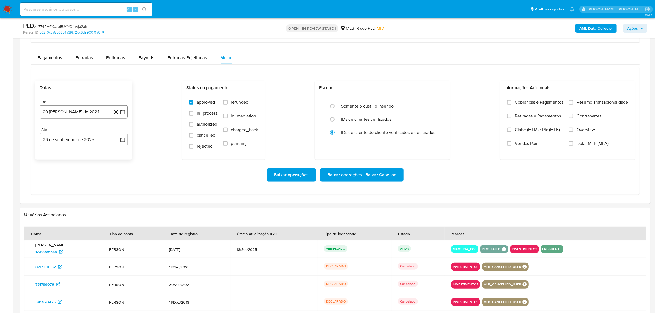
click at [122, 111] on icon "button" at bounding box center [123, 112] width 6 height 6
click at [117, 133] on icon "Mes siguiente" at bounding box center [117, 131] width 7 height 7
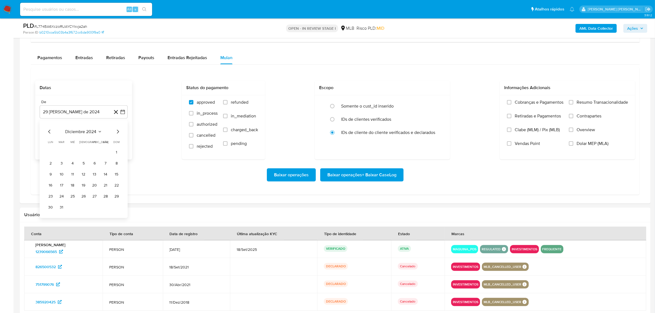
click at [117, 133] on icon "Mes siguiente" at bounding box center [117, 131] width 7 height 7
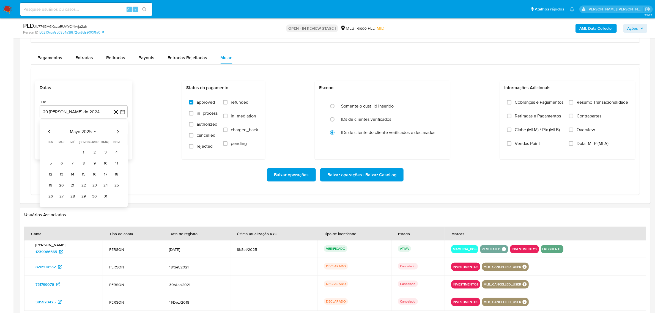
click at [117, 133] on icon "Mes siguiente" at bounding box center [117, 131] width 7 height 7
click at [96, 153] on button "1" at bounding box center [94, 152] width 9 height 9
click at [121, 139] on icon "button" at bounding box center [123, 140] width 6 height 6
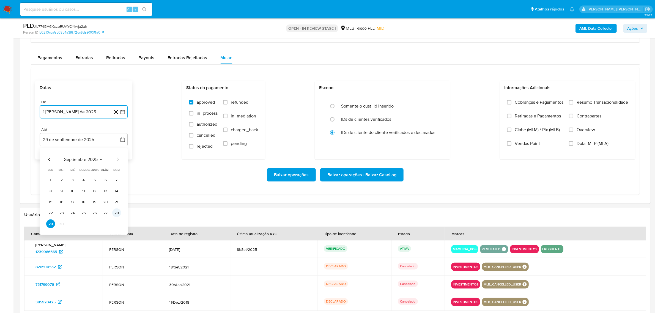
click at [116, 213] on button "28" at bounding box center [116, 212] width 9 height 9
click at [591, 131] on span "Overview" at bounding box center [585, 130] width 18 height 6
click at [573, 131] on input "Overview" at bounding box center [571, 130] width 4 height 4
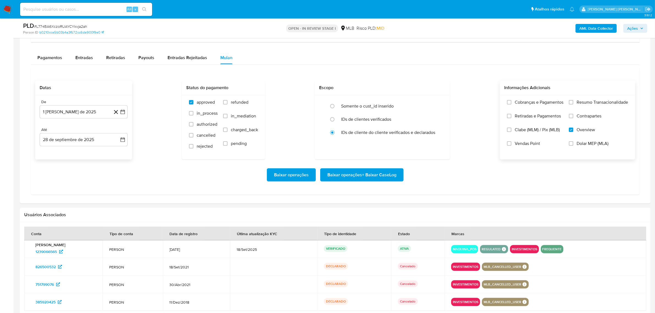
click at [592, 119] on span "Contrapartes" at bounding box center [588, 116] width 25 height 6
click at [573, 118] on input "Contrapartes" at bounding box center [571, 116] width 4 height 4
click at [594, 99] on div "Cobranças e Pagamentos Retiradas e Pagamentos Clabe (MLM) / Pix (MLB) Vendas Po…" at bounding box center [567, 127] width 135 height 64
click at [586, 104] on span "Resumo Transacionalidade" at bounding box center [601, 103] width 51 height 6
click at [573, 104] on input "Resumo Transacionalidade" at bounding box center [571, 102] width 4 height 4
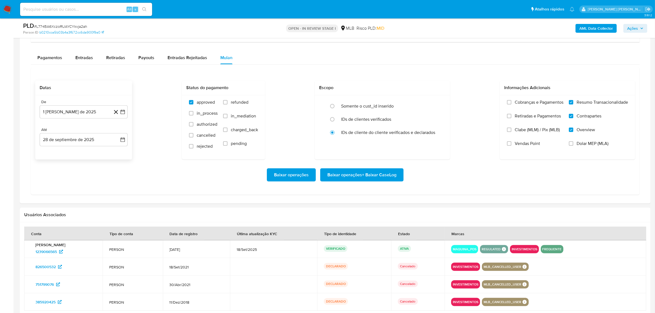
click at [362, 173] on span "Baixar operações + Baixar CaseLog" at bounding box center [361, 175] width 69 height 12
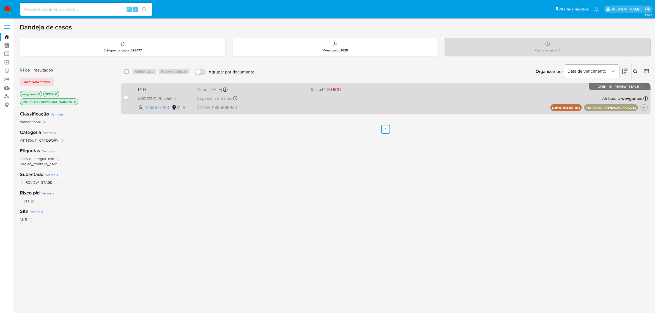
click at [126, 96] on input "checkbox" at bounding box center [126, 98] width 4 height 4
checkbox input "true"
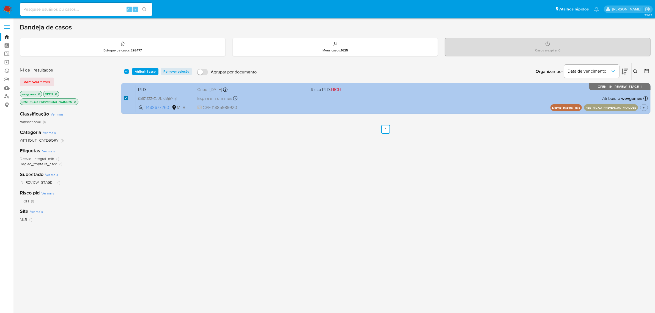
checkbox input "true"
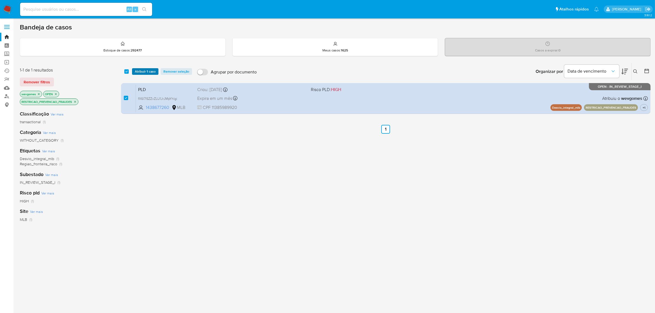
click at [143, 72] on span "Atribuir 1 caso" at bounding box center [145, 72] width 21 height 6
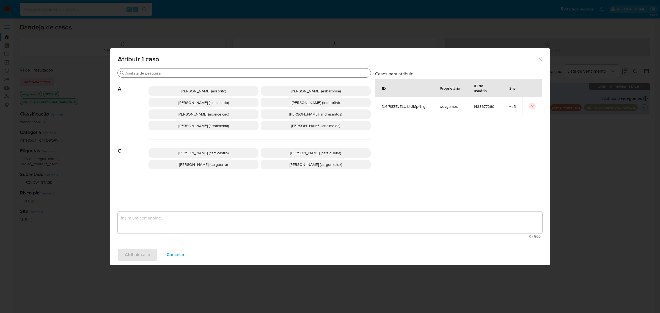
click at [144, 72] on input "Buscar" at bounding box center [246, 73] width 243 height 5
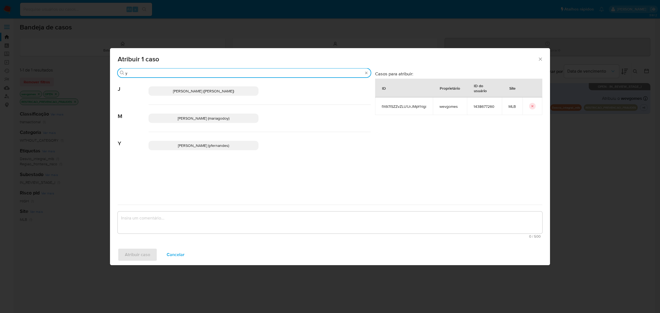
type input "y"
click at [185, 147] on span "Yngrid Fernandes Domingues (yfernandes)" at bounding box center [203, 146] width 51 height 6
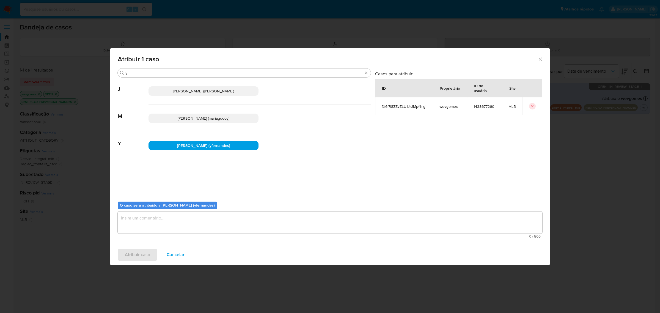
click at [171, 219] on textarea "assign-modal" at bounding box center [330, 222] width 425 height 22
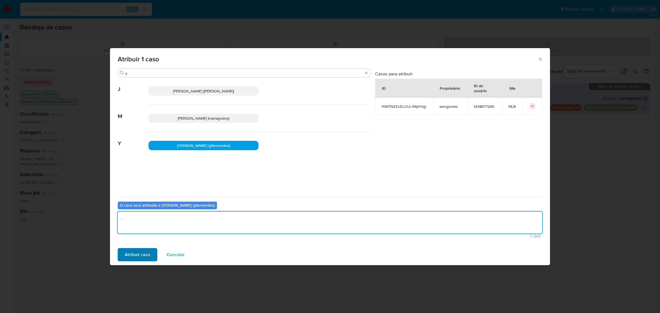
type textarea "."
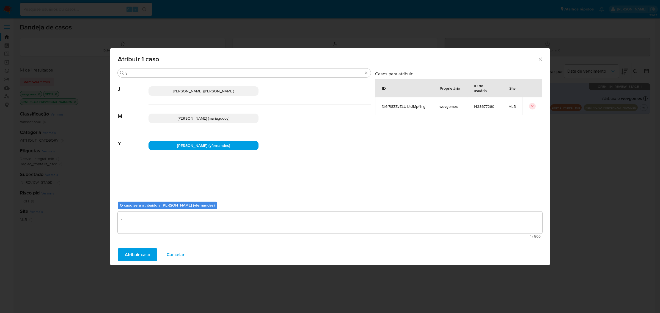
click at [142, 253] on span "Atribuir caso" at bounding box center [137, 255] width 25 height 12
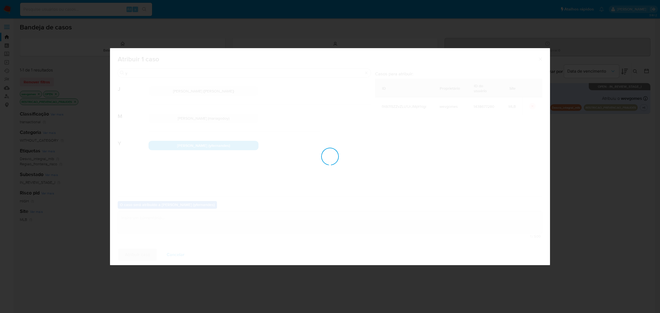
checkbox input "false"
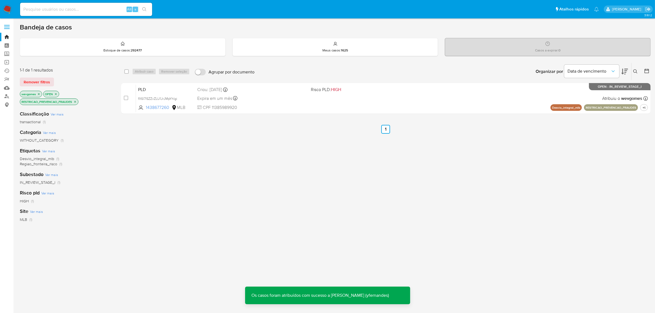
click at [76, 101] on icon "close-filter" at bounding box center [74, 101] width 3 height 3
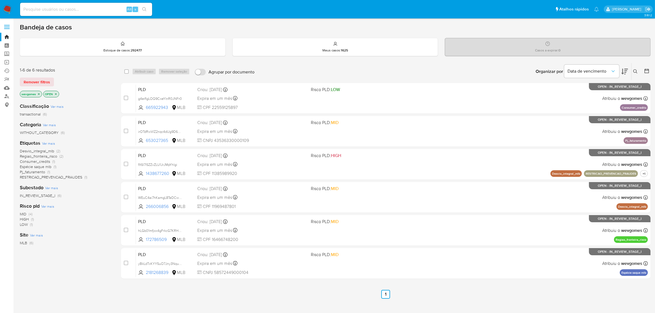
click at [52, 142] on span "Ver mais" at bounding box center [48, 143] width 13 height 5
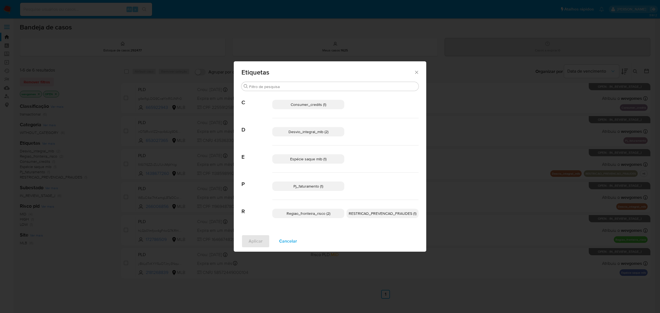
click at [384, 214] on span "RESTRICAO_PREVENCAO_FRAUDES (1)" at bounding box center [383, 214] width 68 height 6
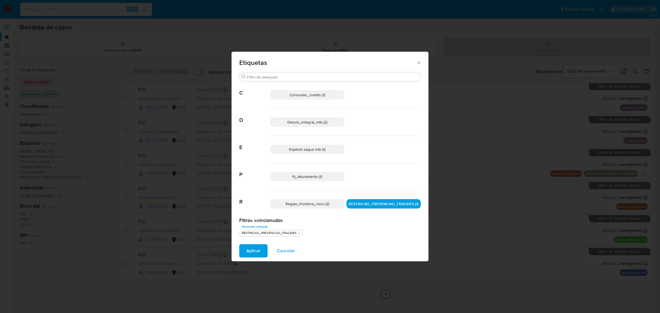
click at [245, 251] on button "Aplicar" at bounding box center [253, 250] width 28 height 13
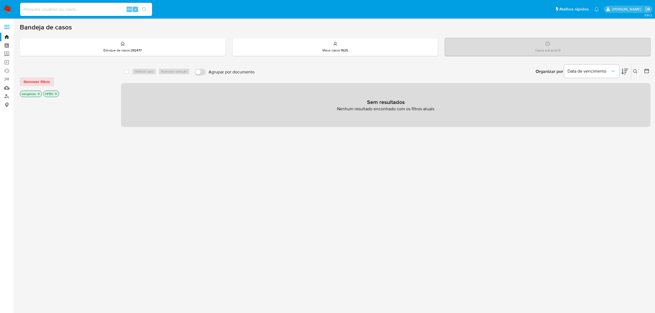
click at [74, 102] on icon "close-filter" at bounding box center [74, 101] width 3 height 3
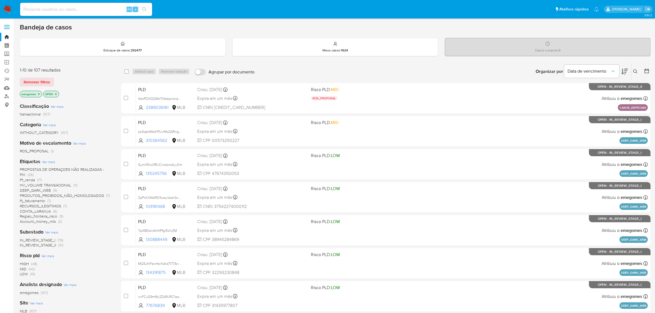
click at [39, 94] on icon "close-filter" at bounding box center [39, 94] width 2 height 2
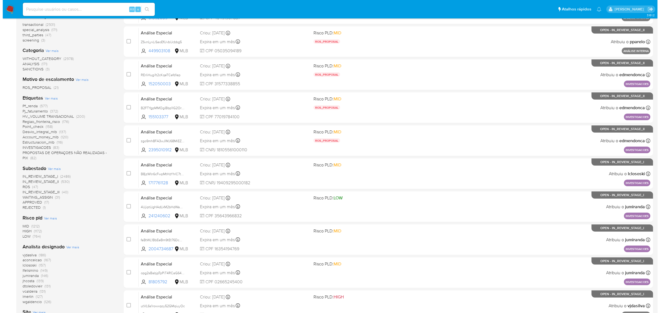
scroll to position [103, 0]
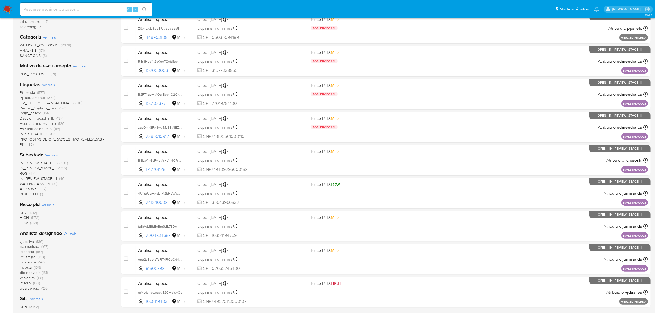
click at [70, 234] on span "Ver mais" at bounding box center [70, 233] width 13 height 5
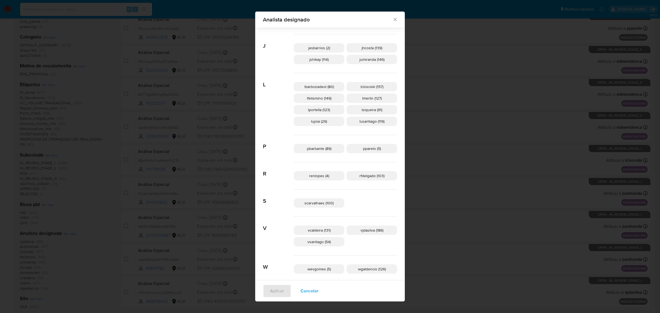
scroll to position [202, 0]
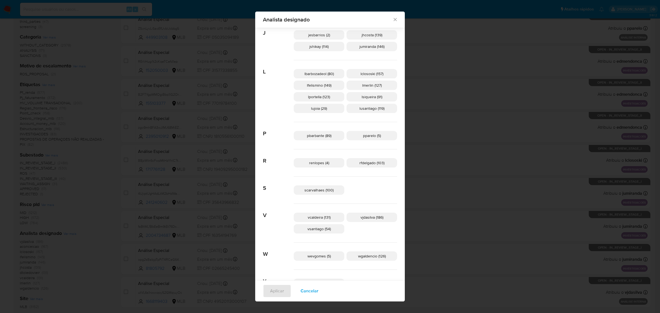
click at [326, 258] on span "wevgomes (5)" at bounding box center [318, 256] width 23 height 6
click at [284, 291] on span "Aplicar" at bounding box center [277, 291] width 14 height 12
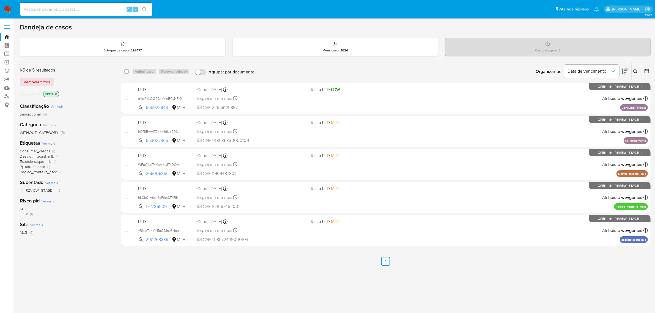
click at [49, 145] on span "Ver mais" at bounding box center [48, 143] width 13 height 5
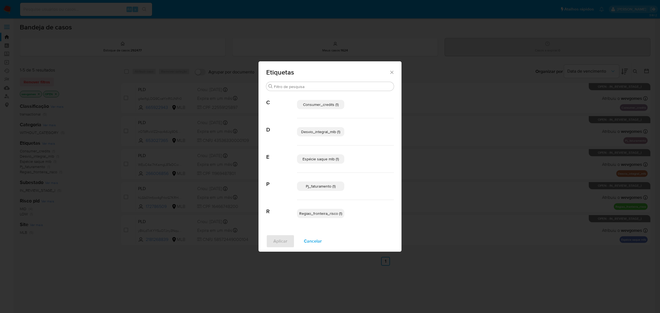
click at [87, 237] on div "Etiquetas Buscar C Consumer_credits (1) D Desvio_integral_mlb (1) E Espécie saq…" at bounding box center [330, 156] width 660 height 313
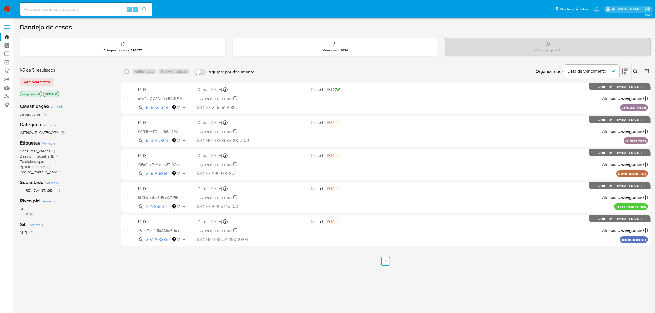
click at [10, 25] on label at bounding box center [7, 27] width 14 height 12
click at [0, 0] on input "checkbox" at bounding box center [0, 0] width 0 height 0
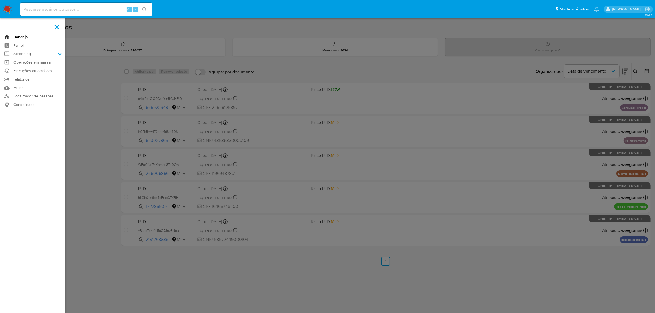
click at [20, 36] on link "Bandeja" at bounding box center [32, 37] width 65 height 9
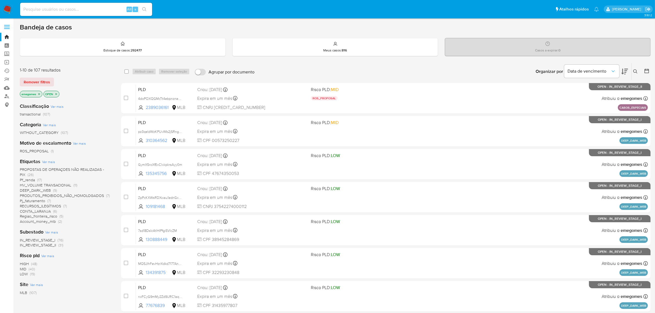
click at [48, 161] on span "Ver mais" at bounding box center [48, 161] width 13 height 5
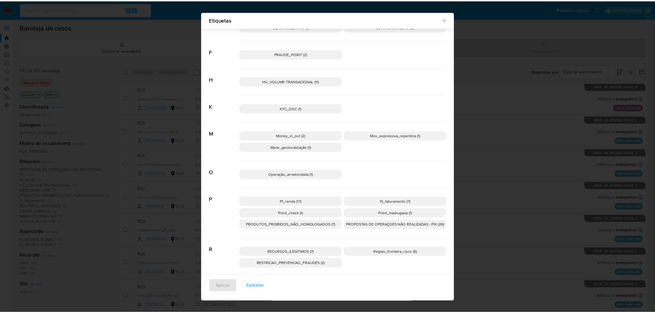
scroll to position [157, 0]
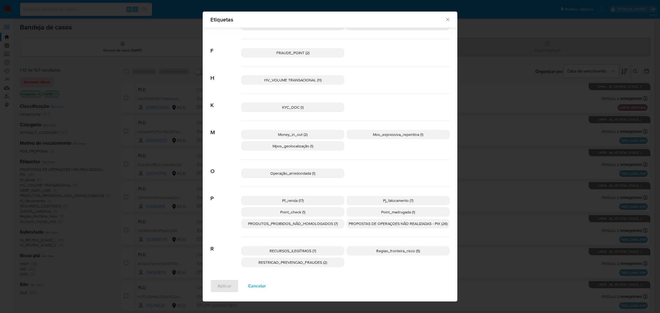
click at [402, 251] on span "Regiao_fronteira_risco (5)" at bounding box center [398, 251] width 44 height 6
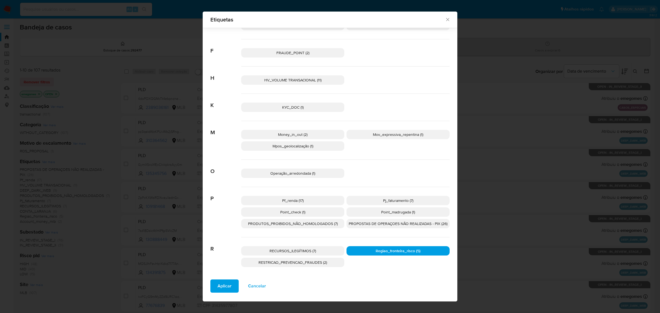
click at [224, 290] on span "Aplicar" at bounding box center [225, 286] width 14 height 12
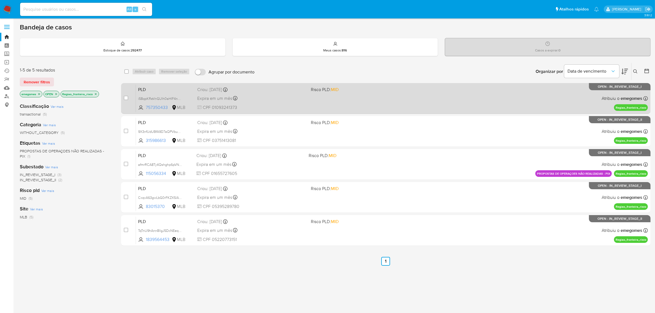
click at [283, 98] on div "Expira em um mês Expira em 27/10/2025 00:26:46" at bounding box center [251, 98] width 109 height 7
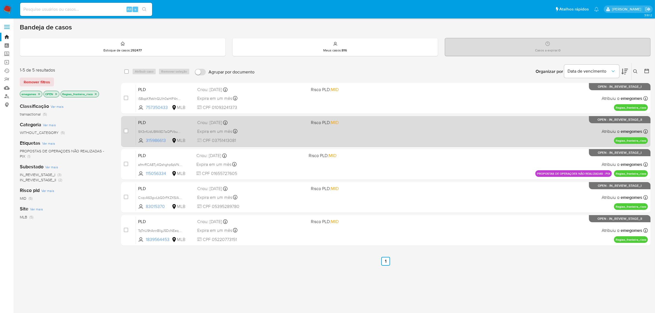
click at [350, 130] on div "PLD 9X3nfUdUBfA9D7aQPVbuN62y 315986613 MLB Risco PLD: MID Criou: 12/09/2025 Cri…" at bounding box center [392, 131] width 512 height 28
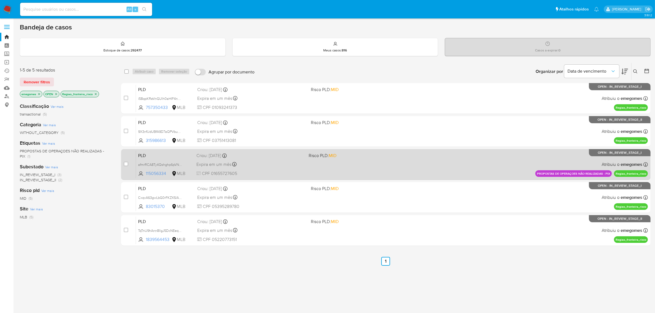
click at [386, 163] on div "PLD afmrRCA8Ty4Qshghp6pVN51Q 115056334 MLB Risco PLD: MID Criou: 12/09/2025 Cri…" at bounding box center [392, 164] width 512 height 28
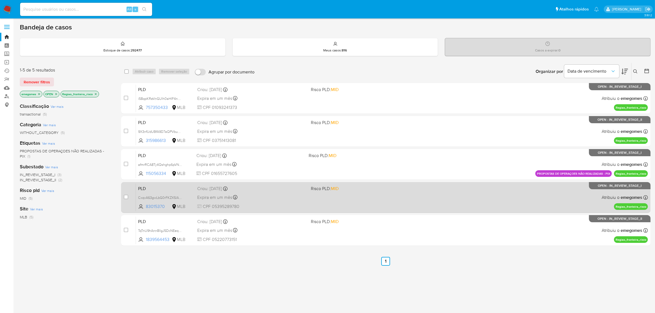
click at [391, 189] on span "Risco PLD: MID" at bounding box center [365, 188] width 109 height 7
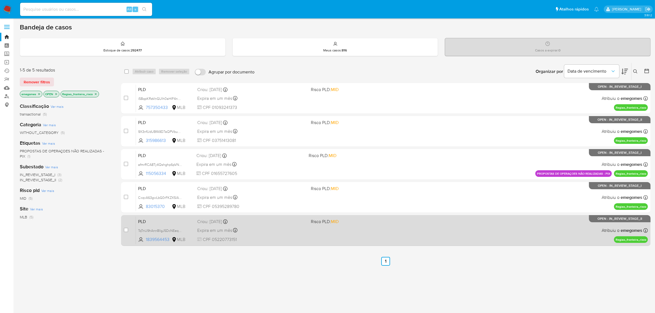
click at [380, 227] on div "PLD TqTnU9hAnn8llgJ5DcNEeq5u 1839564453 MLB Risco PLD: MID Criou: 12/09/2025 Cr…" at bounding box center [392, 230] width 512 height 28
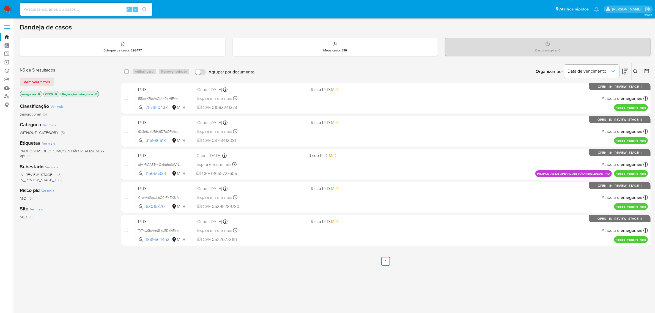
click at [97, 94] on icon "close-filter" at bounding box center [95, 93] width 3 height 3
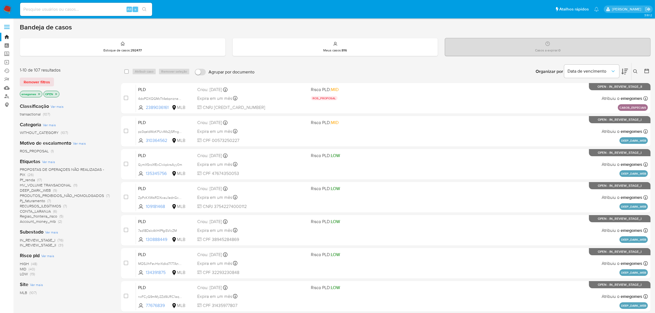
click at [99, 131] on div "WITHOUT_CATEGORY (107)" at bounding box center [66, 132] width 92 height 5
click at [39, 94] on icon "close-filter" at bounding box center [39, 94] width 2 height 2
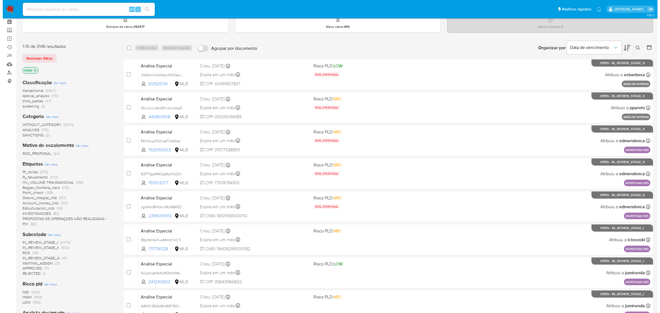
scroll to position [34, 0]
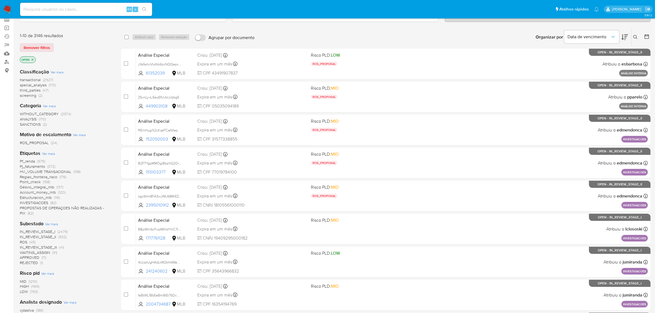
click at [46, 155] on span "Ver mais" at bounding box center [48, 153] width 13 height 5
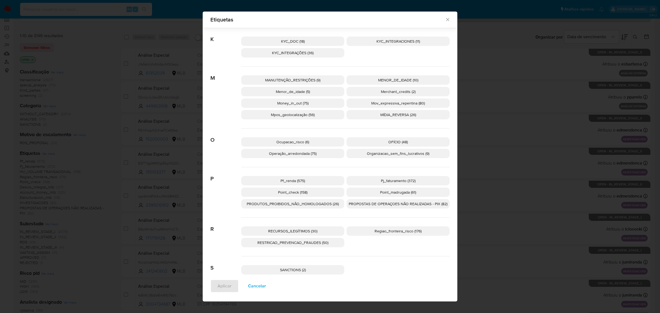
scroll to position [389, 0]
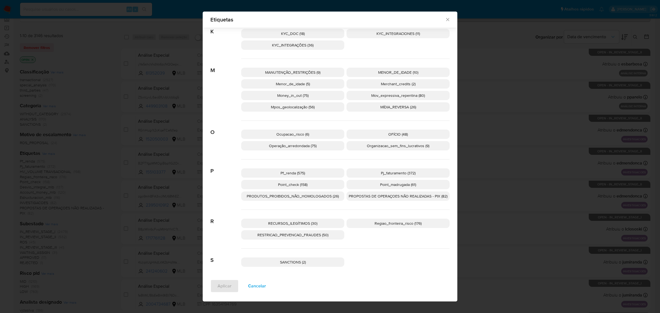
click at [389, 224] on span "Regiao_fronteira_risco (176)" at bounding box center [398, 224] width 47 height 6
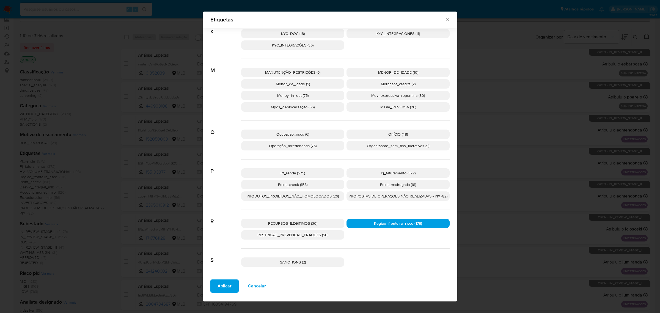
click at [228, 287] on button "Aplicar" at bounding box center [224, 285] width 28 height 13
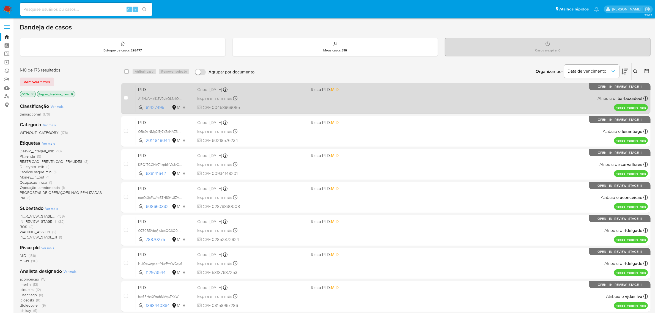
click at [290, 99] on div "Expira em um mês Expira em 27/10/2025 00:39:28" at bounding box center [251, 98] width 109 height 7
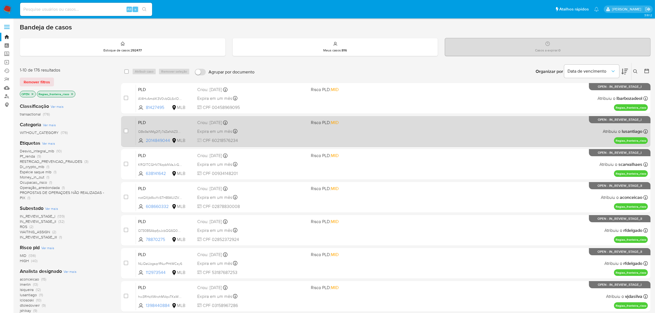
click at [277, 129] on div "Expira em um mês Expira em 27/10/2025 00:39:25" at bounding box center [251, 131] width 109 height 7
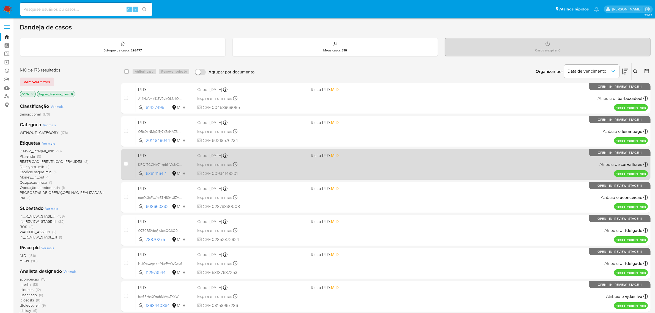
click at [276, 161] on div "Expira em um mês Expira em 27/10/2025 00:39:25" at bounding box center [251, 164] width 109 height 7
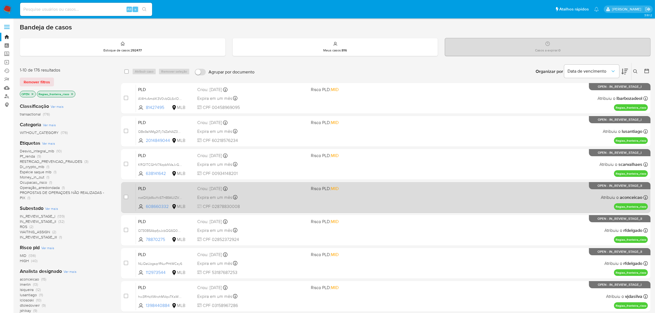
click at [375, 187] on span "Risco PLD: MID" at bounding box center [365, 188] width 109 height 7
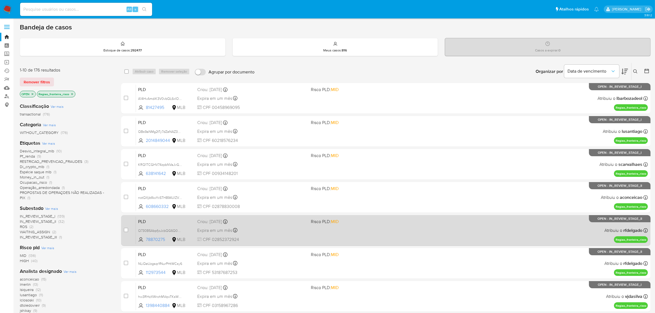
click at [262, 233] on div "Expira em um mês Expira em 27/10/2025 00:39:17" at bounding box center [251, 230] width 109 height 7
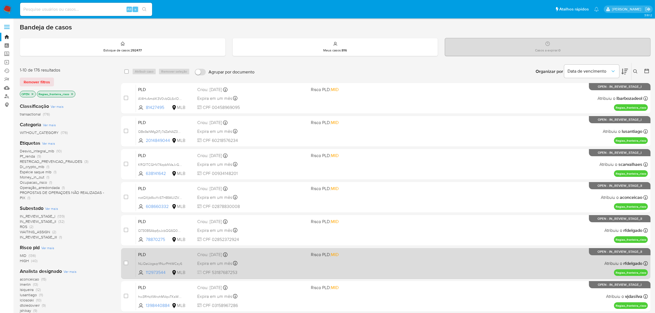
click at [262, 261] on div "Expira em um mês Expira em 27/10/2025 00:37:04" at bounding box center [251, 263] width 109 height 7
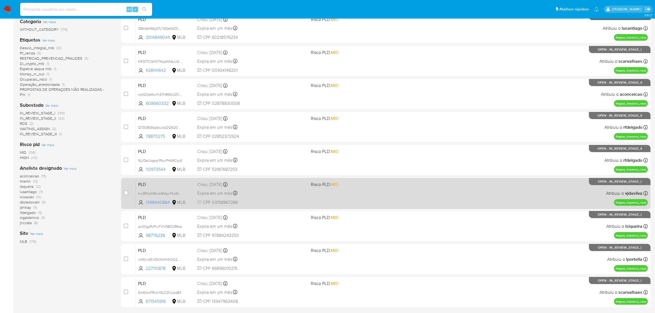
scroll to position [141, 0]
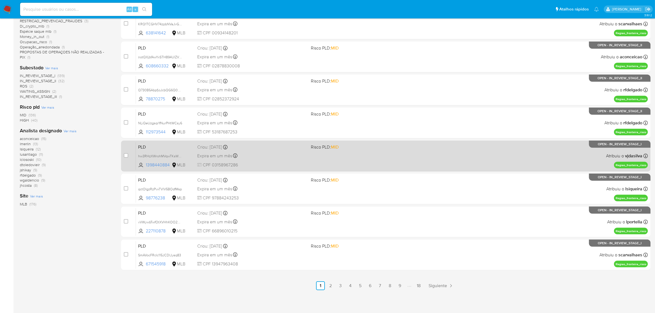
click at [281, 162] on span "CPF 03158967286" at bounding box center [251, 165] width 109 height 6
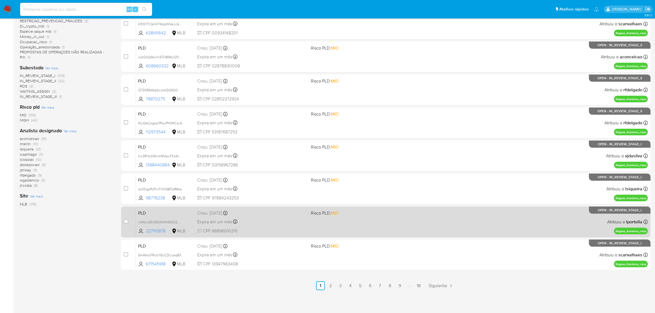
click at [262, 219] on div "Expira em um mês Expira em 27/10/2025 00:29:02" at bounding box center [251, 221] width 109 height 7
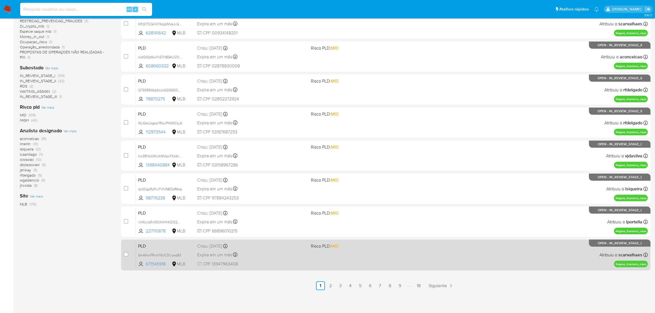
click at [279, 253] on div "Expira em um mês Expira em 27/10/2025 00:28:59" at bounding box center [251, 254] width 109 height 7
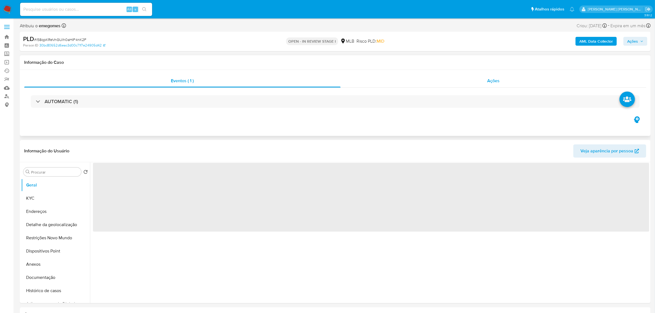
select select "10"
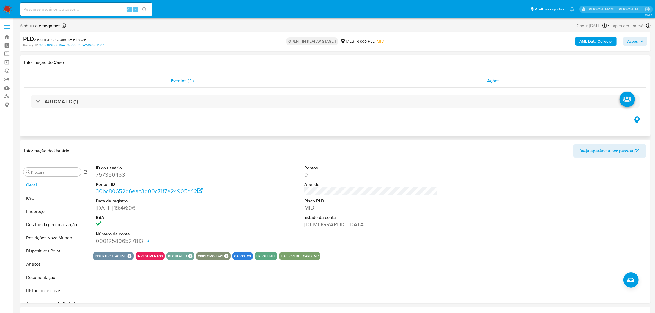
click at [498, 80] on span "Ações" at bounding box center [493, 81] width 12 height 6
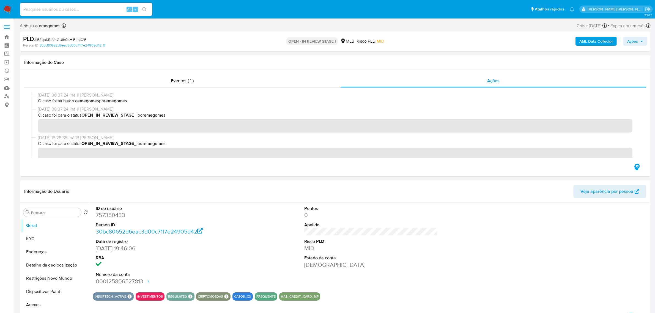
scroll to position [19, 0]
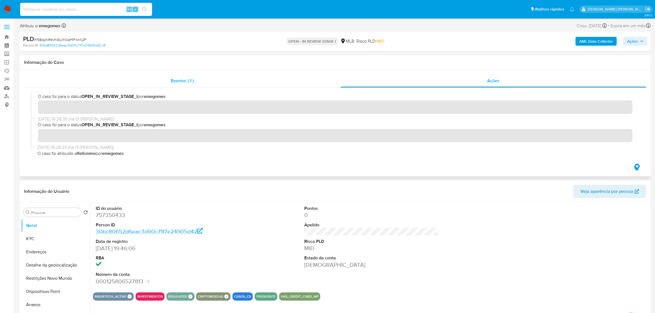
click at [175, 83] on span "Eventos ( 1 )" at bounding box center [182, 81] width 23 height 6
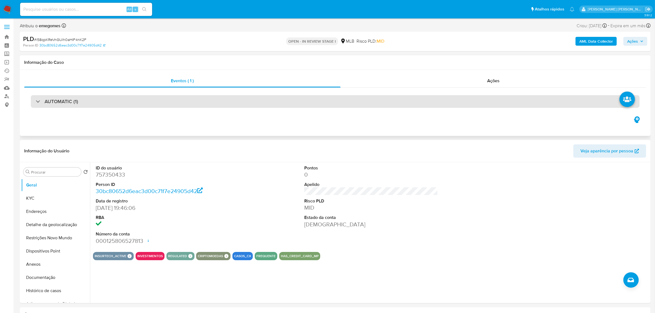
click at [207, 97] on div "AUTOMATIC (1)" at bounding box center [335, 101] width 609 height 13
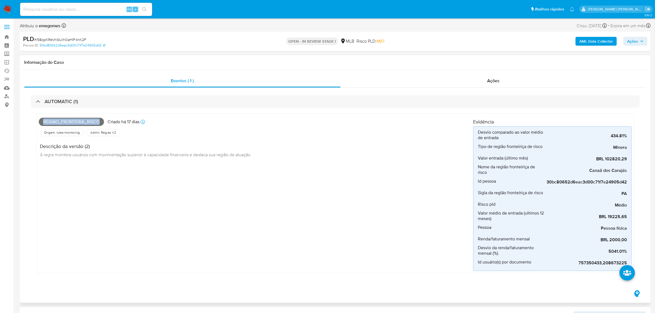
drag, startPoint x: 100, startPoint y: 120, endPoint x: 43, endPoint y: 122, distance: 57.8
click at [43, 122] on span "Regiao_fronteira_risco" at bounding box center [71, 122] width 65 height 8
copy span "Regiao_fronteira_risco"
click at [424, 153] on div "Descrição da versão (2) A regra monitora usuários com movimentação superior à c…" at bounding box center [256, 149] width 434 height 25
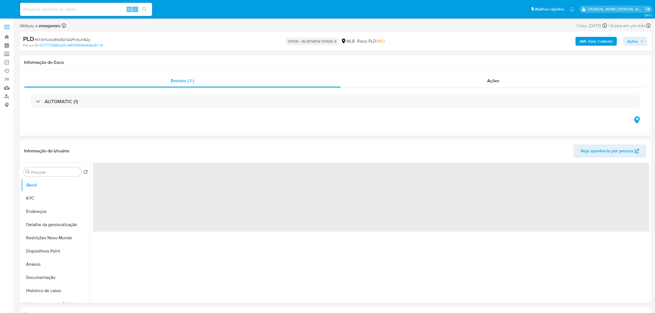
select select "10"
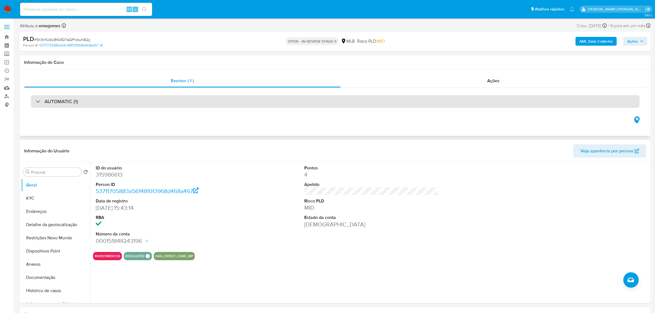
click at [120, 101] on div "AUTOMATIC (1)" at bounding box center [335, 101] width 609 height 13
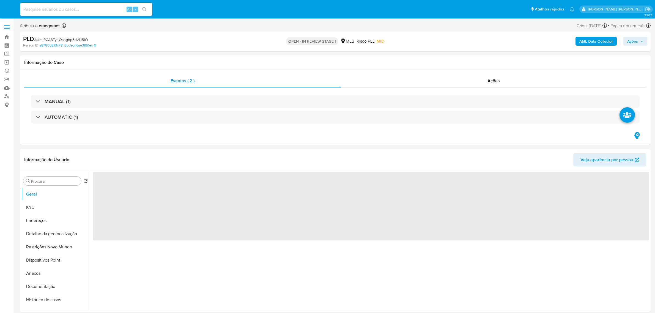
select select "10"
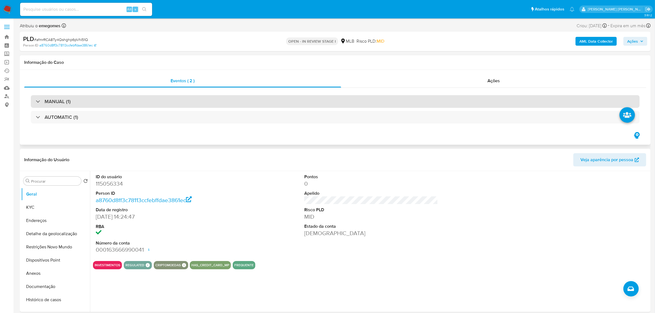
click at [100, 105] on div "MANUAL (1)" at bounding box center [335, 101] width 609 height 13
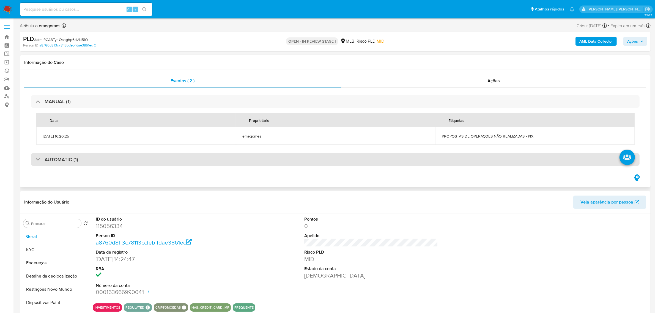
click at [121, 161] on div "AUTOMATIC (1)" at bounding box center [335, 159] width 609 height 13
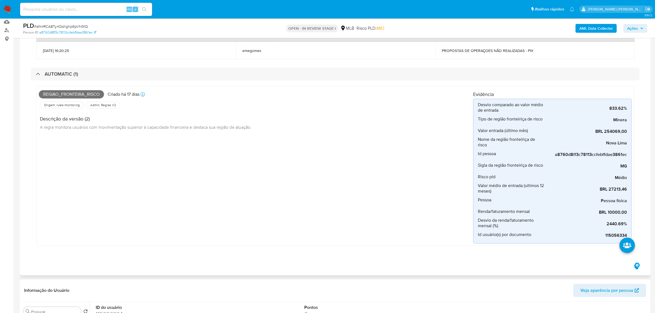
scroll to position [69, 0]
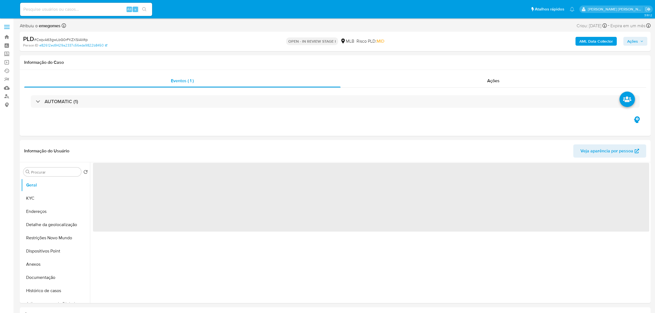
select select "10"
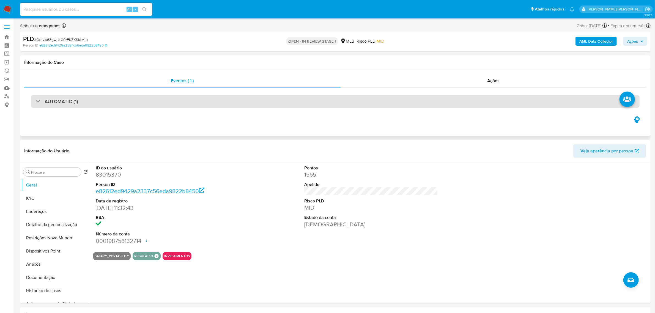
click at [80, 105] on div "AUTOMATIC (1)" at bounding box center [335, 101] width 609 height 13
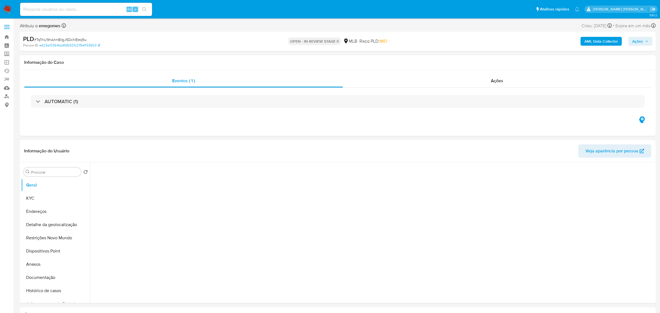
select select "10"
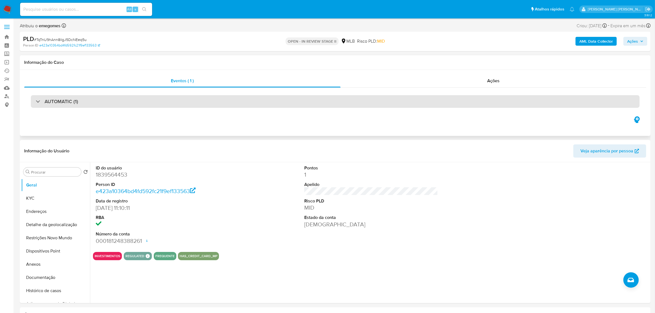
click at [116, 103] on div "AUTOMATIC (1)" at bounding box center [335, 101] width 609 height 13
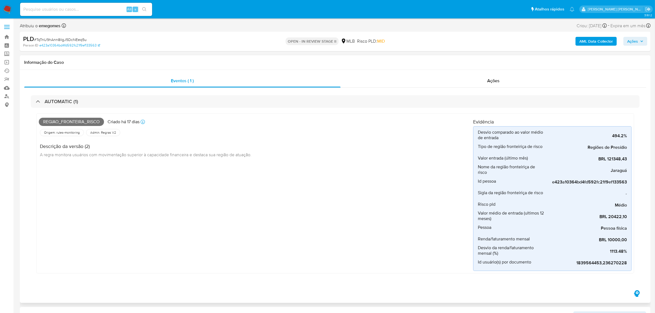
click at [400, 61] on h1 "Informação do Caso" at bounding box center [335, 63] width 622 height 6
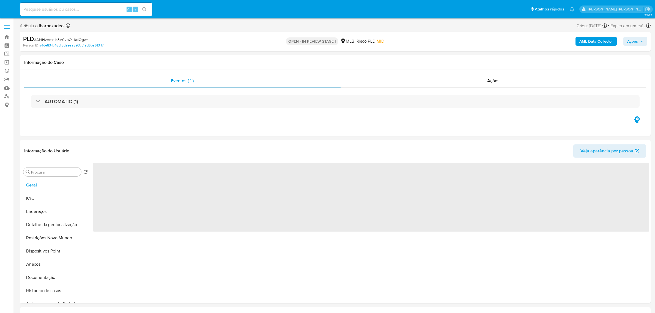
select select "10"
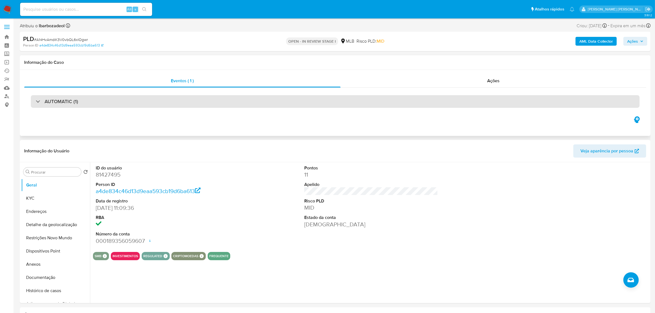
click at [79, 105] on div "AUTOMATIC (1)" at bounding box center [335, 101] width 609 height 13
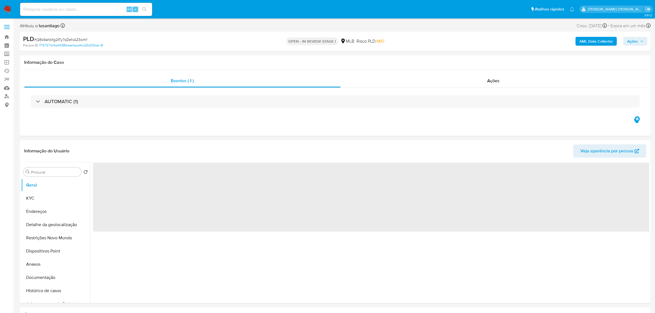
select select "10"
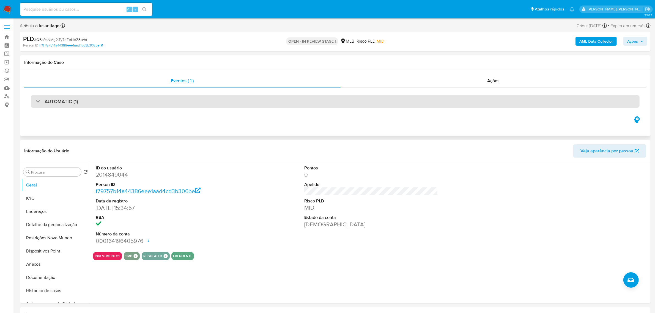
click at [103, 101] on div "AUTOMATIC (1)" at bounding box center [335, 101] width 609 height 13
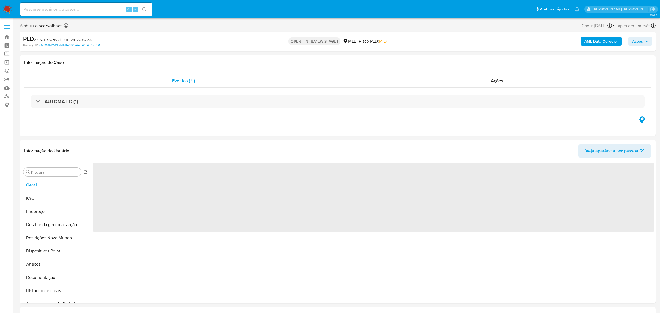
select select "10"
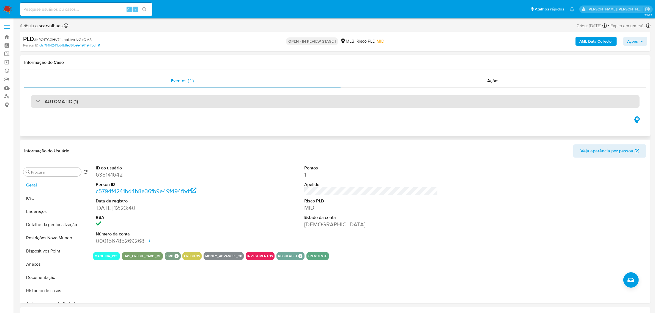
click at [108, 104] on div "AUTOMATIC (1)" at bounding box center [335, 101] width 609 height 13
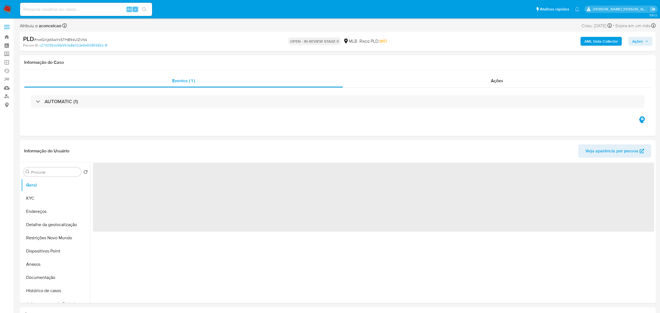
select select "10"
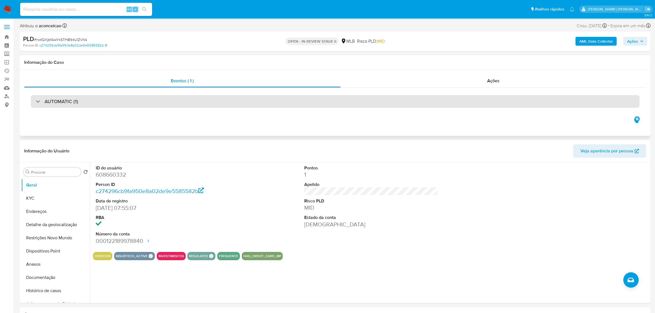
click at [114, 103] on div "AUTOMATIC (1)" at bounding box center [335, 101] width 609 height 13
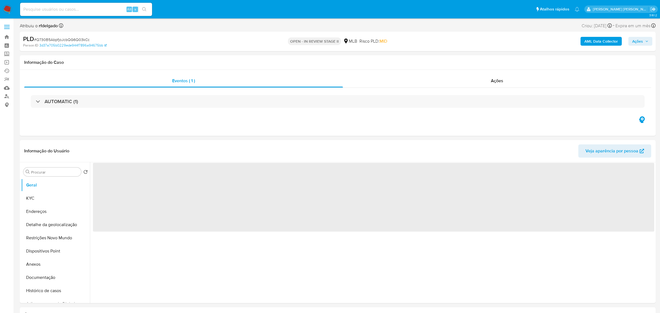
select select "10"
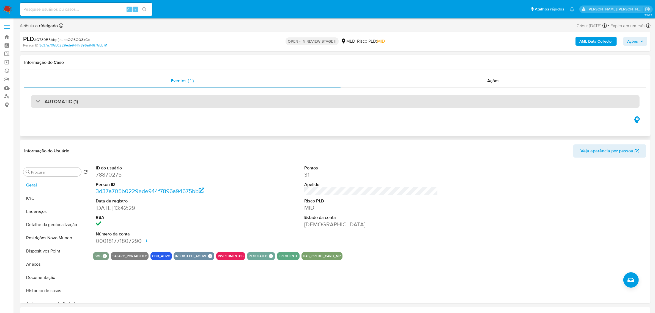
click at [118, 101] on div "AUTOMATIC (1)" at bounding box center [335, 101] width 609 height 13
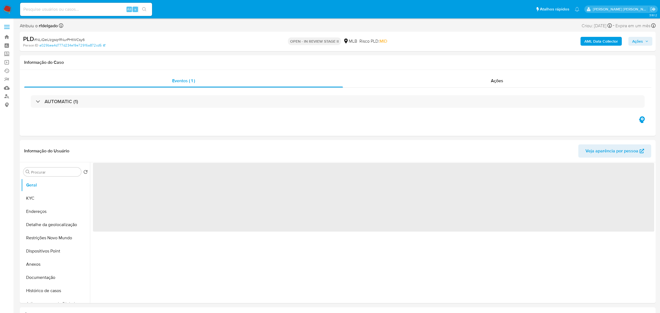
select select "10"
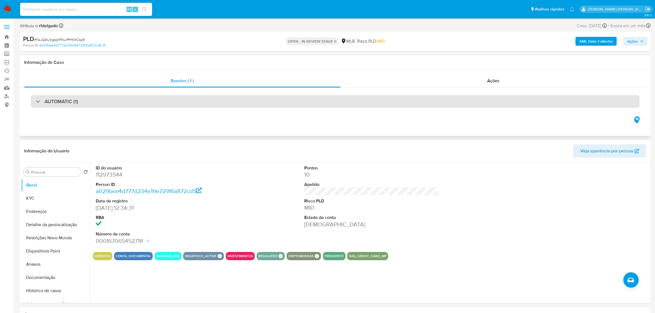
click at [97, 103] on div "AUTOMATIC (1)" at bounding box center [335, 101] width 609 height 13
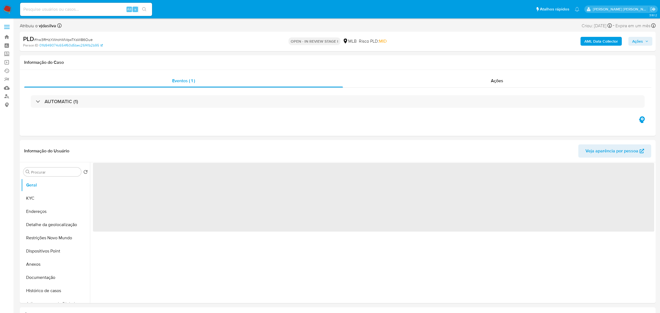
select select "10"
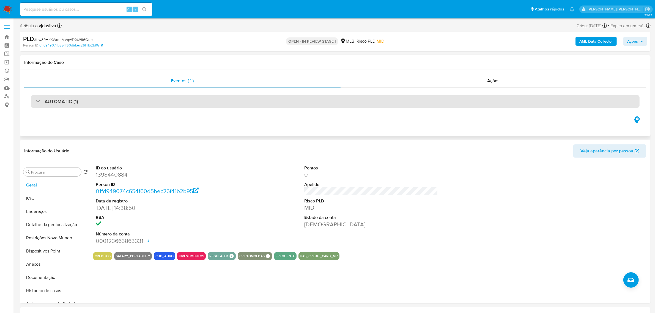
click at [86, 104] on div "AUTOMATIC (1)" at bounding box center [335, 101] width 609 height 13
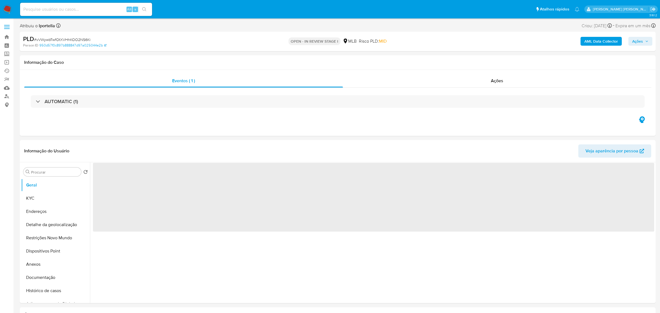
select select "10"
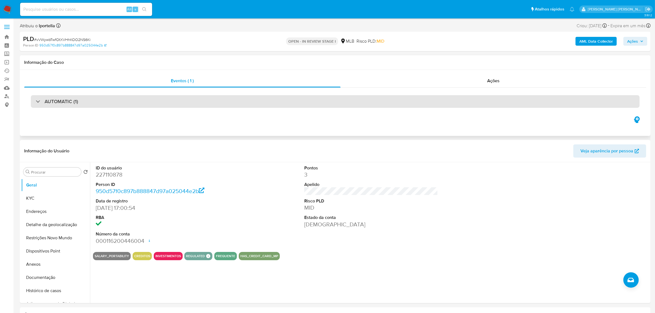
click at [78, 101] on div "AUTOMATIC (1)" at bounding box center [335, 101] width 609 height 13
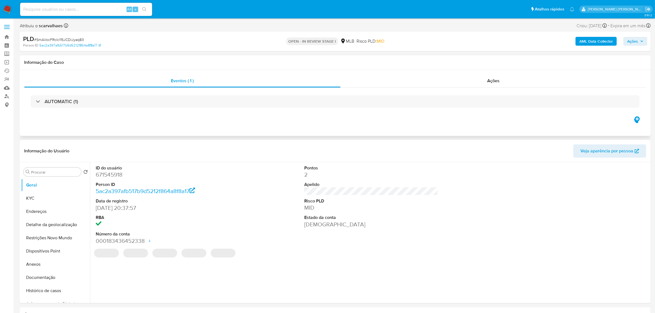
select select "10"
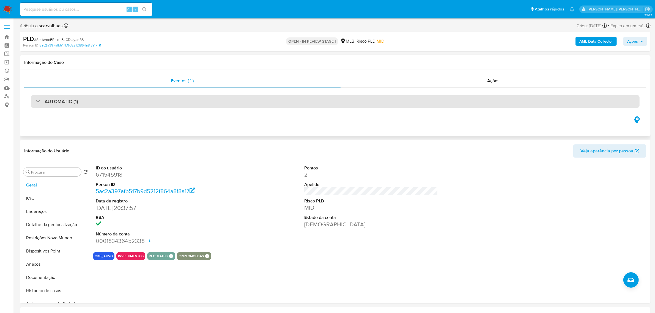
click at [74, 101] on h3 "AUTOMATIC (1)" at bounding box center [62, 101] width 34 height 6
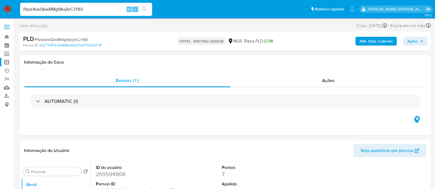
select select "10"
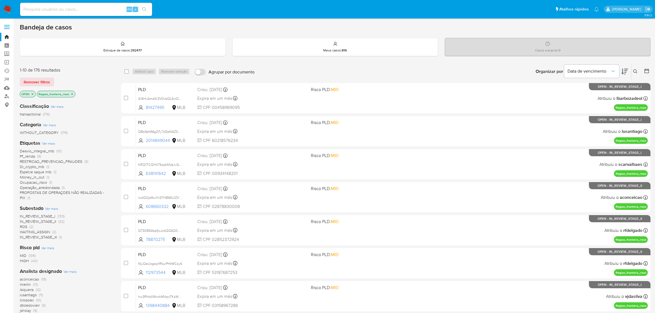
click at [9, 29] on span at bounding box center [7, 28] width 6 height 1
click at [0, 0] on input "checkbox" at bounding box center [0, 0] width 0 height 0
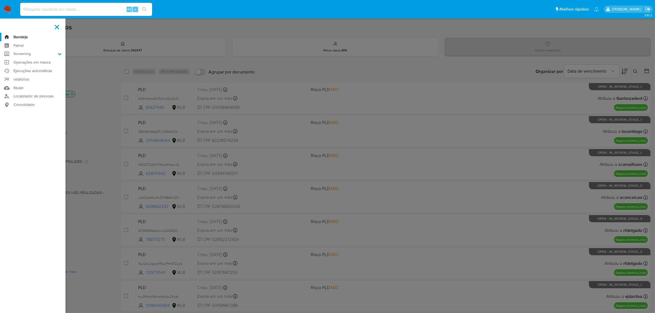
click at [107, 106] on label at bounding box center [327, 156] width 655 height 313
click at [0, 0] on input "checkbox" at bounding box center [0, 0] width 0 height 0
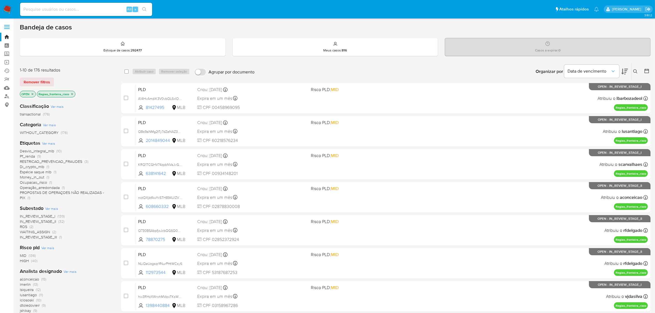
click at [254, 24] on div "Bandeja de casos" at bounding box center [335, 27] width 631 height 8
click at [227, 29] on div "Bandeja de casos" at bounding box center [335, 27] width 631 height 8
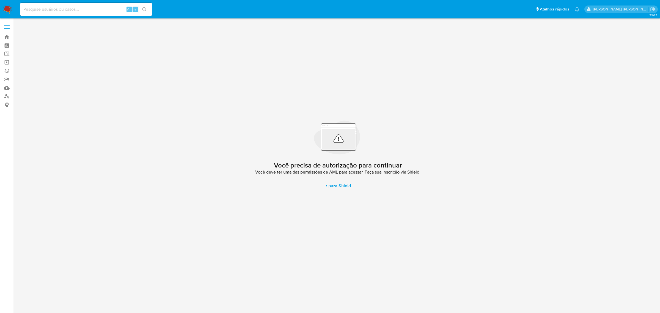
click at [9, 28] on span at bounding box center [7, 28] width 6 height 1
click at [0, 0] on input "checkbox" at bounding box center [0, 0] width 0 height 0
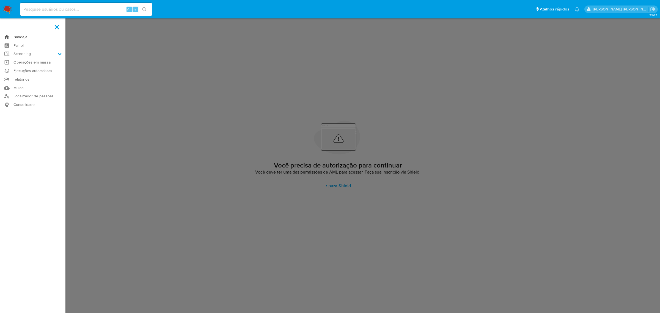
click at [20, 37] on link "Bandeja" at bounding box center [32, 37] width 65 height 9
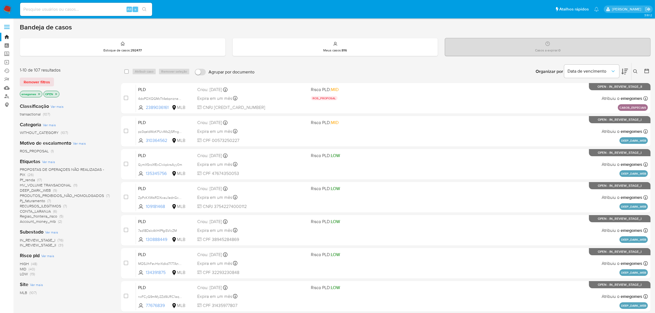
click at [41, 94] on icon "close-filter" at bounding box center [38, 93] width 3 height 3
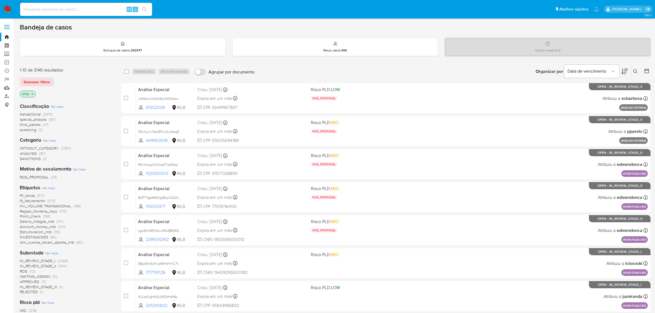
click at [51, 189] on span "Ver mais" at bounding box center [48, 187] width 13 height 5
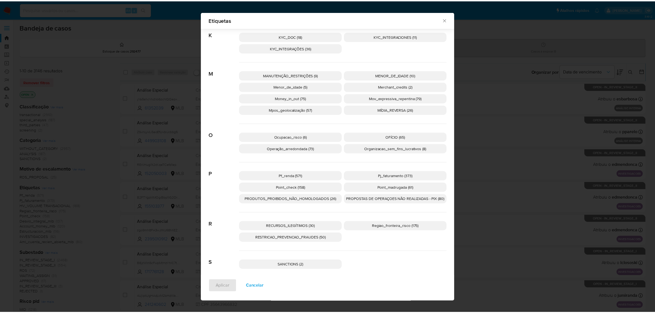
scroll to position [389, 0]
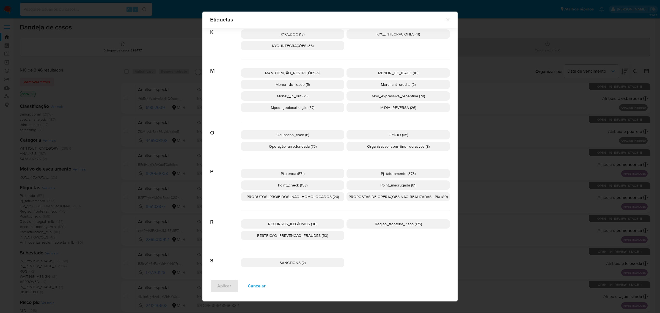
click at [410, 223] on span "Regiao_fronteira_risco (175)" at bounding box center [398, 224] width 47 height 6
click at [218, 289] on span "Aplicar" at bounding box center [224, 286] width 14 height 12
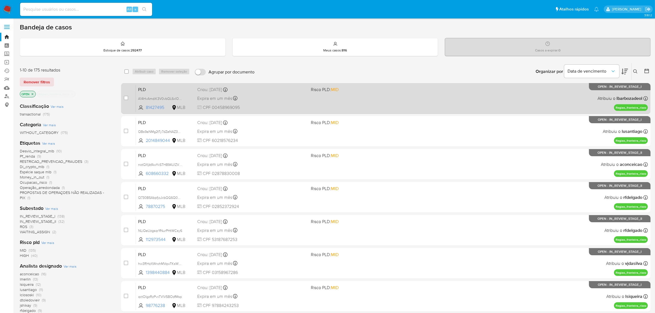
click at [413, 100] on div "PLD A14HvAmdiK3V0vbQL6xIOgwr 81427495 MLB Risco PLD: MID Criou: 12/09/2025 Crio…" at bounding box center [392, 98] width 512 height 28
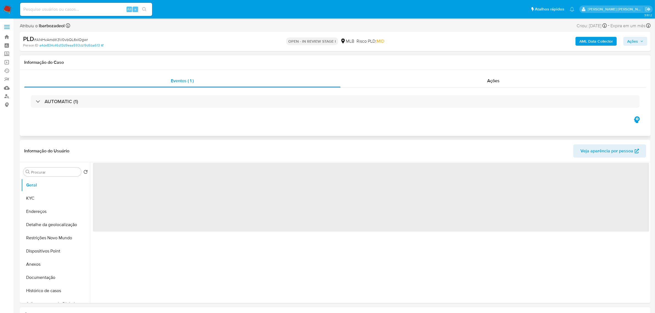
select select "10"
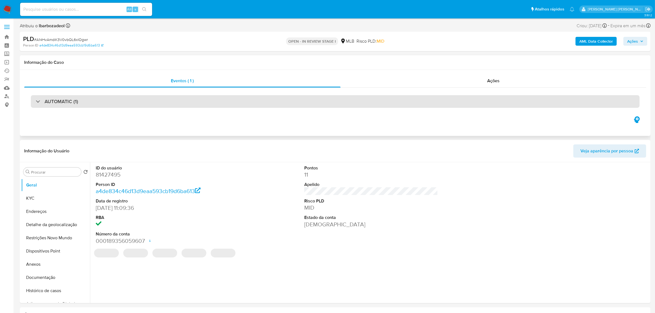
click at [224, 102] on div "AUTOMATIC (1)" at bounding box center [335, 101] width 609 height 13
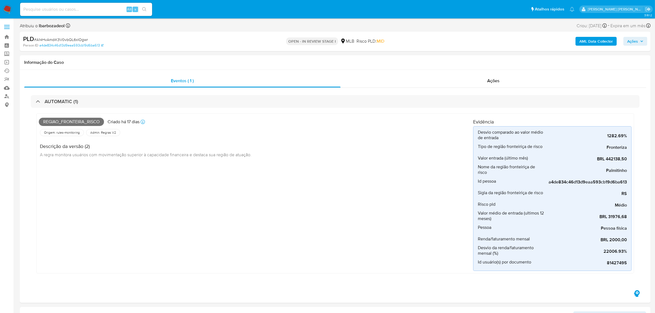
click at [10, 27] on label at bounding box center [7, 27] width 14 height 12
click at [0, 0] on input "checkbox" at bounding box center [0, 0] width 0 height 0
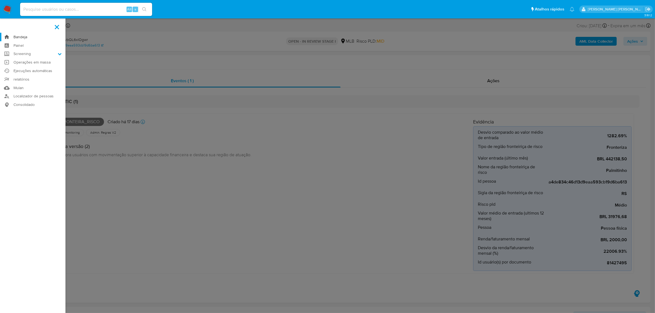
click at [18, 36] on link "Bandeja" at bounding box center [32, 37] width 65 height 9
